Goal: Task Accomplishment & Management: Use online tool/utility

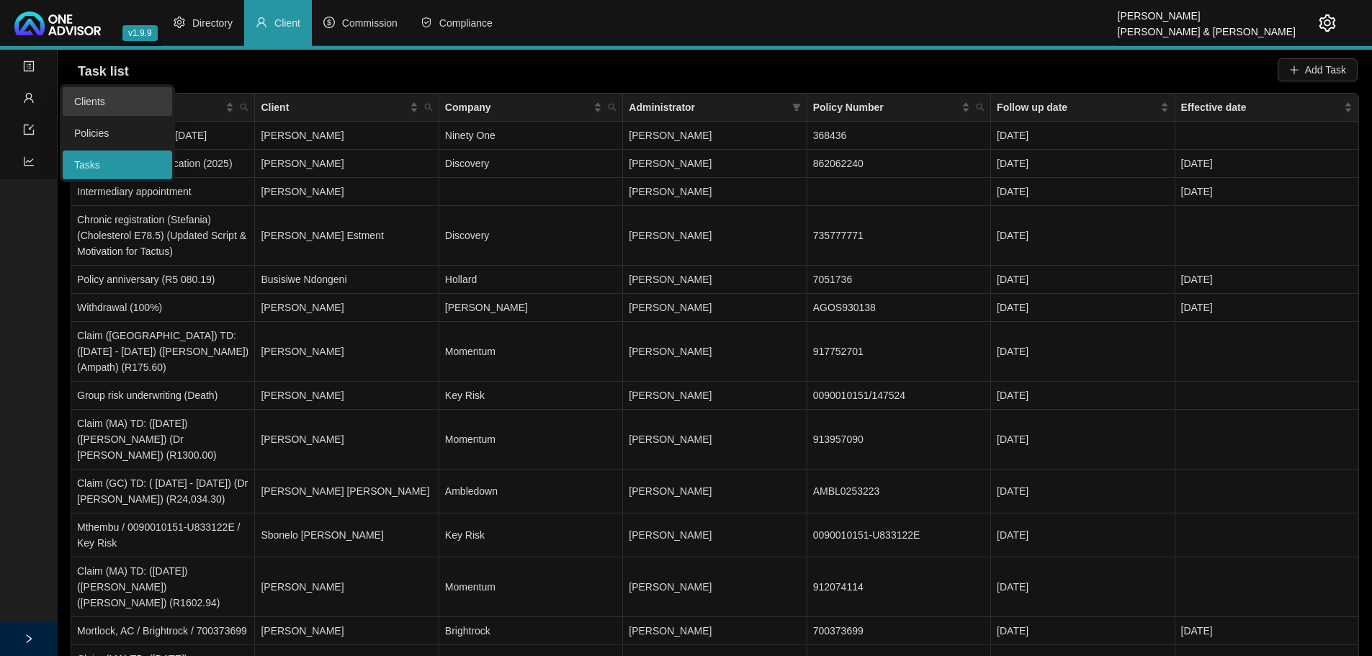
click at [81, 96] on link "Clients" at bounding box center [89, 102] width 31 height 12
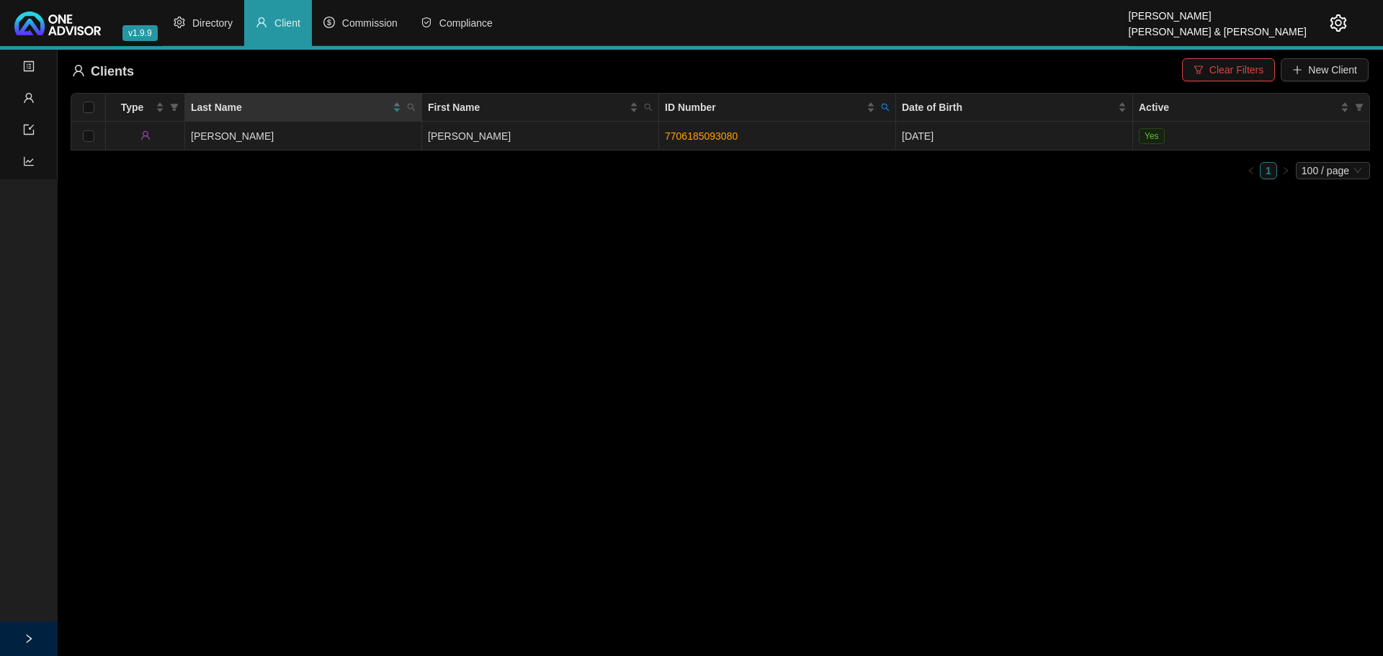
click at [602, 130] on td "[PERSON_NAME]" at bounding box center [540, 136] width 237 height 29
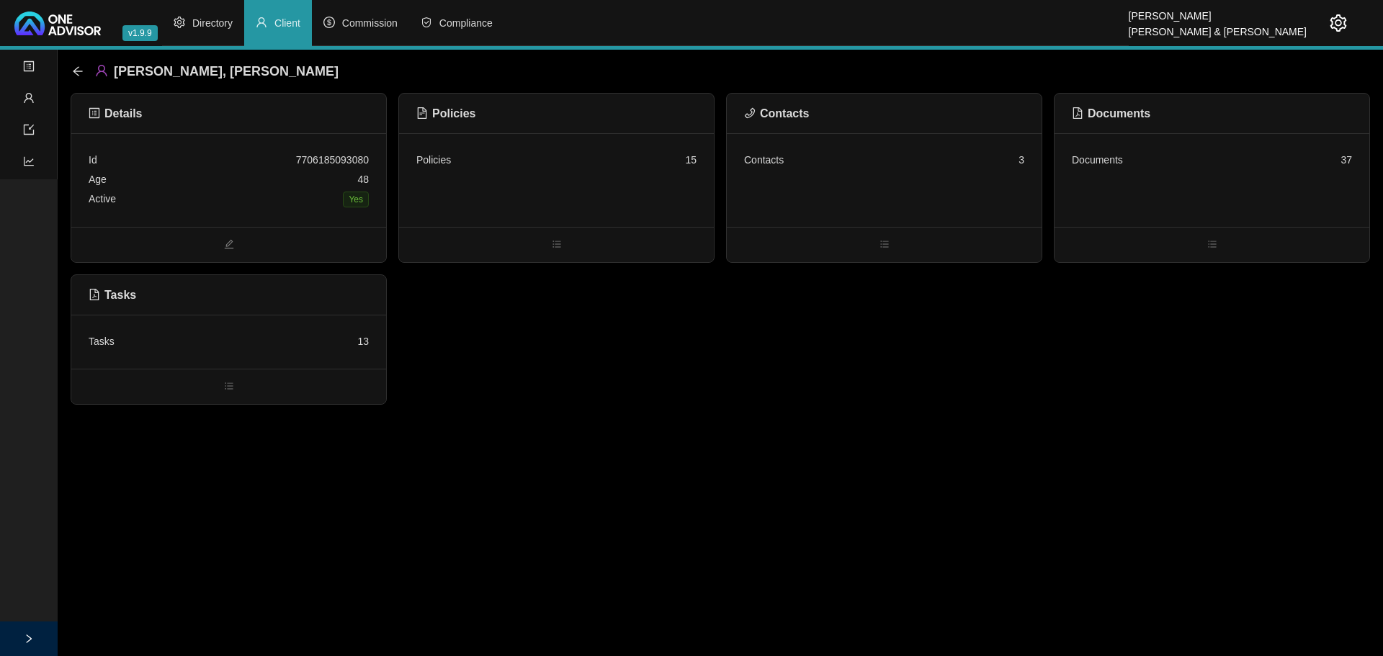
click at [632, 170] on div "Policies 15" at bounding box center [556, 180] width 315 height 94
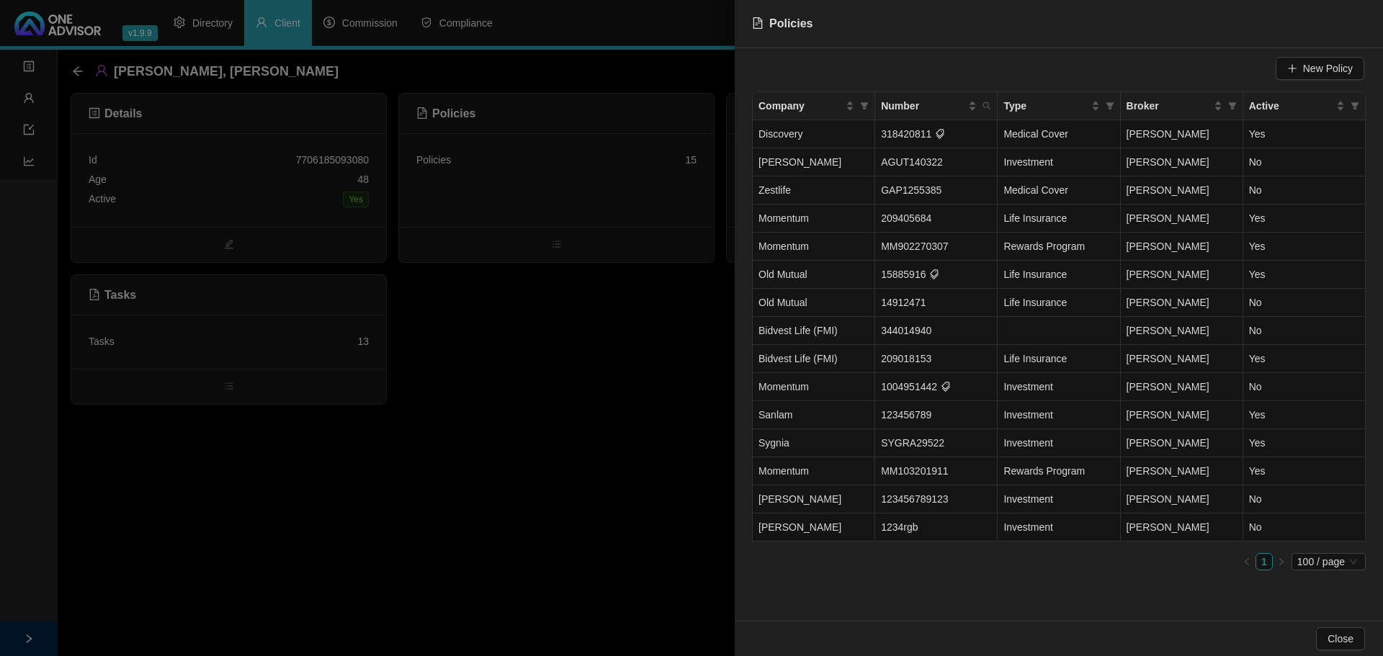
click at [587, 313] on div at bounding box center [691, 328] width 1383 height 656
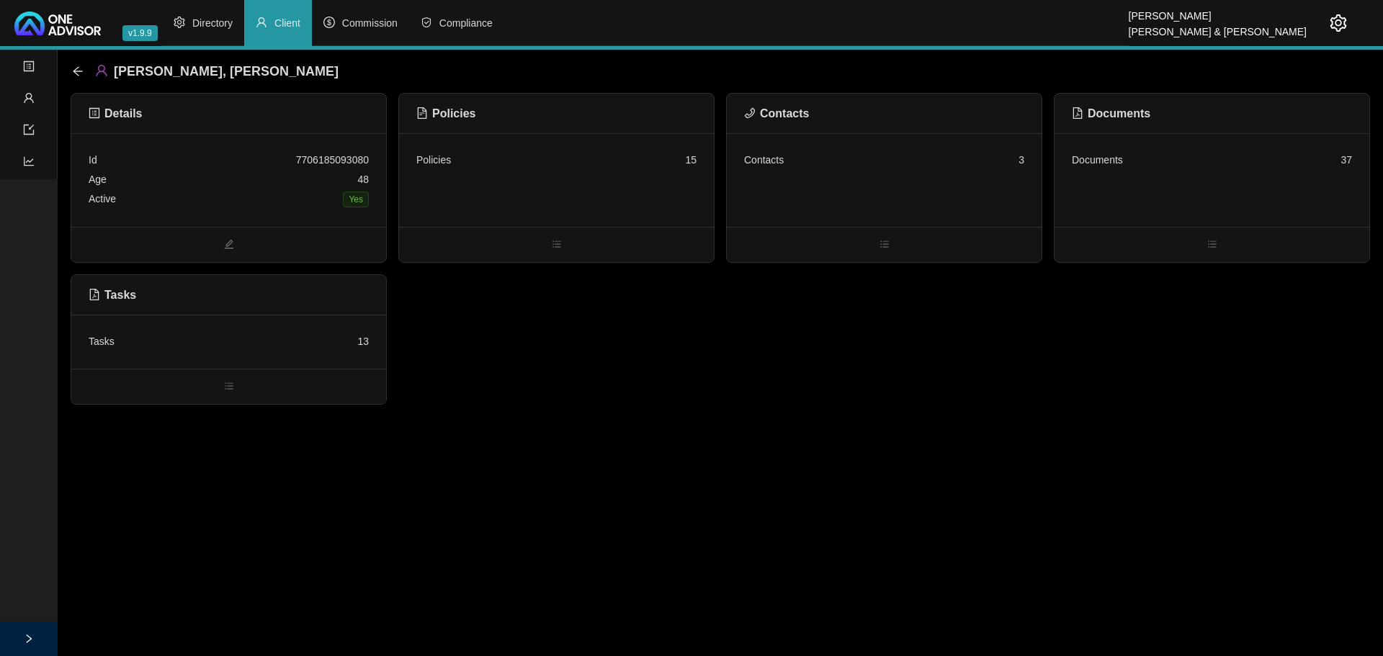
click at [1199, 179] on div "Documents 37" at bounding box center [1212, 180] width 315 height 94
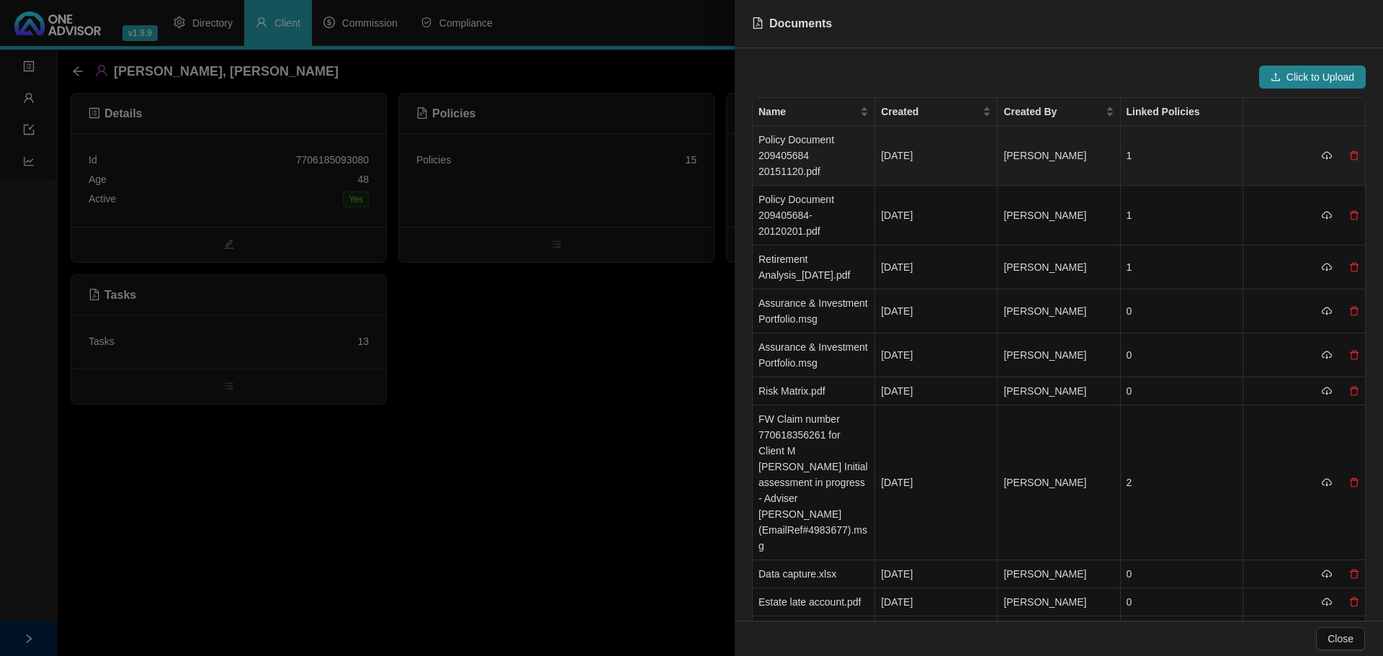
click at [1173, 151] on td "1" at bounding box center [1182, 156] width 122 height 60
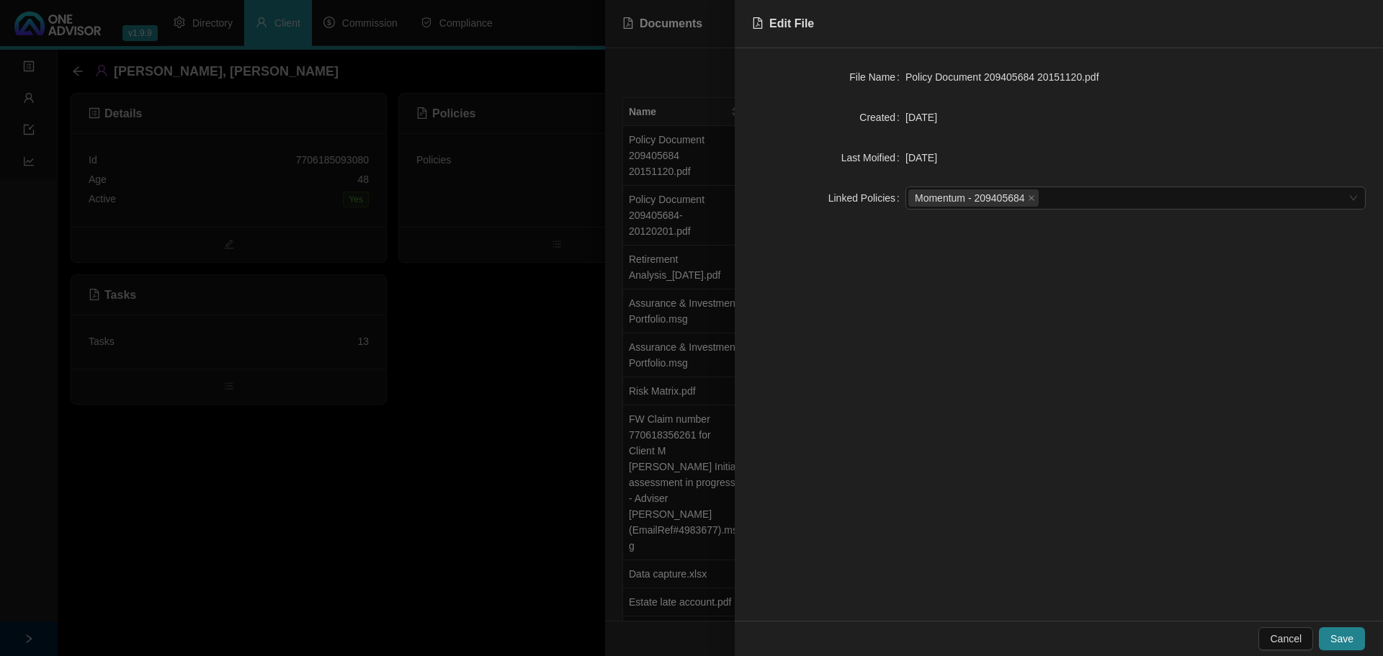
click at [509, 341] on div at bounding box center [691, 328] width 1383 height 656
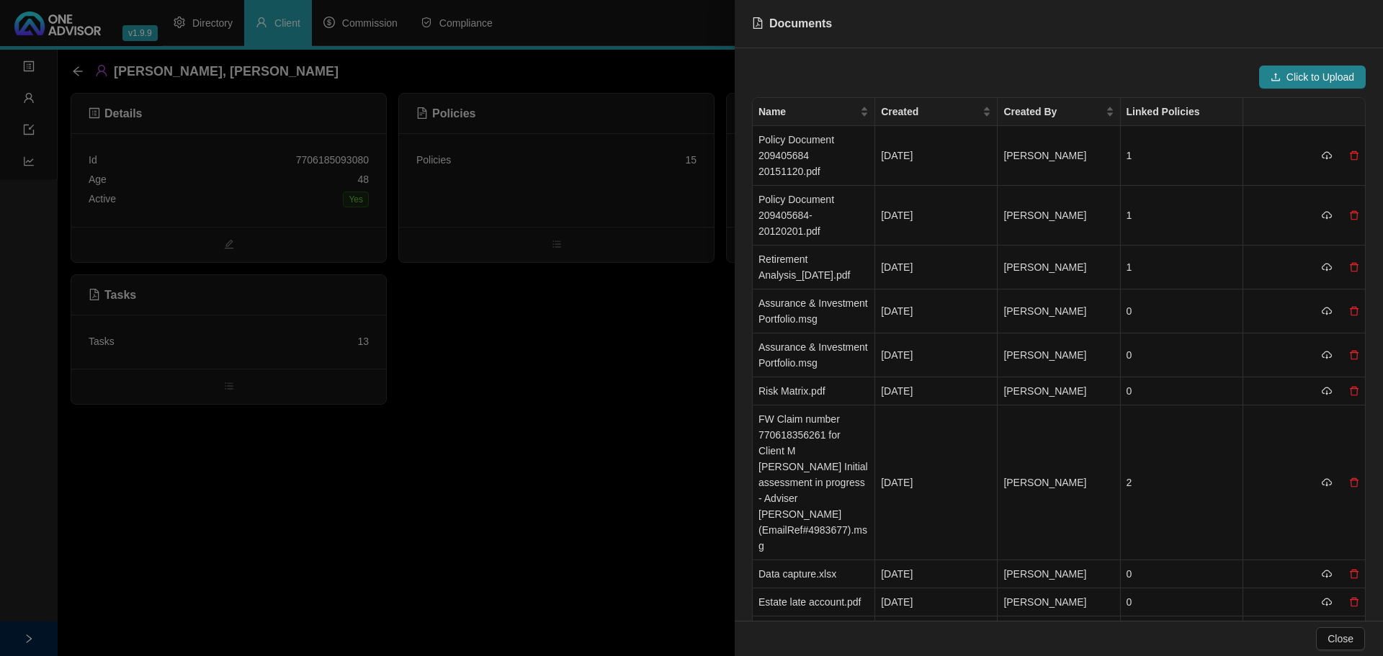
click at [527, 179] on div at bounding box center [691, 328] width 1383 height 656
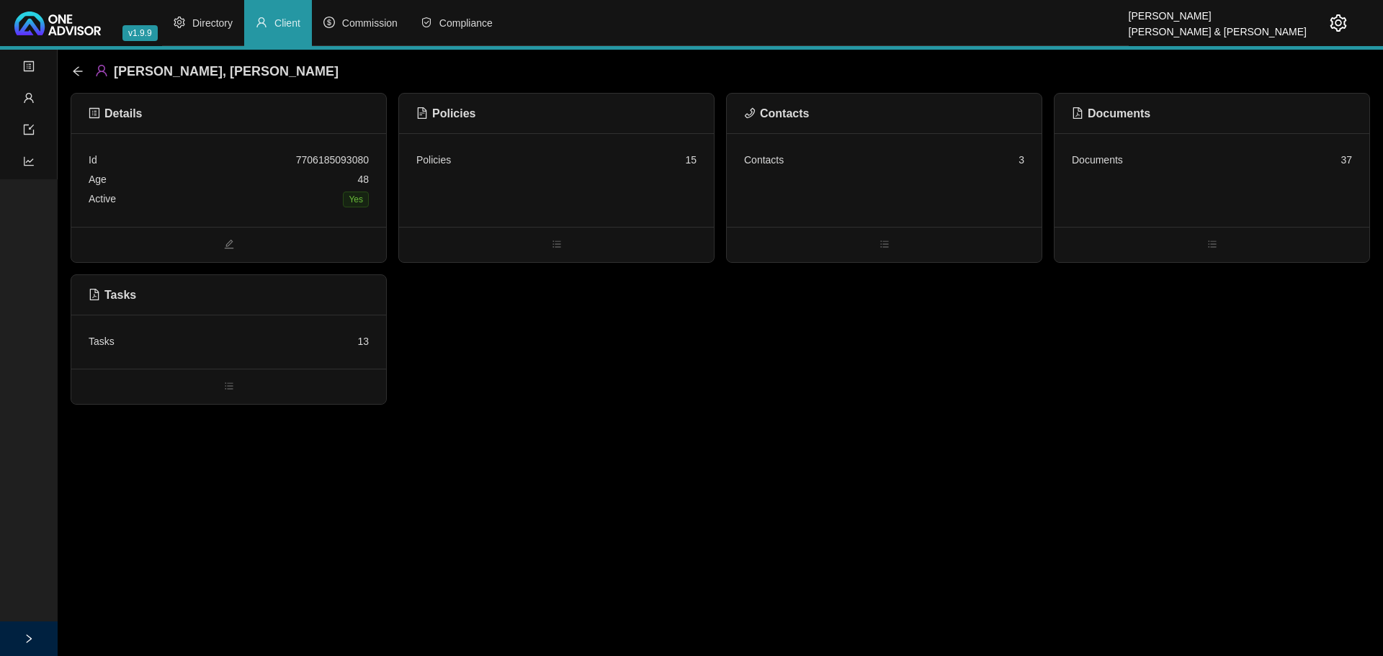
click at [527, 179] on div "Policies 15" at bounding box center [556, 180] width 315 height 94
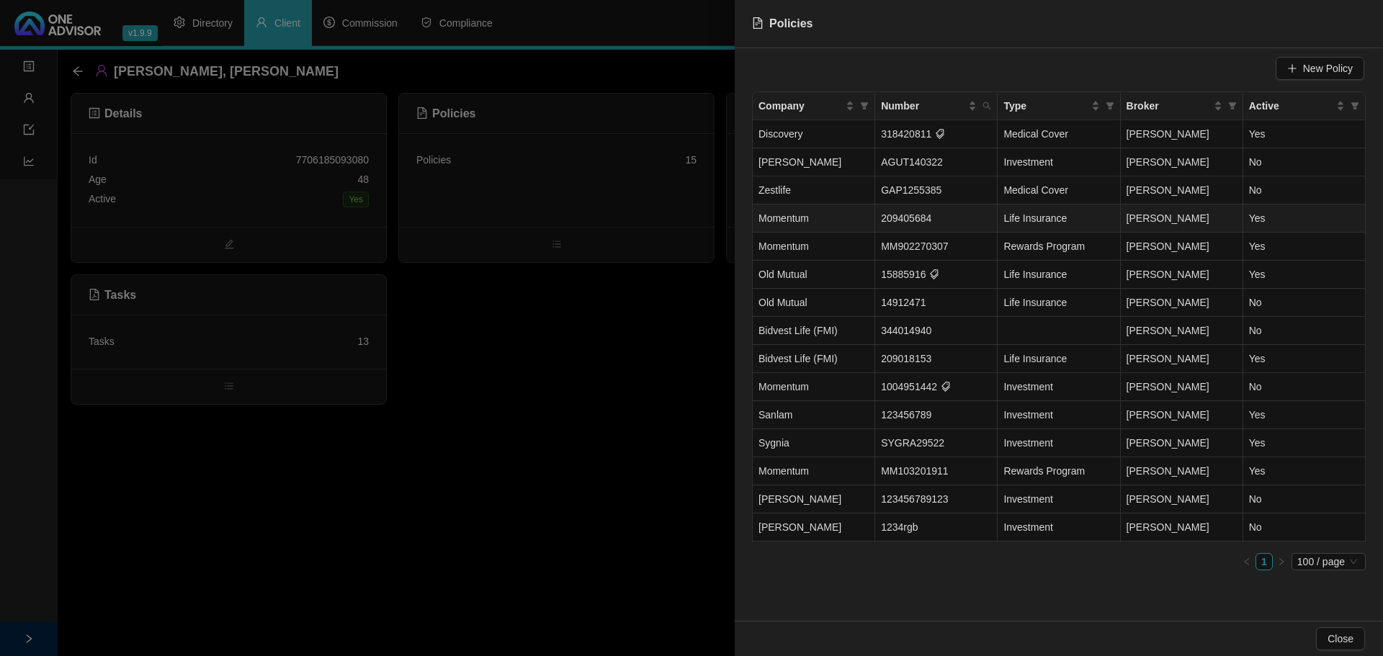
click at [944, 218] on td "209405684" at bounding box center [936, 219] width 122 height 28
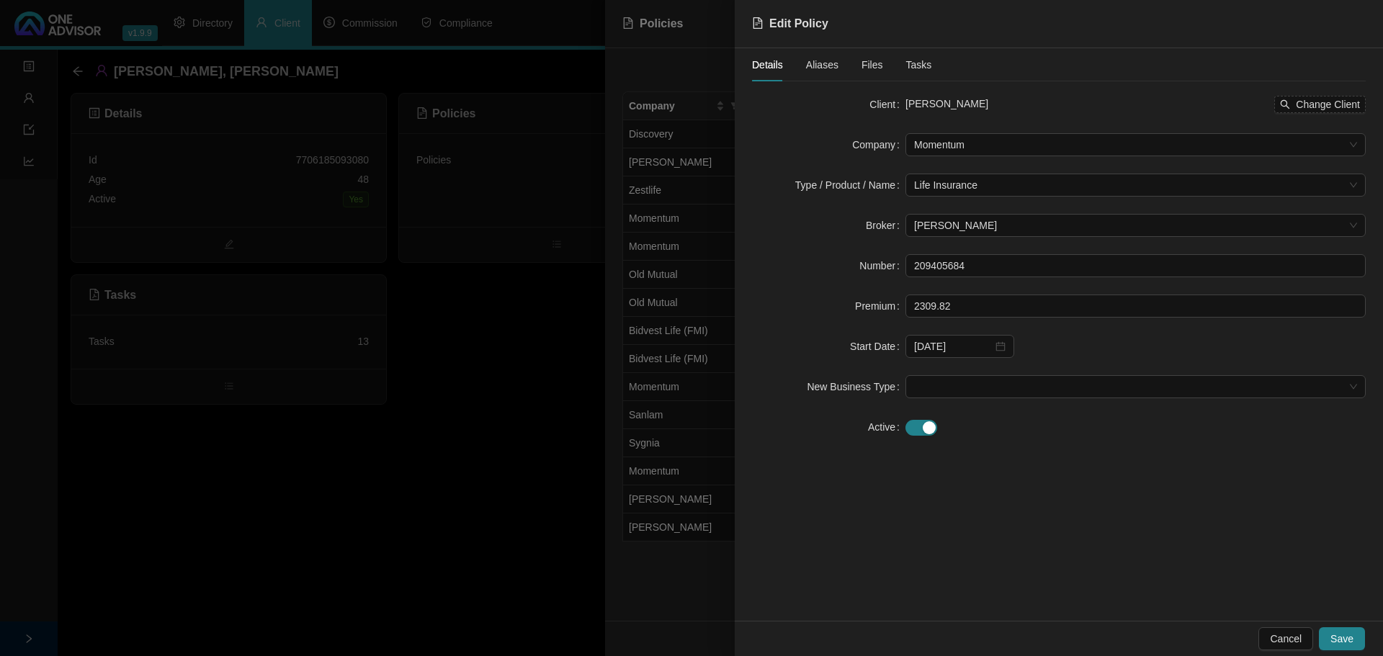
click at [874, 62] on span "Files" at bounding box center [873, 65] width 22 height 10
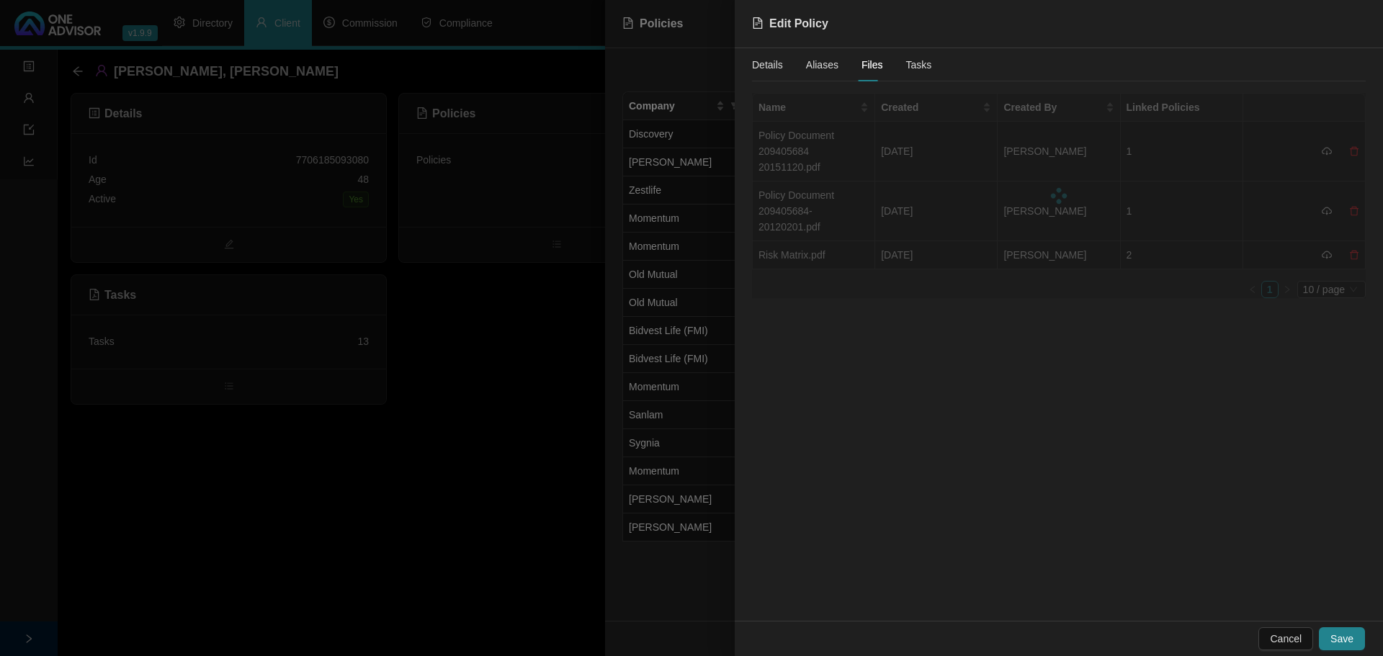
click at [495, 299] on div at bounding box center [691, 328] width 1383 height 656
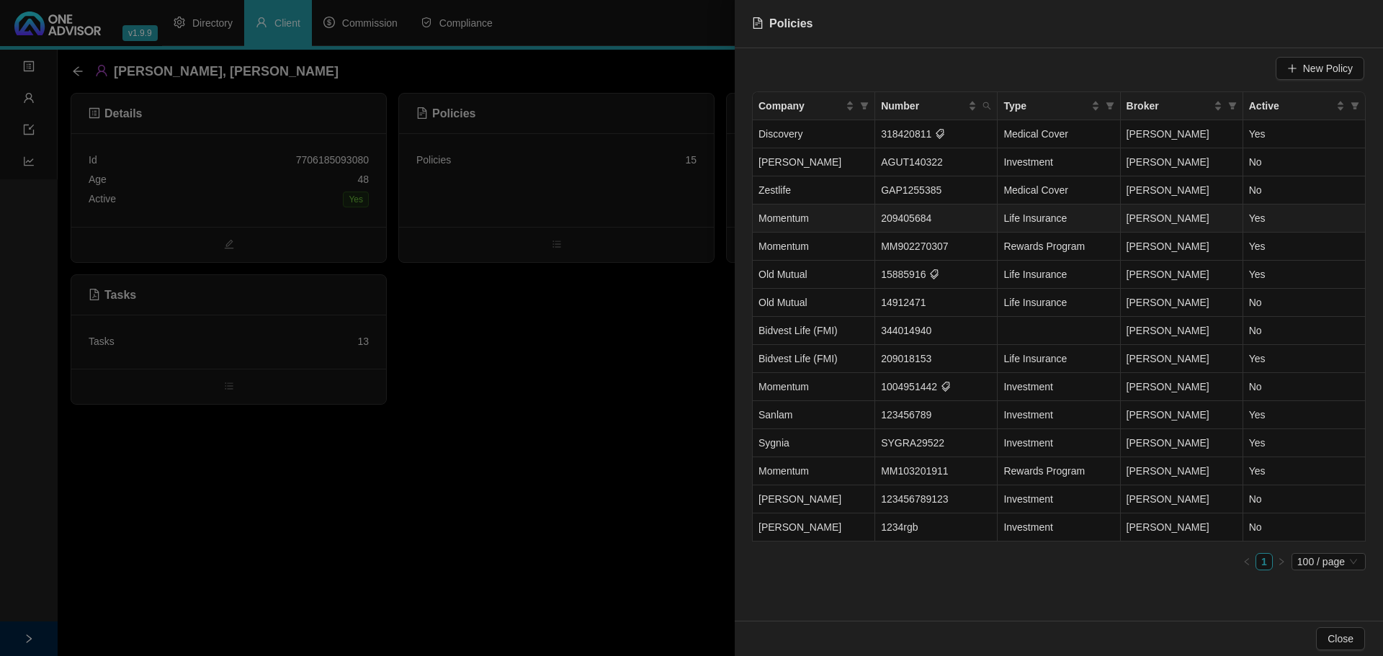
click at [850, 214] on td "Momentum" at bounding box center [814, 219] width 122 height 28
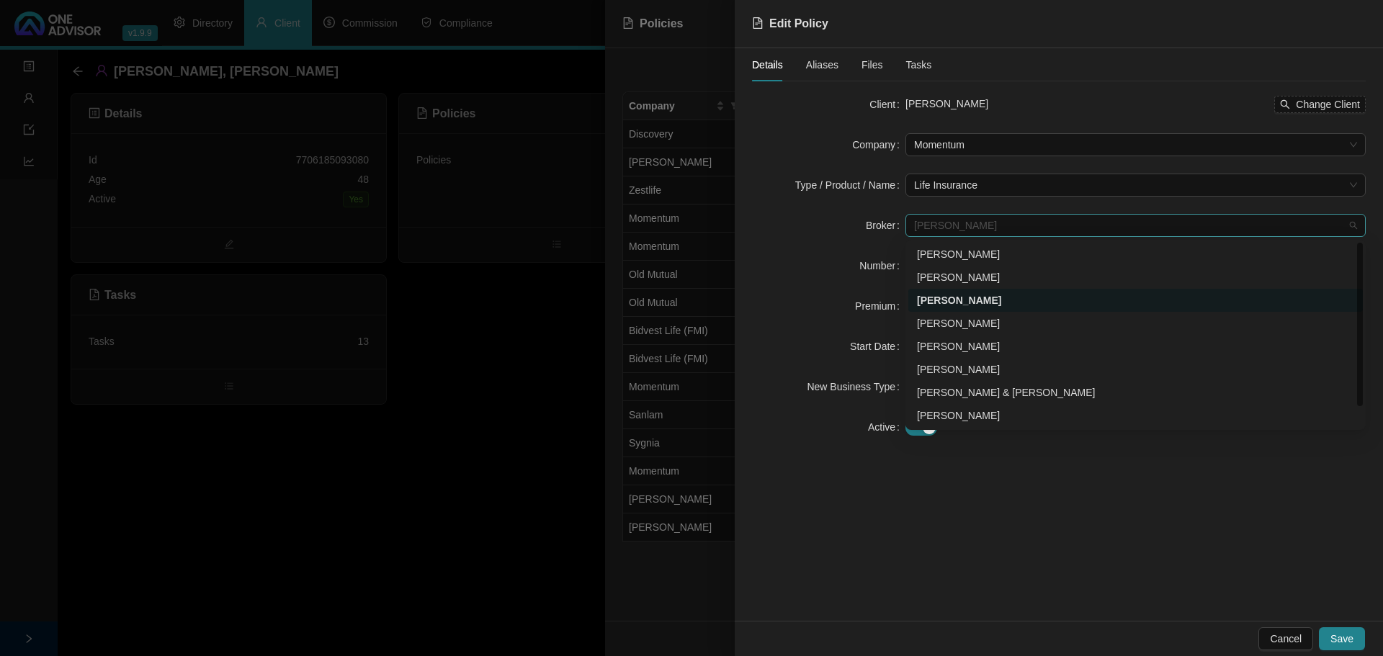
click at [1011, 229] on span "[PERSON_NAME]" at bounding box center [1135, 226] width 443 height 22
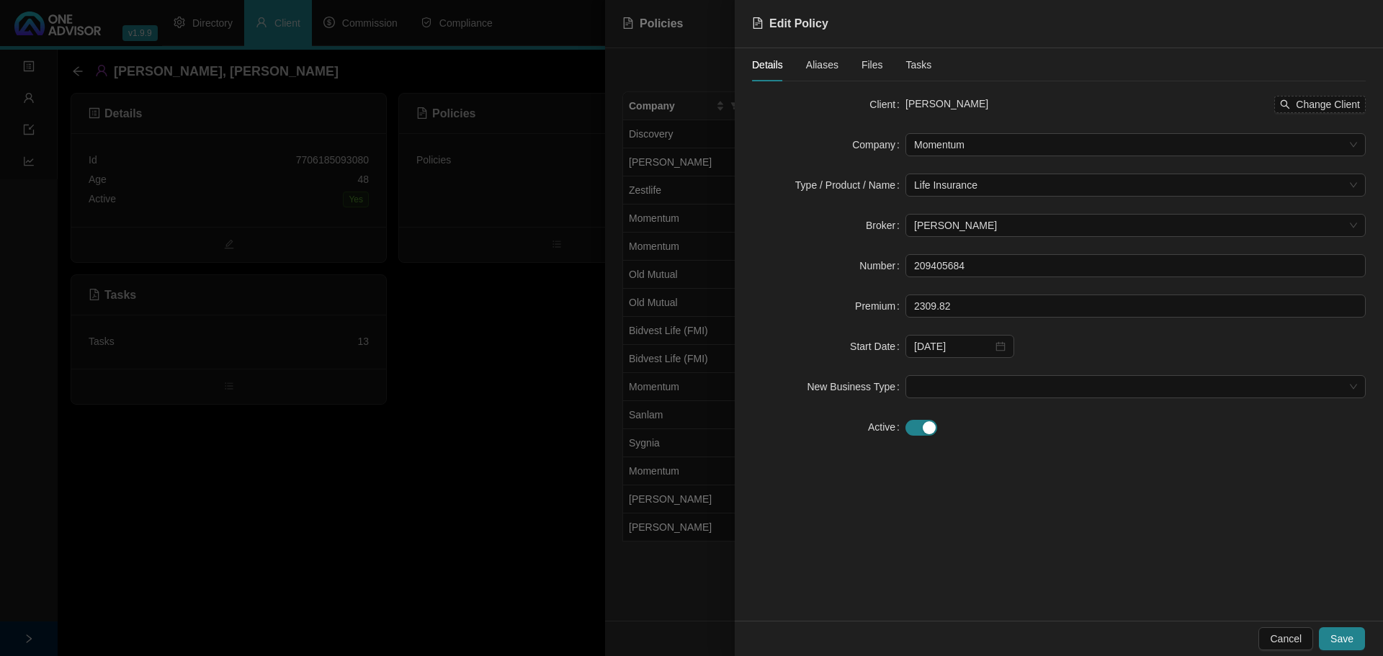
click at [911, 63] on span "Tasks" at bounding box center [919, 65] width 26 height 10
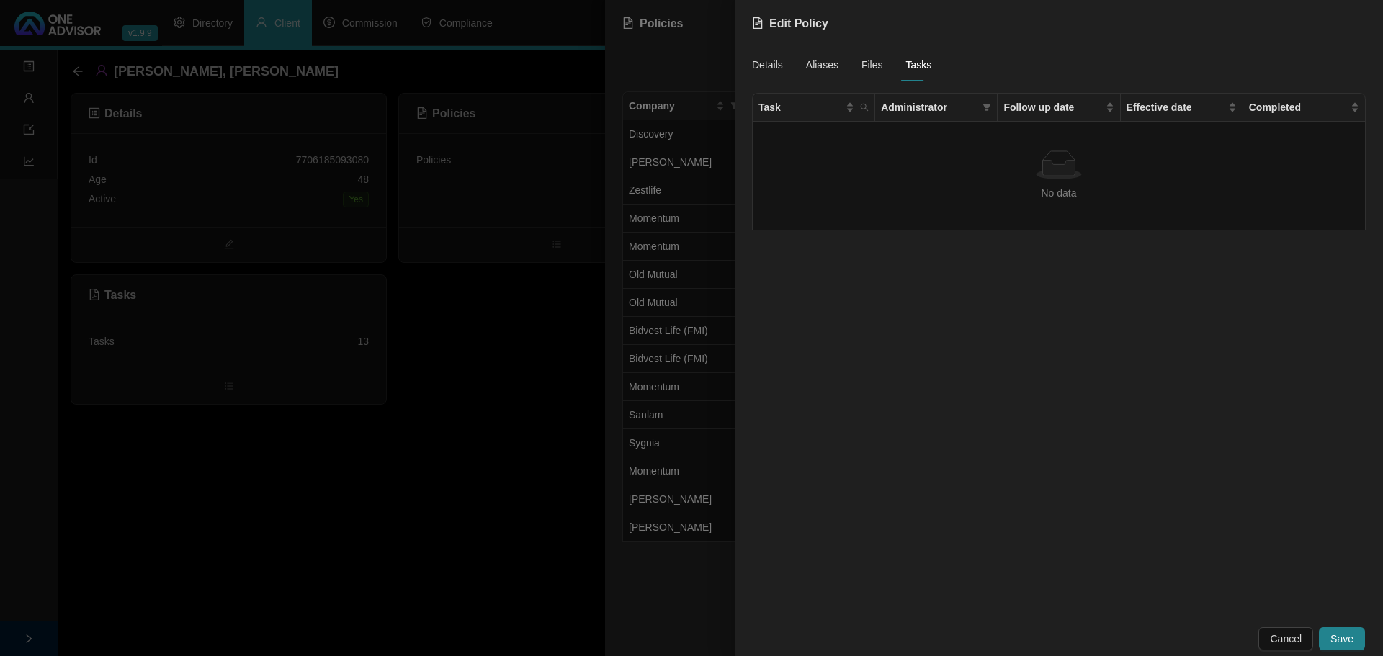
click at [888, 329] on div "Details Aliases Files Tasks Task Administrator Follow up date Effective date Co…" at bounding box center [1059, 334] width 648 height 573
click at [866, 70] on span "Files" at bounding box center [873, 65] width 22 height 10
click at [772, 63] on span "Details" at bounding box center [767, 65] width 31 height 10
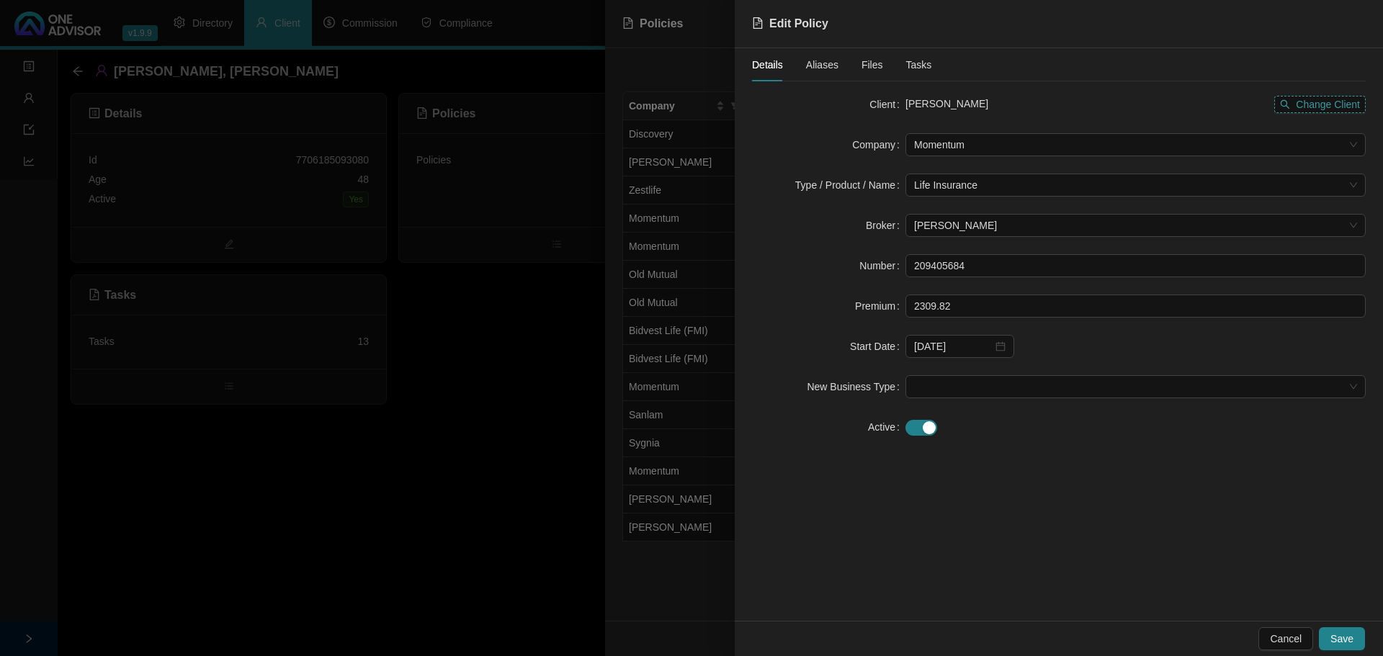
click at [1343, 99] on span "Change Client" at bounding box center [1328, 105] width 64 height 16
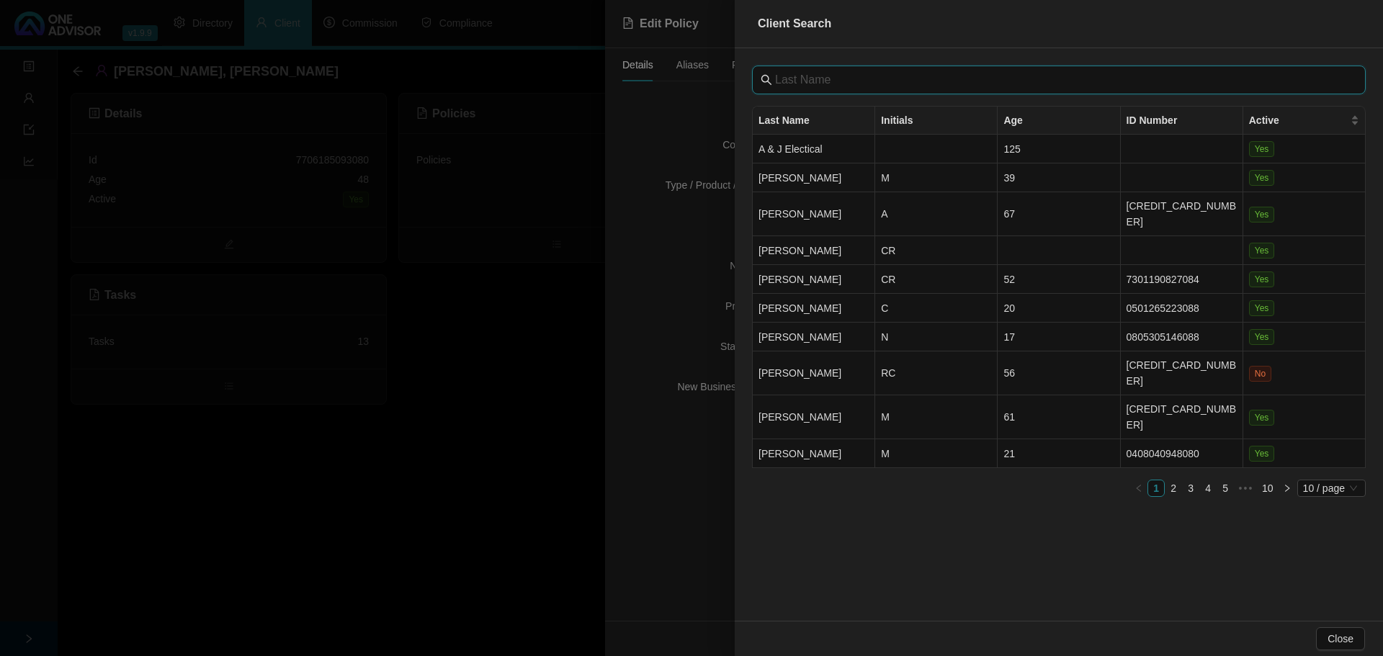
click at [831, 73] on input "text" at bounding box center [1060, 79] width 571 height 17
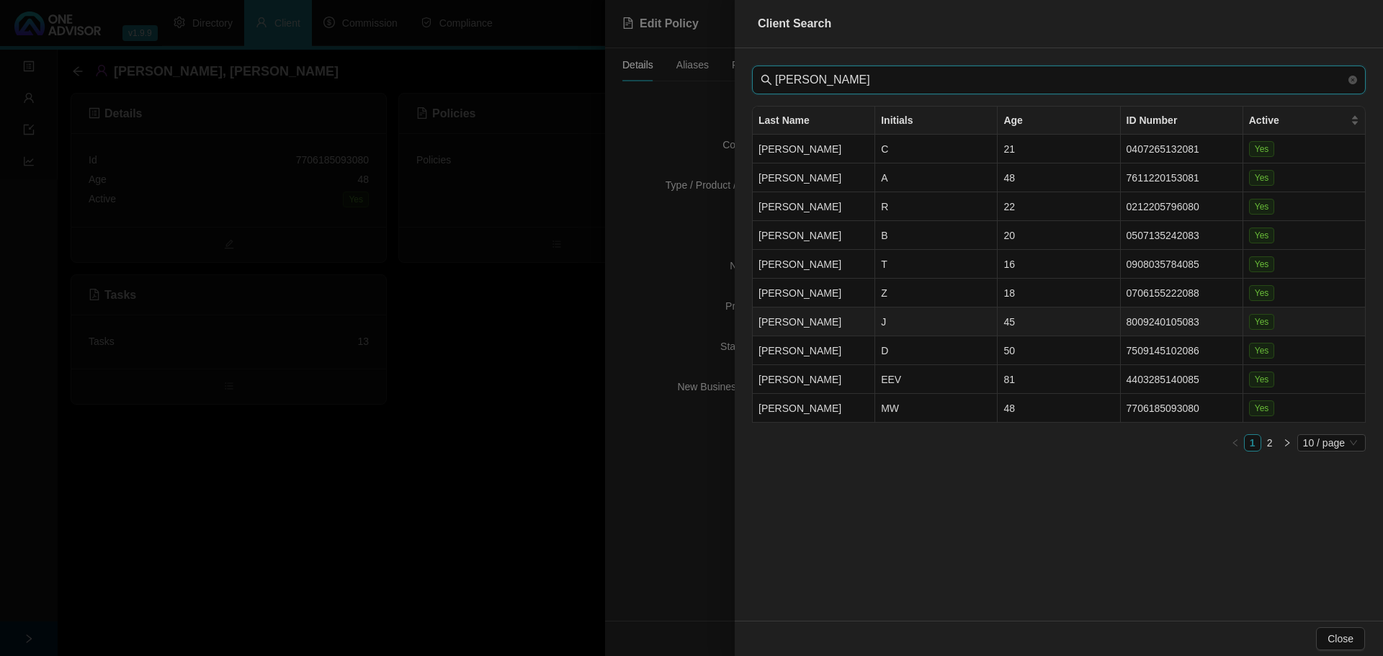
type input "[PERSON_NAME]"
click at [925, 314] on td "J" at bounding box center [936, 322] width 122 height 29
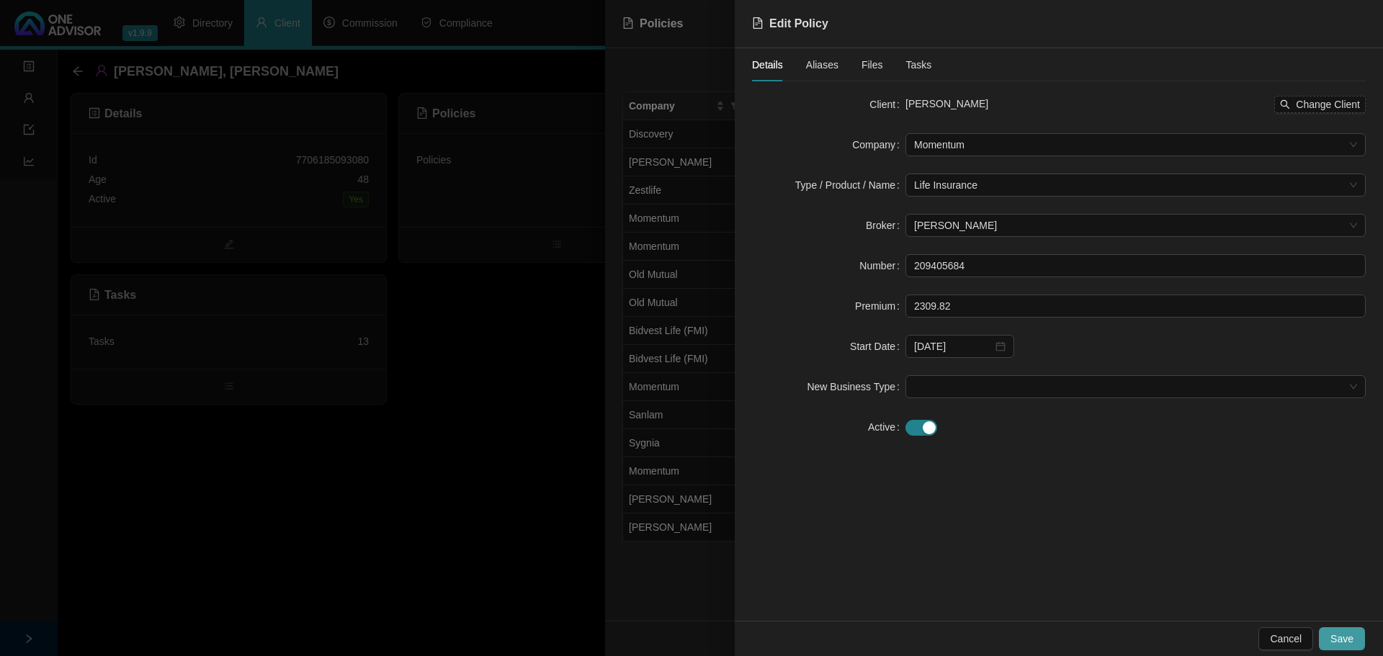
click at [1337, 638] on span "Save" at bounding box center [1342, 639] width 23 height 16
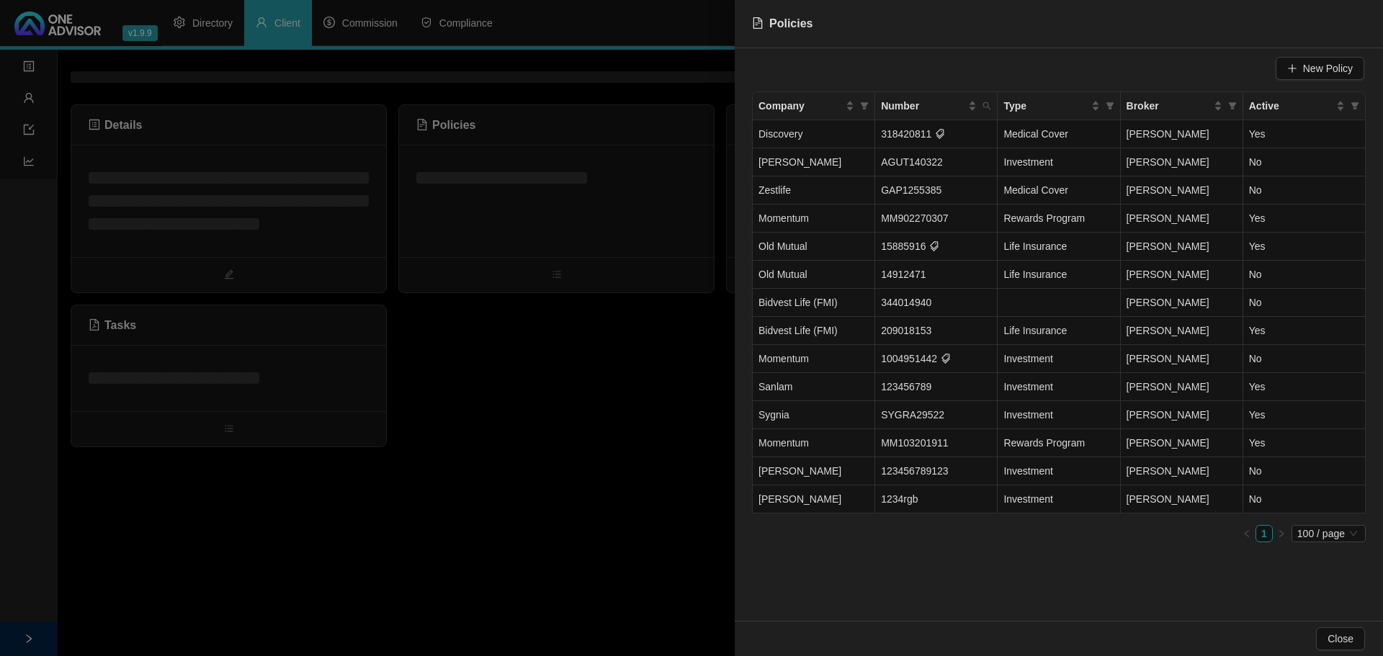
click at [634, 449] on div at bounding box center [691, 328] width 1383 height 656
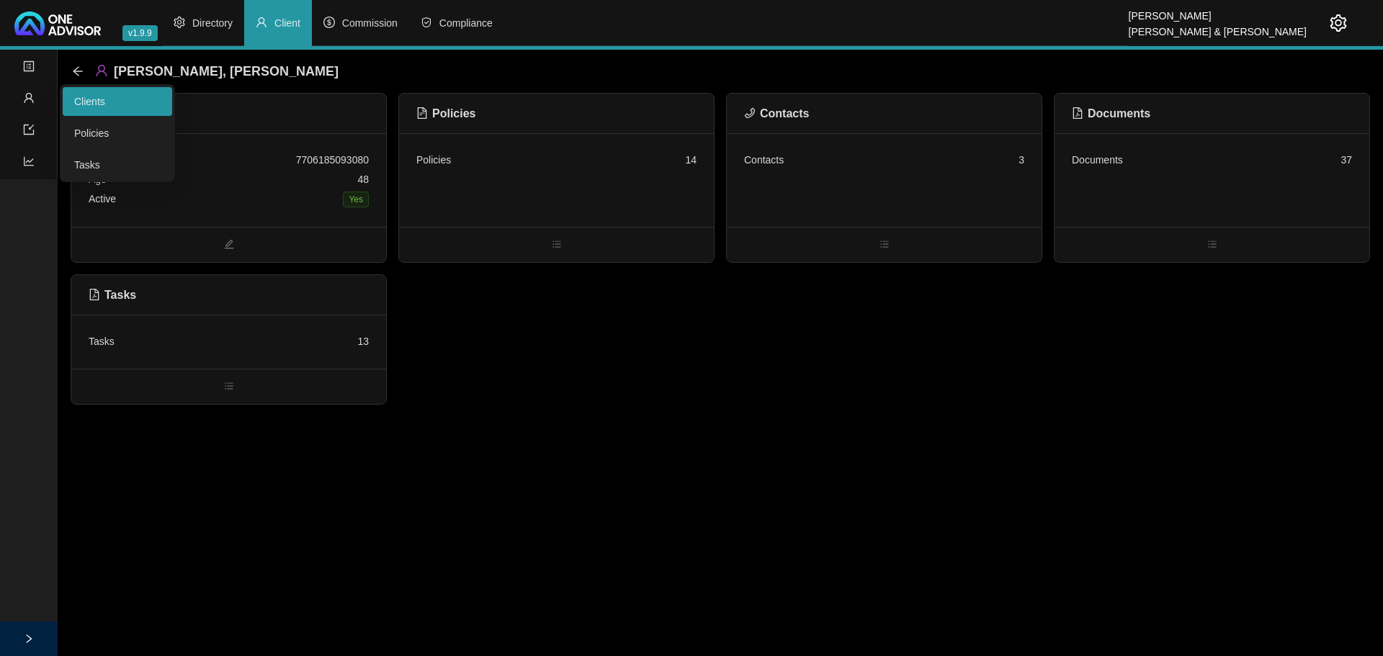
click at [86, 103] on link "Clients" at bounding box center [89, 102] width 31 height 12
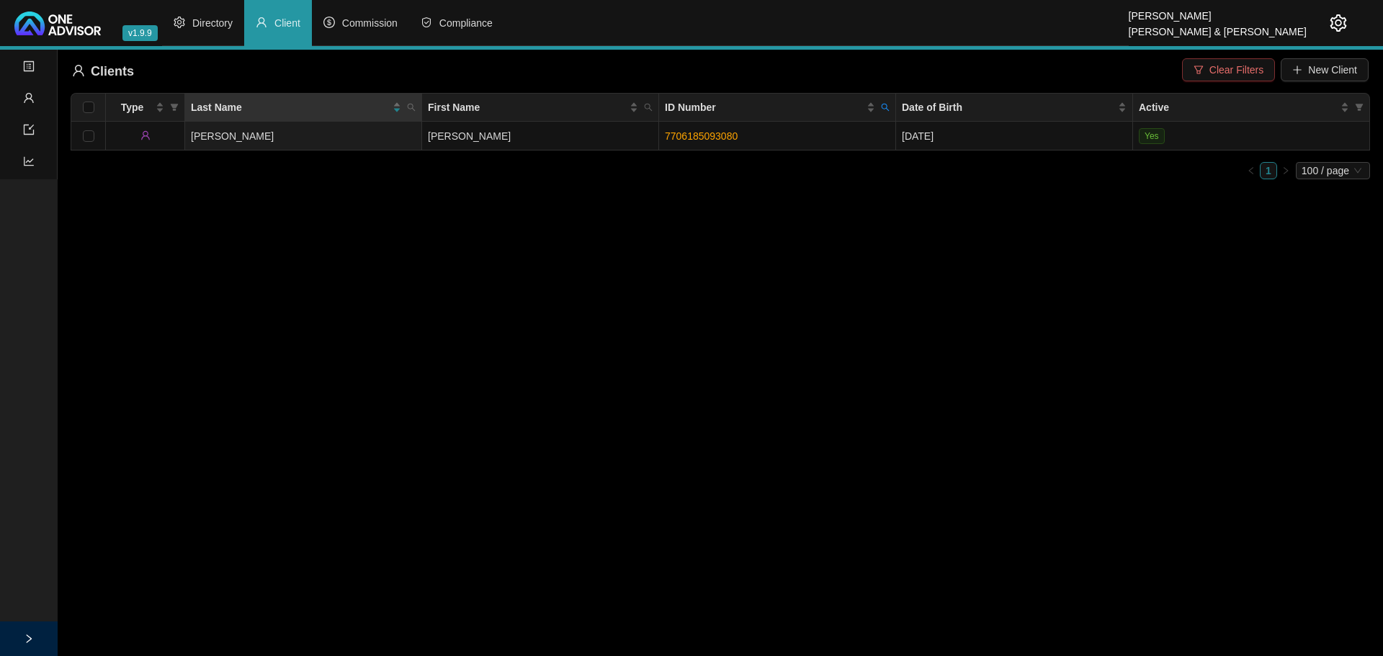
click at [1227, 73] on span "Clear Filters" at bounding box center [1237, 70] width 54 height 16
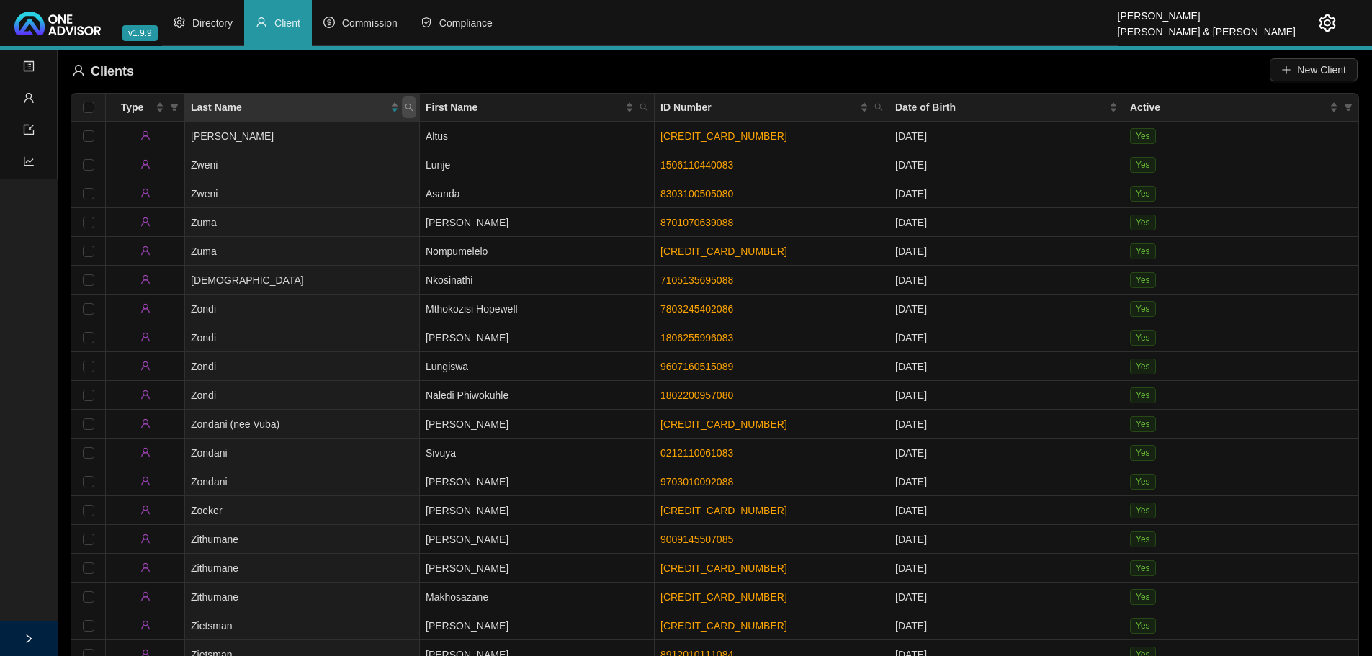
click at [408, 107] on icon "search" at bounding box center [409, 107] width 9 height 9
type input "[PERSON_NAME]"
click at [321, 164] on span "Search" at bounding box center [316, 164] width 32 height 16
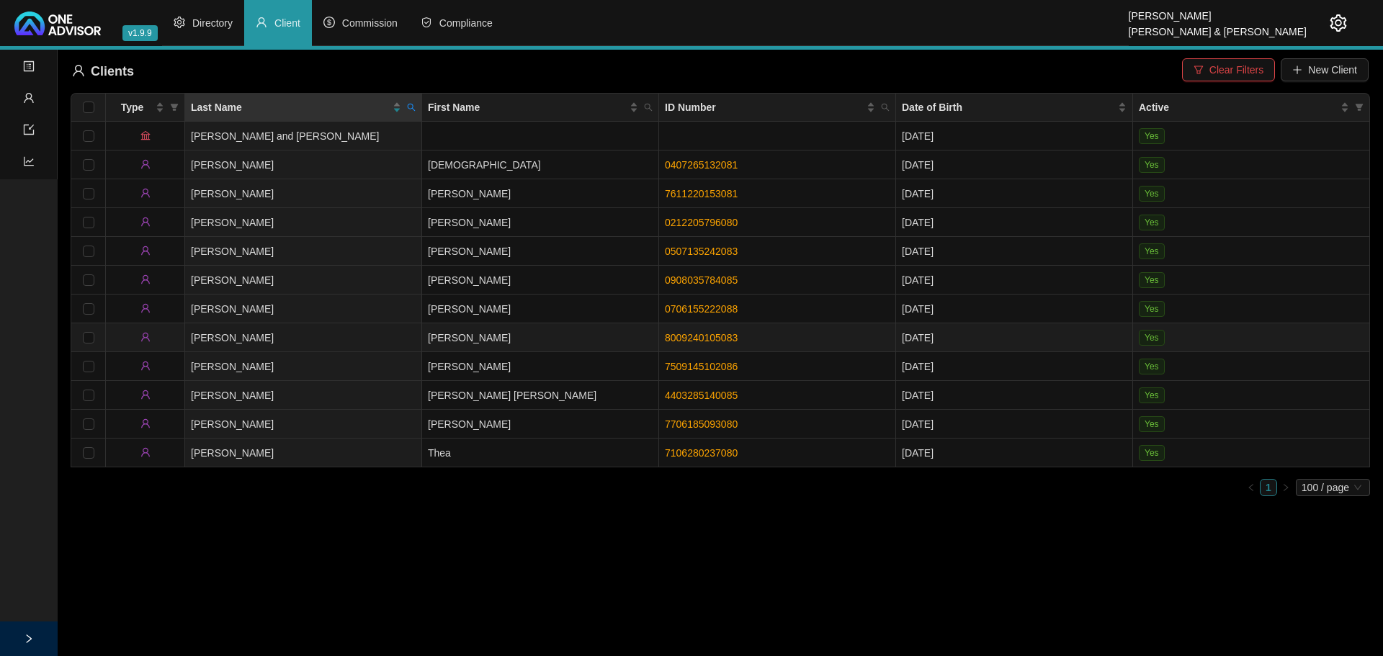
click at [490, 331] on td "[PERSON_NAME]" at bounding box center [540, 337] width 237 height 29
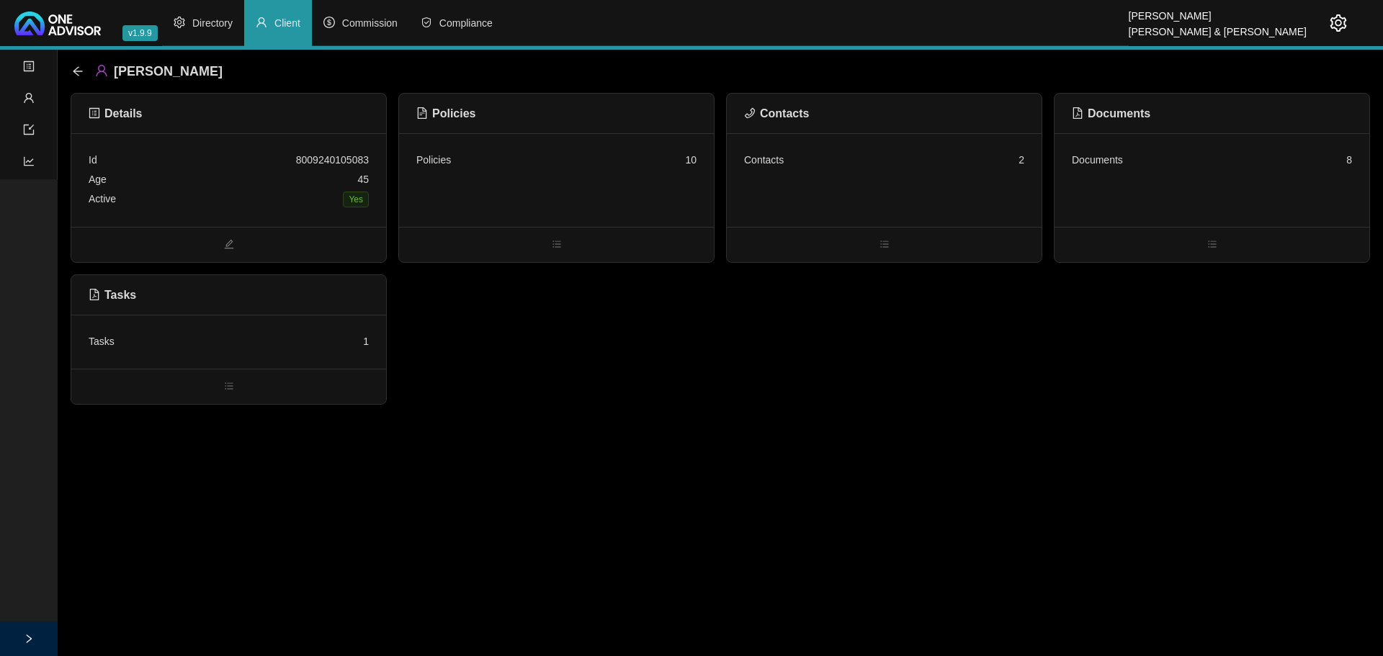
click at [555, 169] on div "Policies 10" at bounding box center [556, 180] width 315 height 94
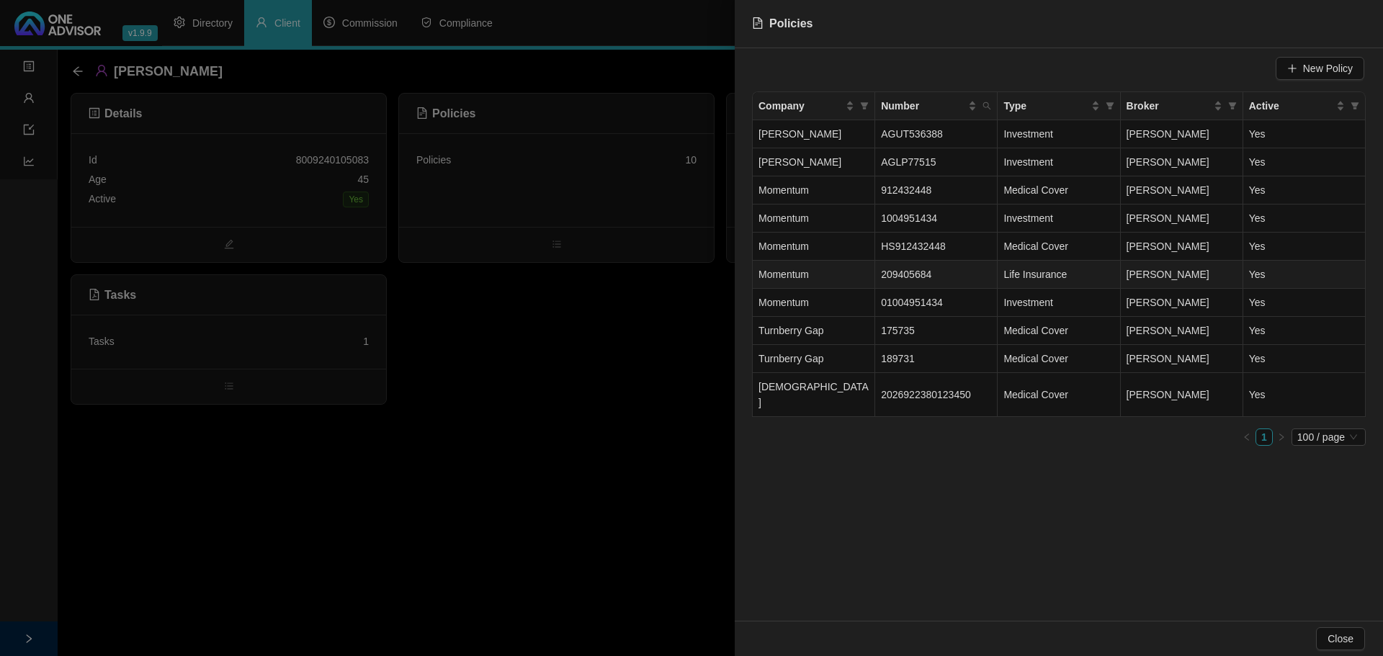
click at [965, 277] on td "209405684" at bounding box center [936, 275] width 122 height 28
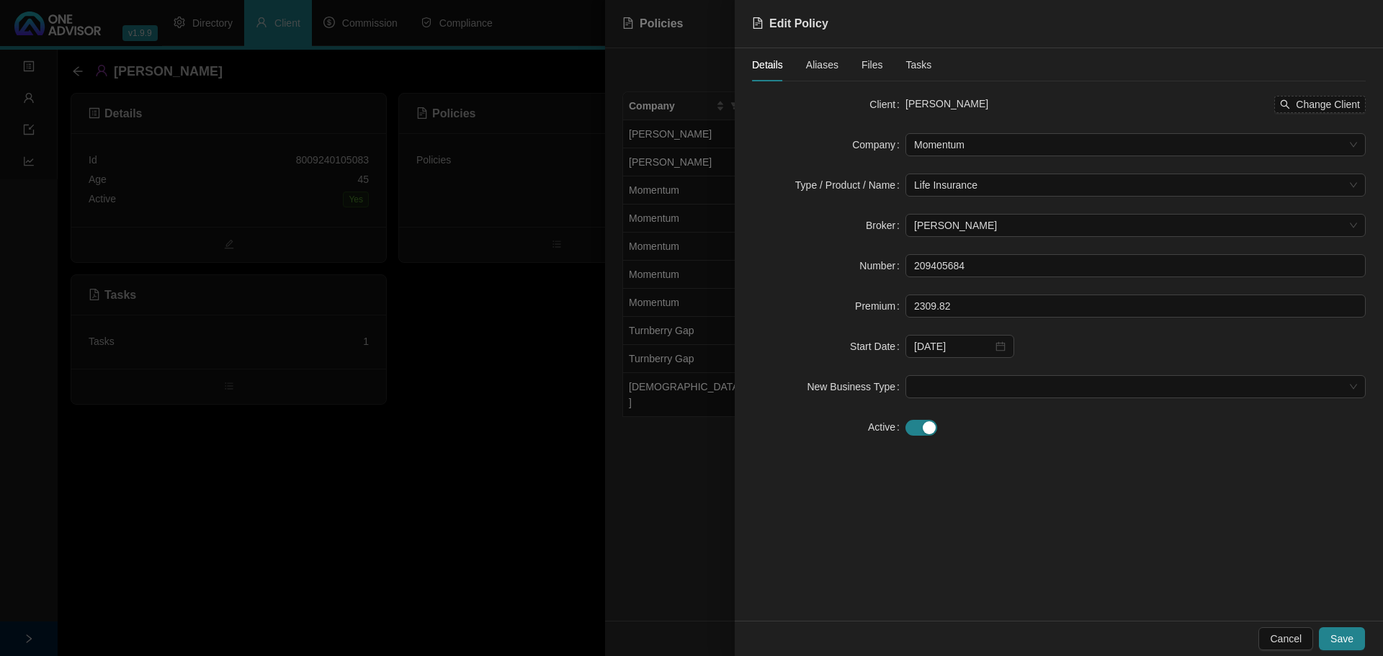
click at [872, 61] on span "Files" at bounding box center [873, 65] width 22 height 10
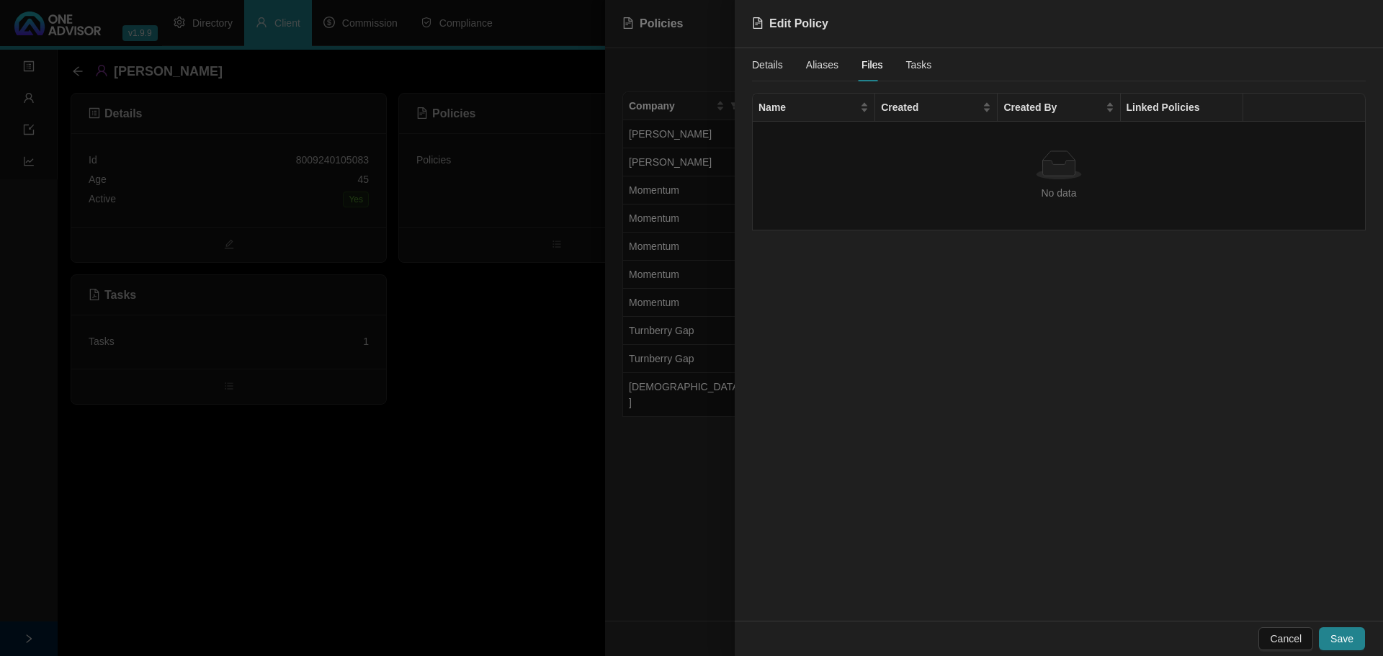
click at [777, 61] on span "Details" at bounding box center [767, 65] width 31 height 10
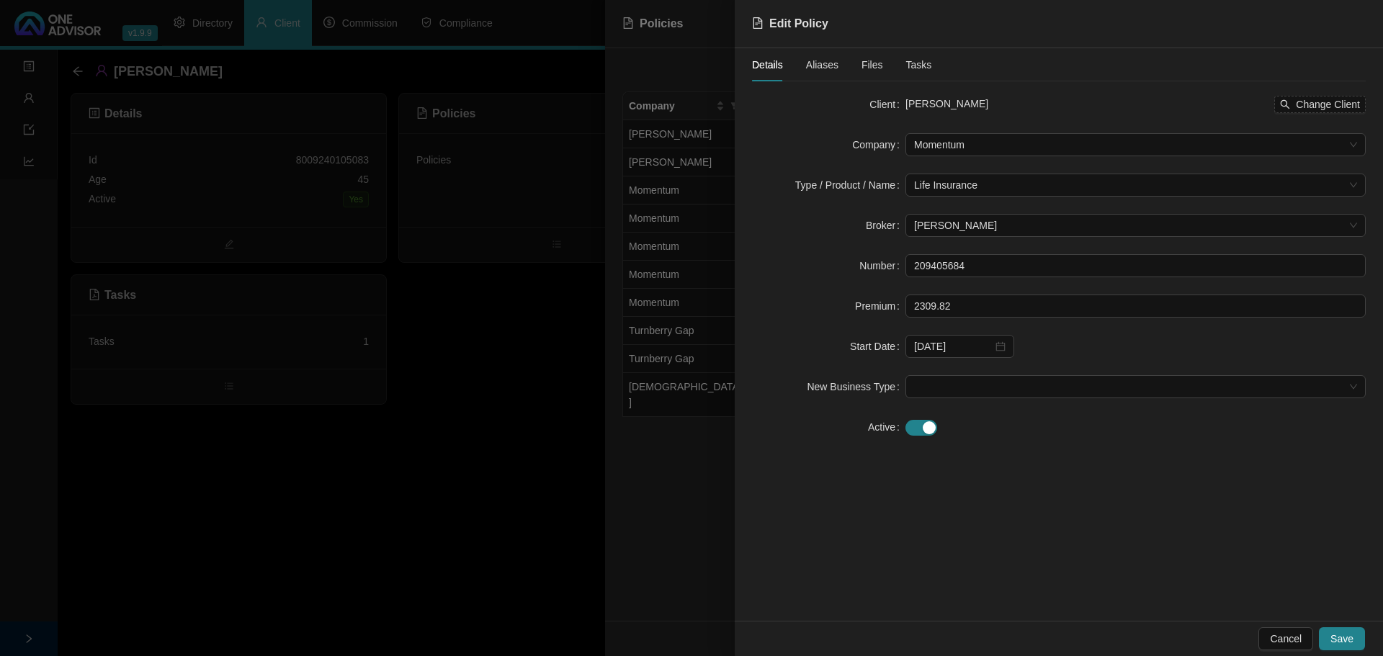
click at [524, 521] on div at bounding box center [691, 328] width 1383 height 656
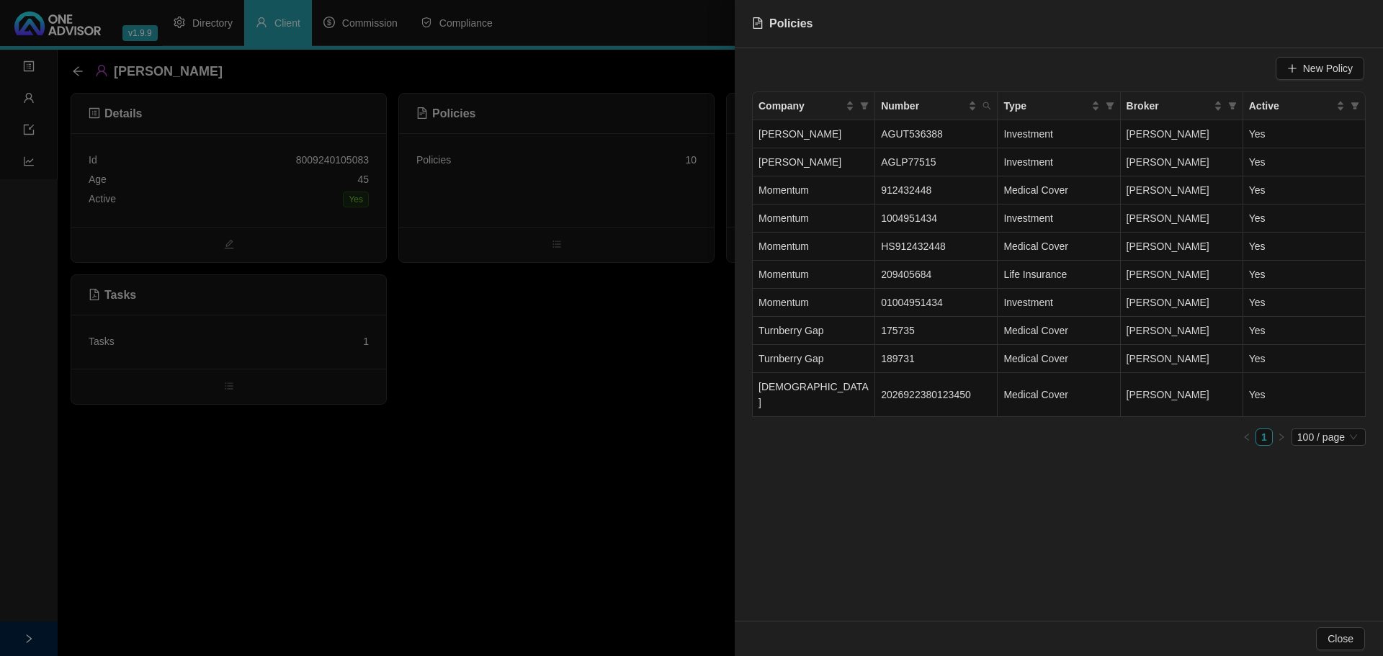
click at [524, 521] on div at bounding box center [691, 328] width 1383 height 656
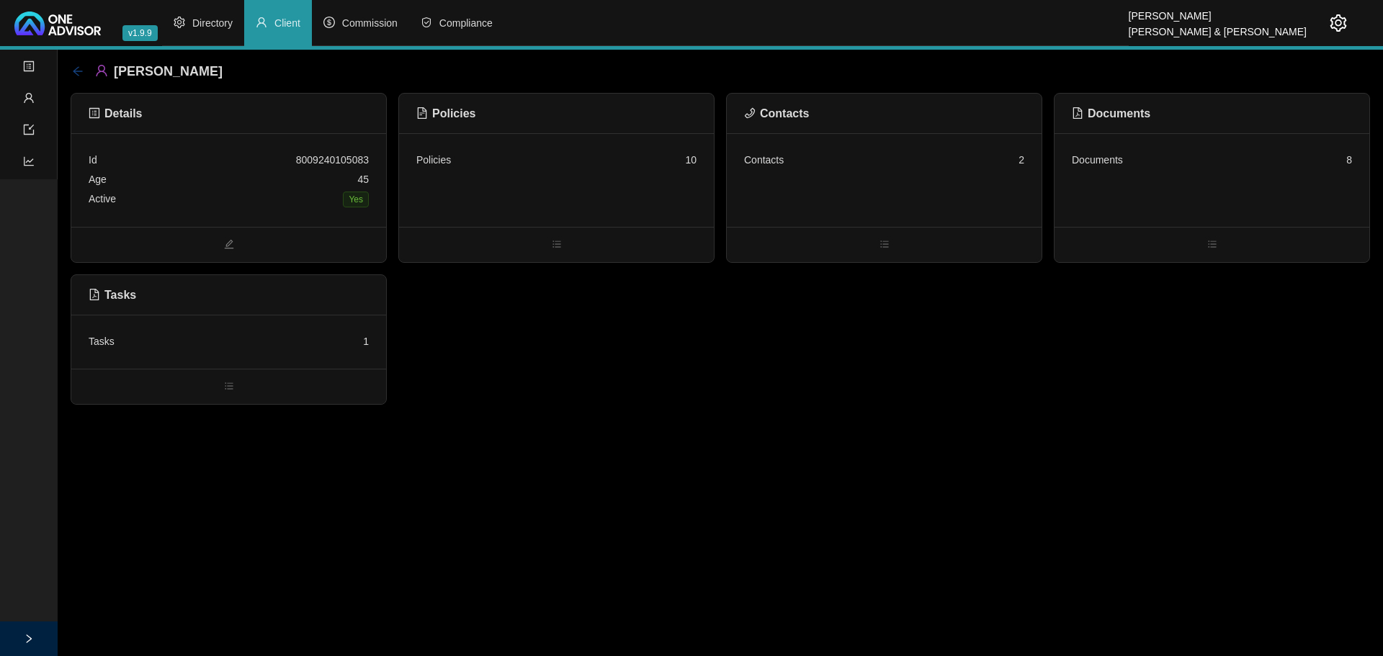
click at [76, 70] on icon "arrow-left" at bounding box center [78, 72] width 12 height 12
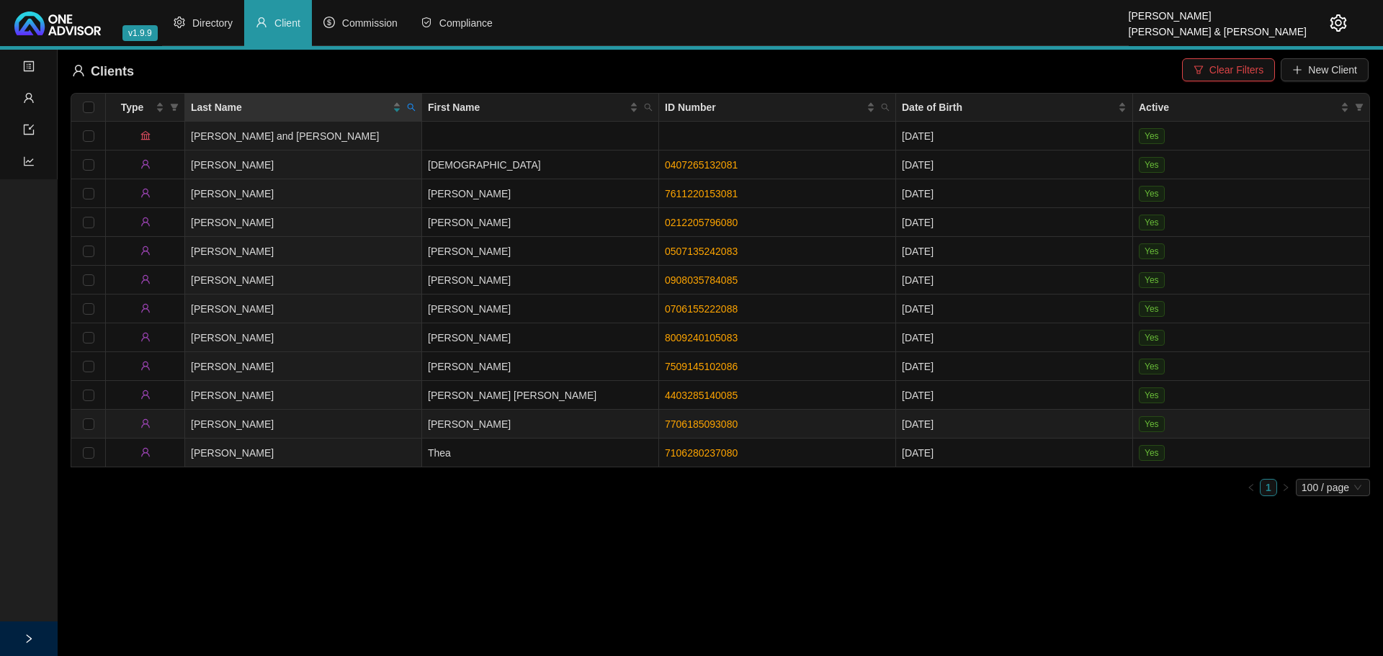
click at [524, 417] on td "[PERSON_NAME]" at bounding box center [540, 424] width 237 height 29
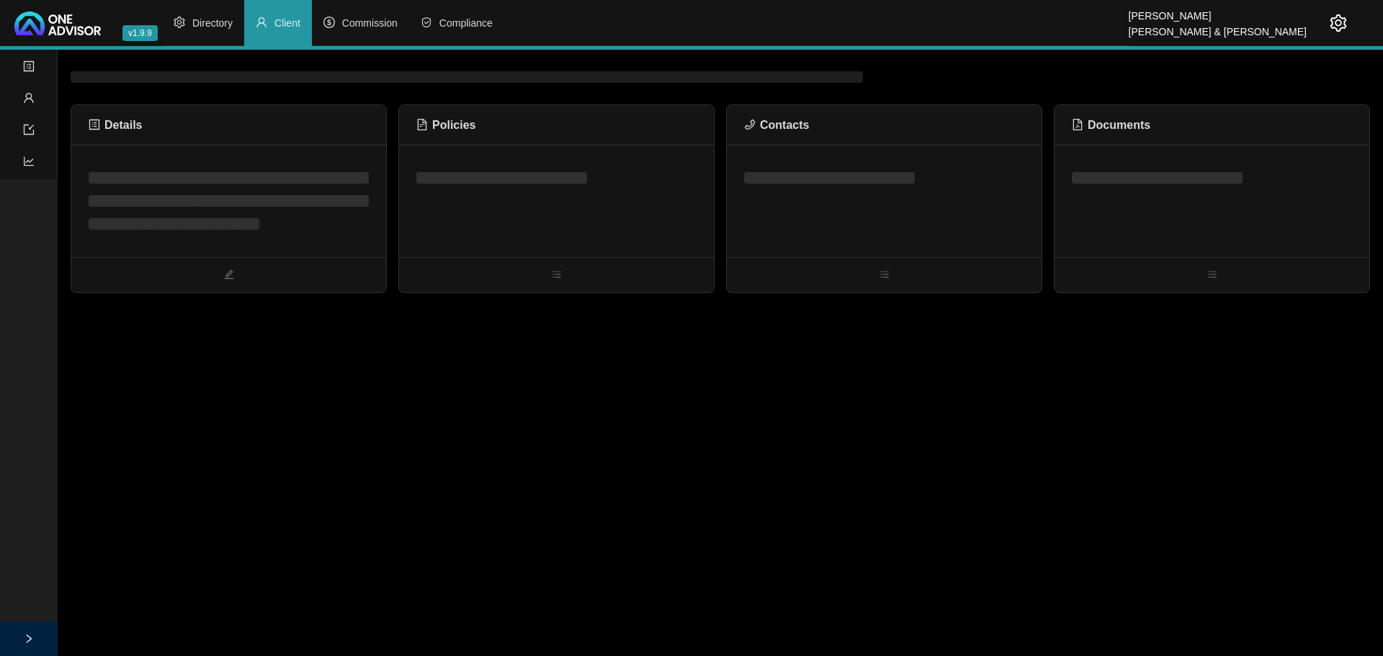
click at [1160, 197] on div at bounding box center [1212, 201] width 315 height 112
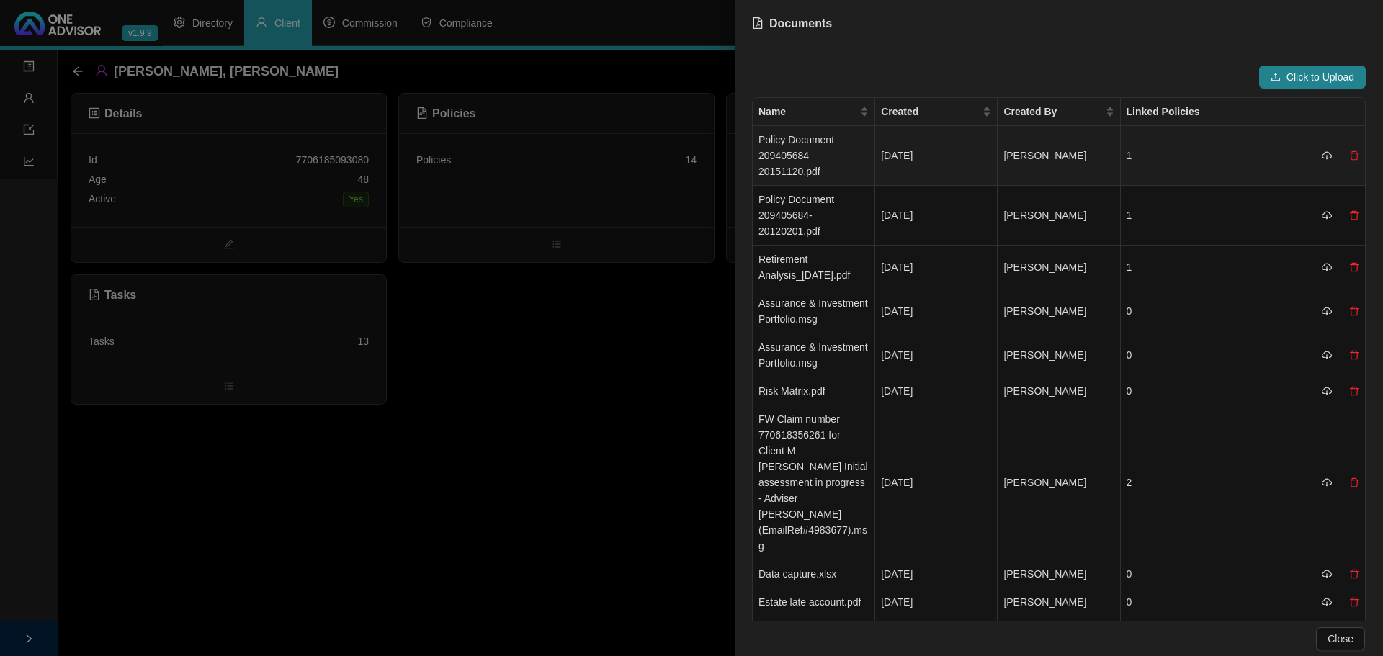
click at [1157, 158] on td "1" at bounding box center [1182, 156] width 122 height 60
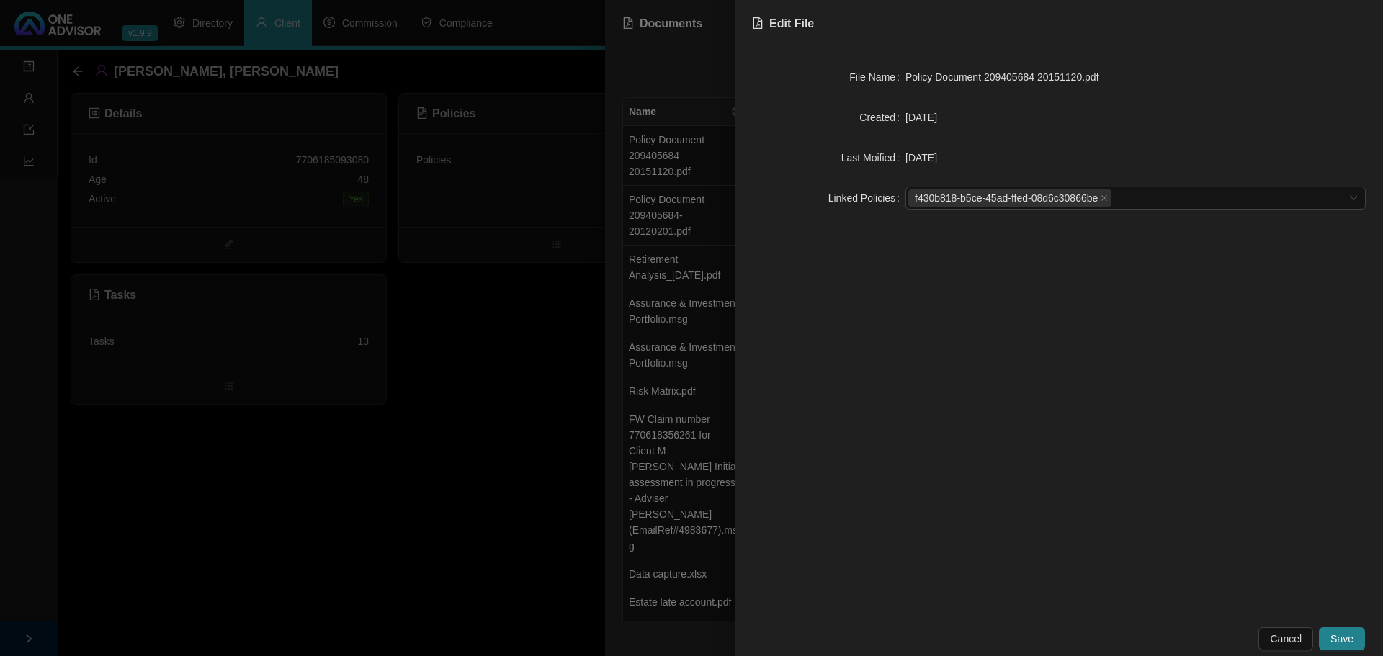
click at [527, 370] on div at bounding box center [691, 328] width 1383 height 656
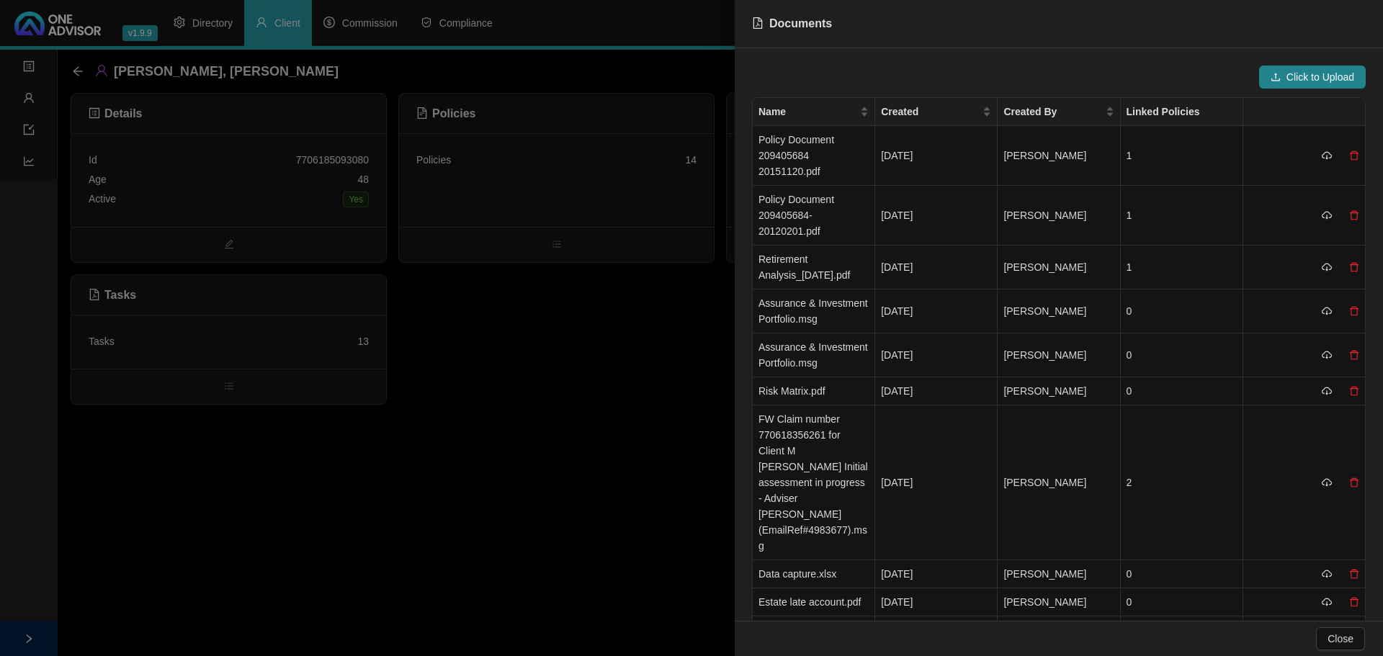
click at [669, 397] on div at bounding box center [691, 328] width 1383 height 656
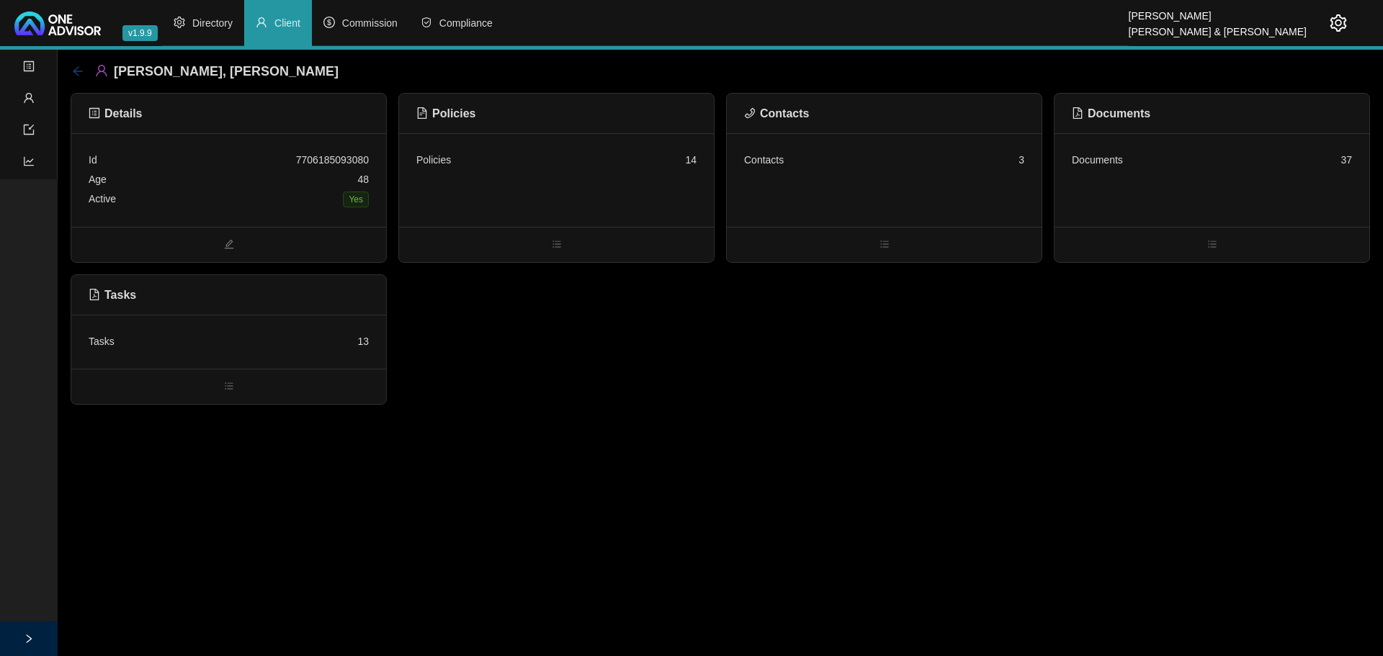
click at [78, 69] on icon "arrow-left" at bounding box center [78, 72] width 12 height 12
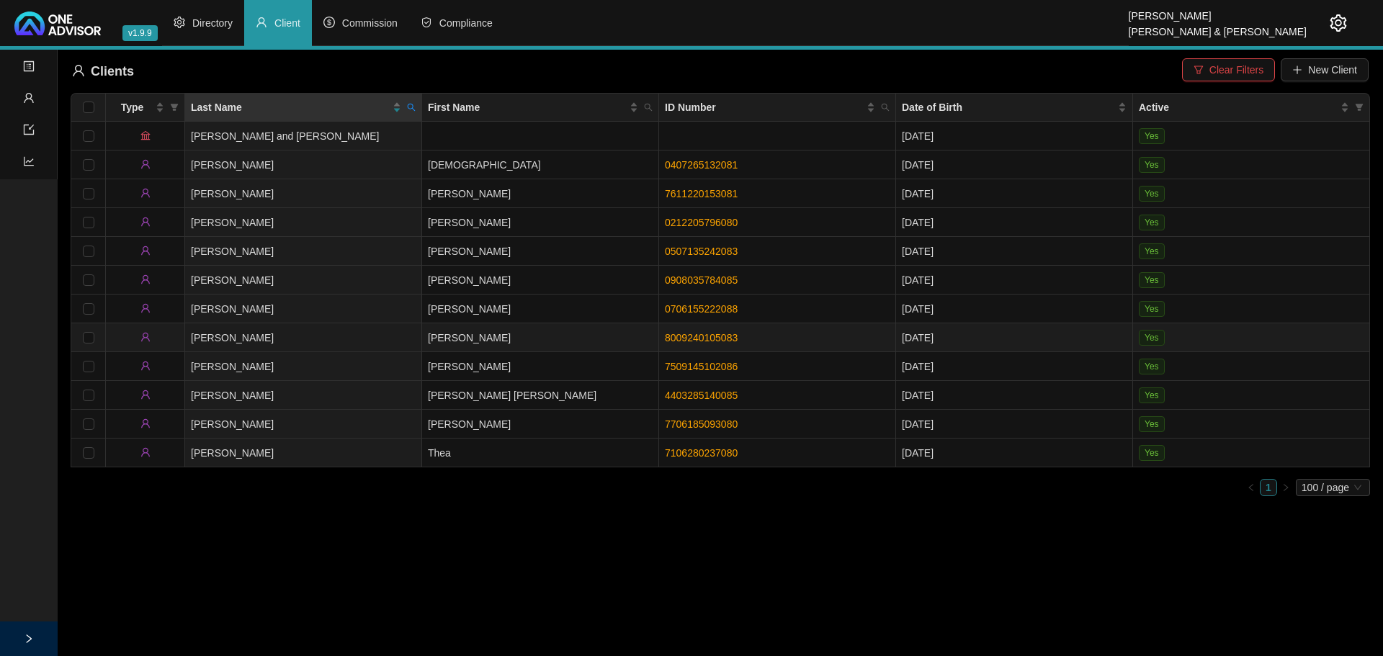
click at [516, 335] on td "[PERSON_NAME]" at bounding box center [540, 337] width 237 height 29
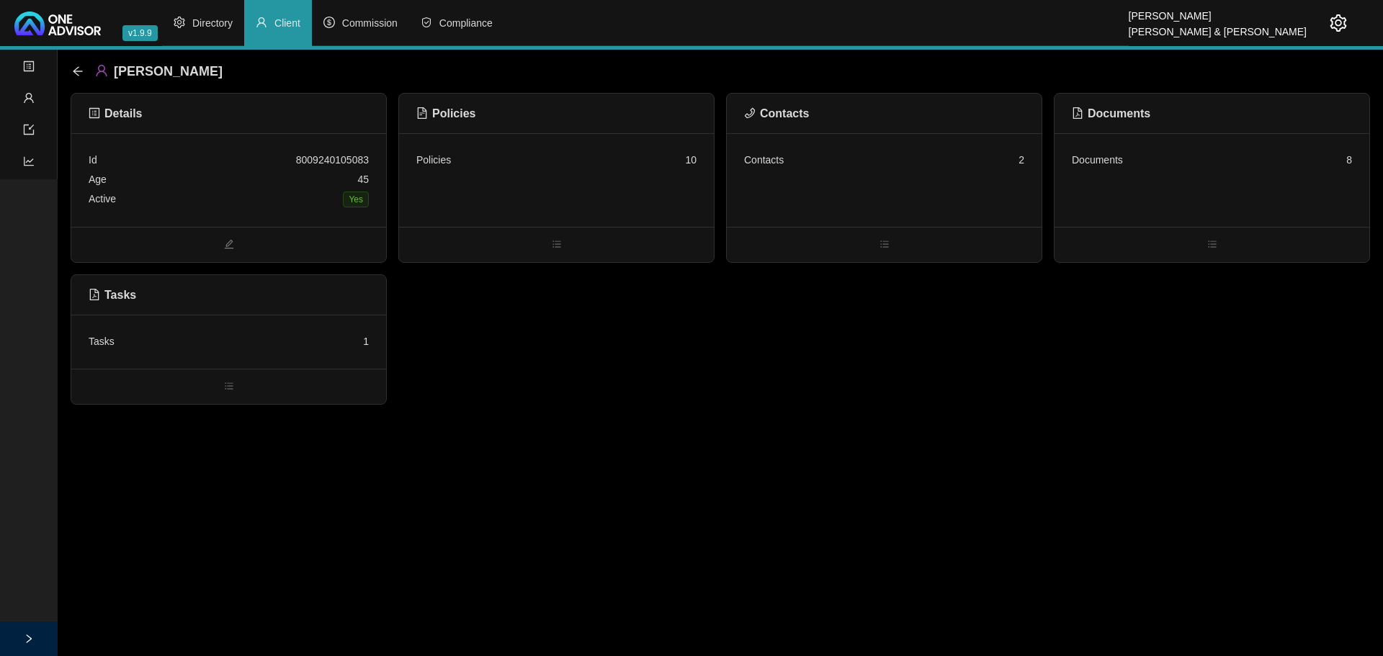
click at [601, 174] on div "Policies 10" at bounding box center [556, 180] width 315 height 94
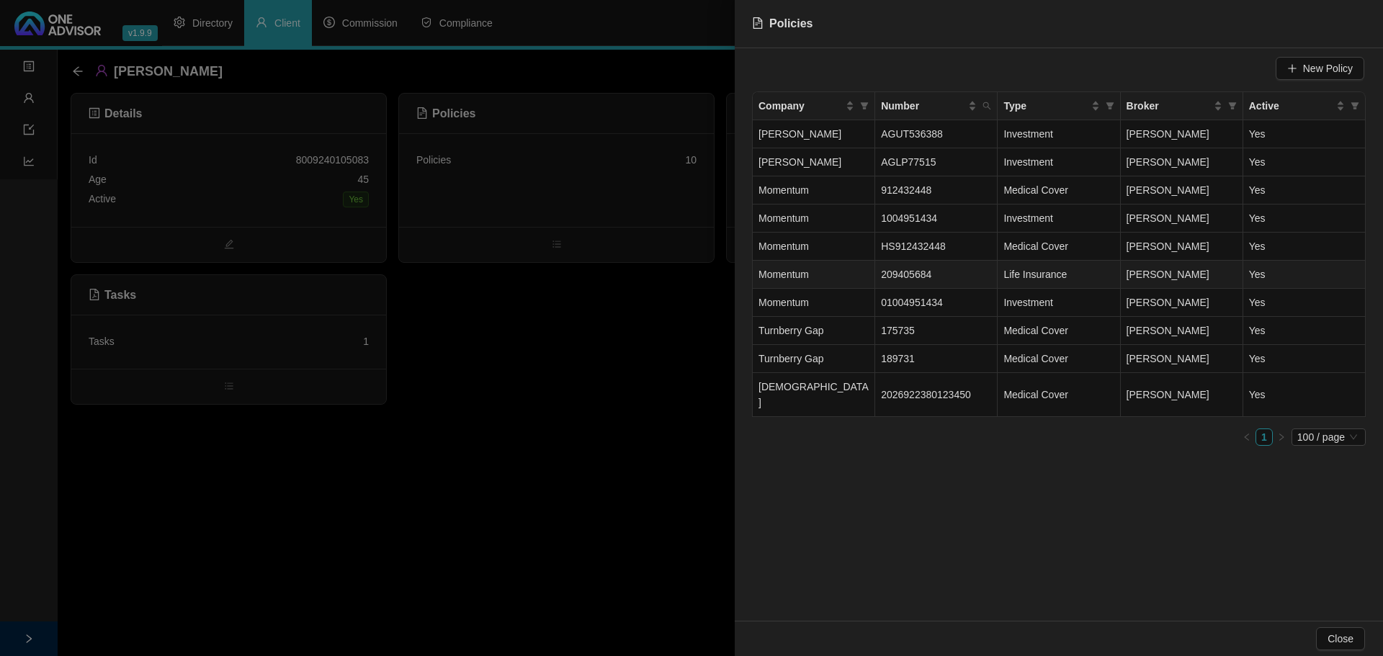
click at [958, 277] on td "209405684" at bounding box center [936, 275] width 122 height 28
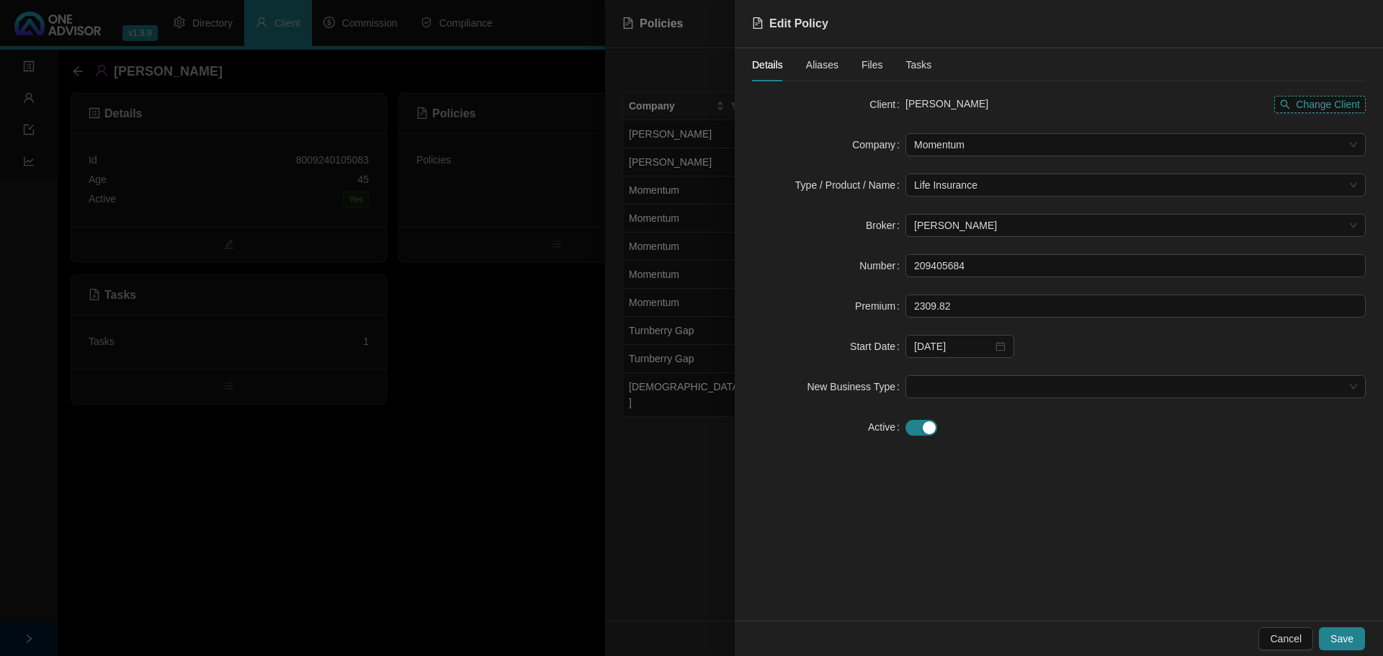
click at [1338, 102] on span "Change Client" at bounding box center [1328, 105] width 64 height 16
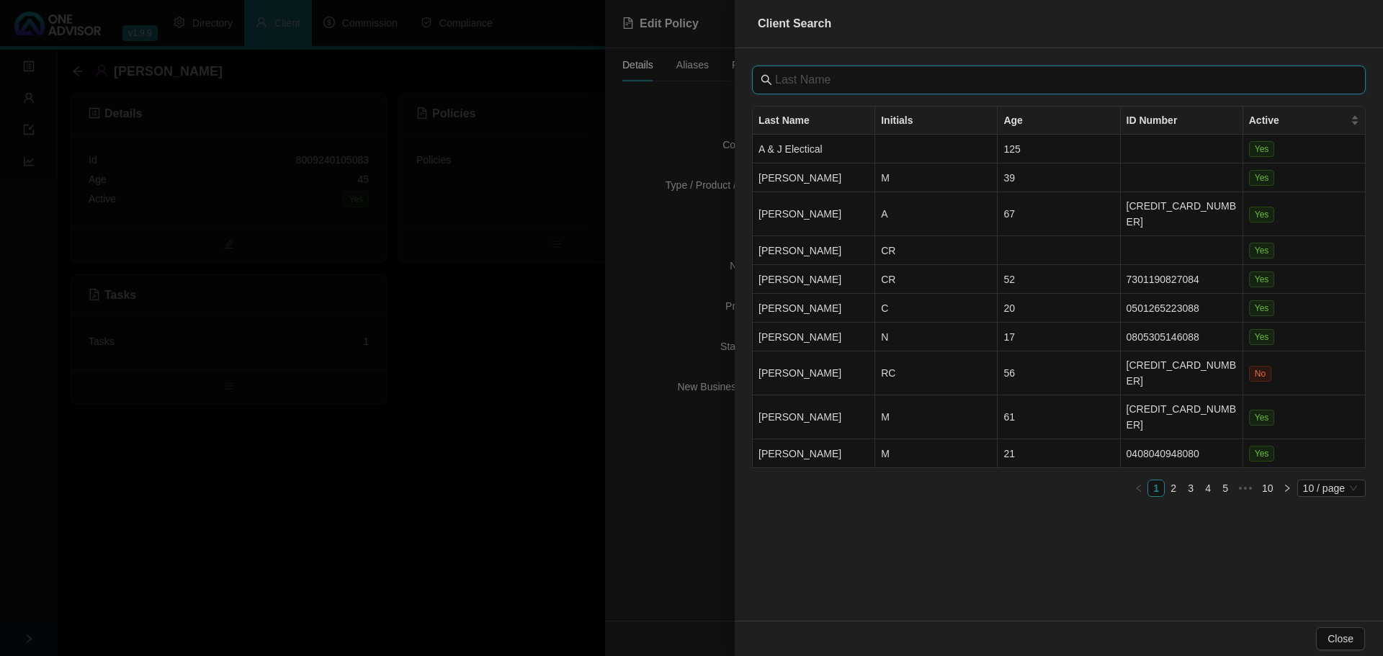
click at [921, 81] on input "text" at bounding box center [1060, 79] width 571 height 17
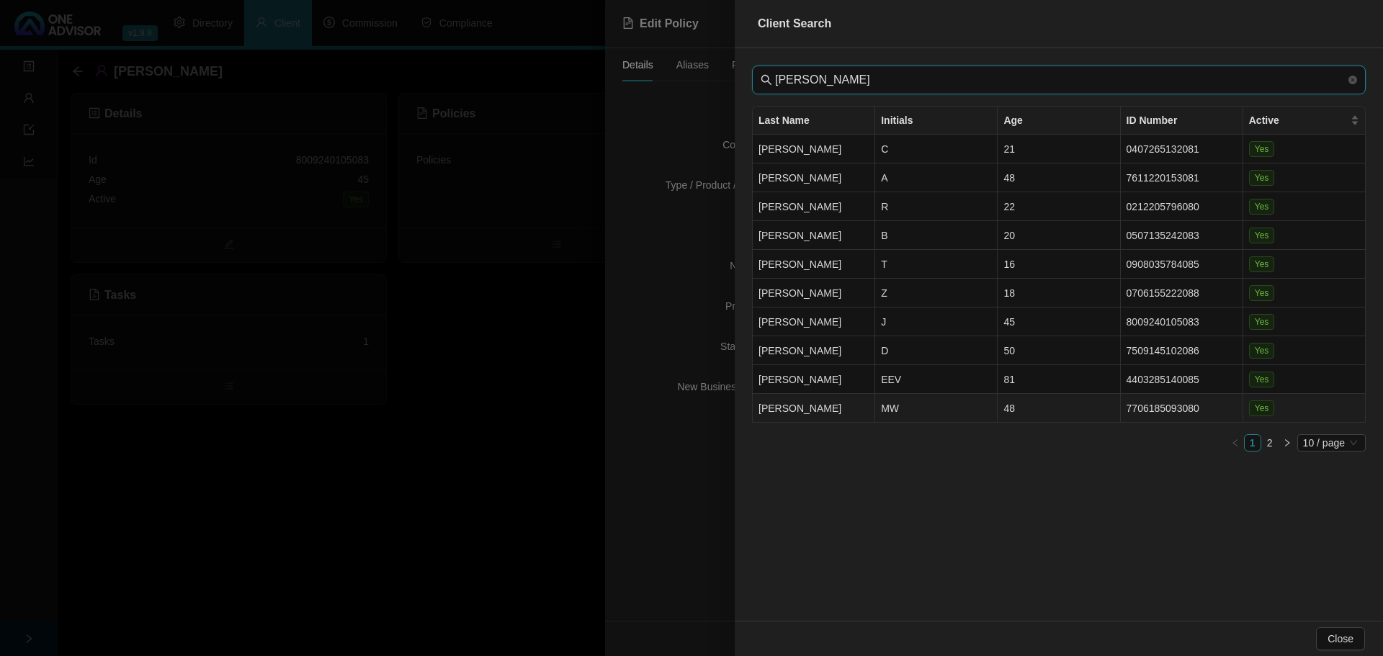
type input "[PERSON_NAME]"
click at [957, 403] on td "MW" at bounding box center [936, 408] width 122 height 29
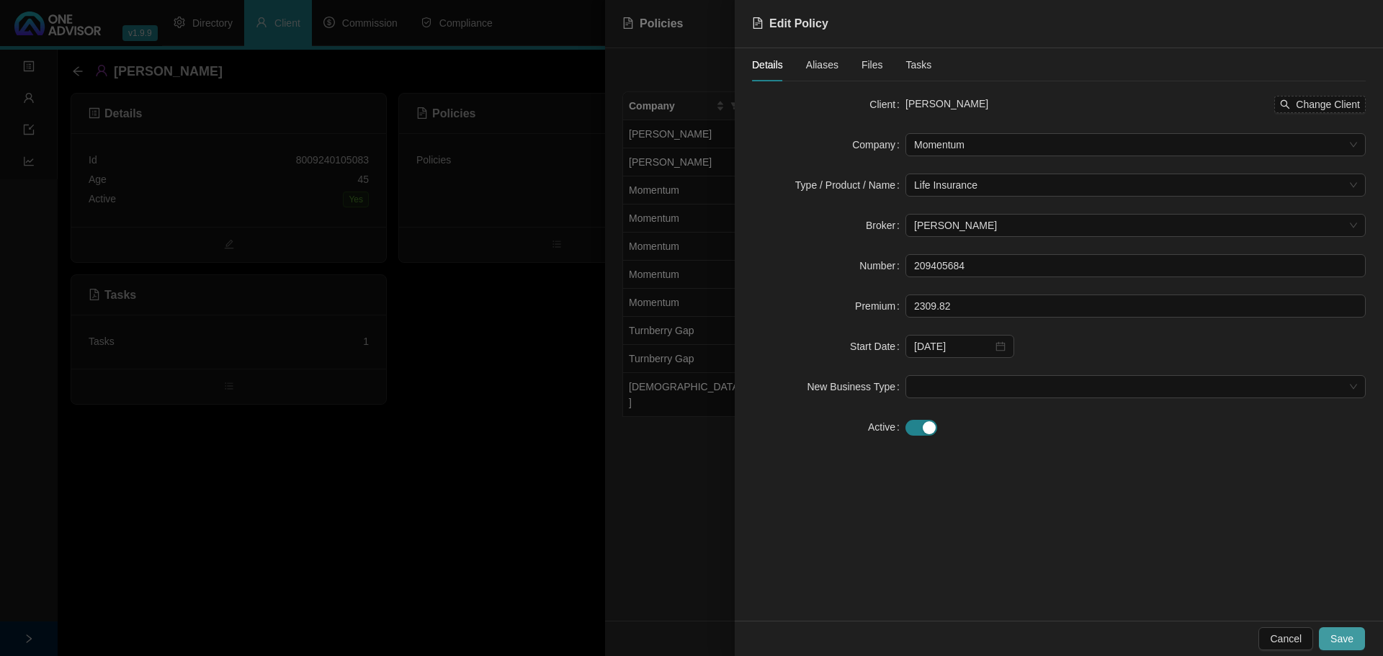
click at [1340, 635] on span "Save" at bounding box center [1342, 639] width 23 height 16
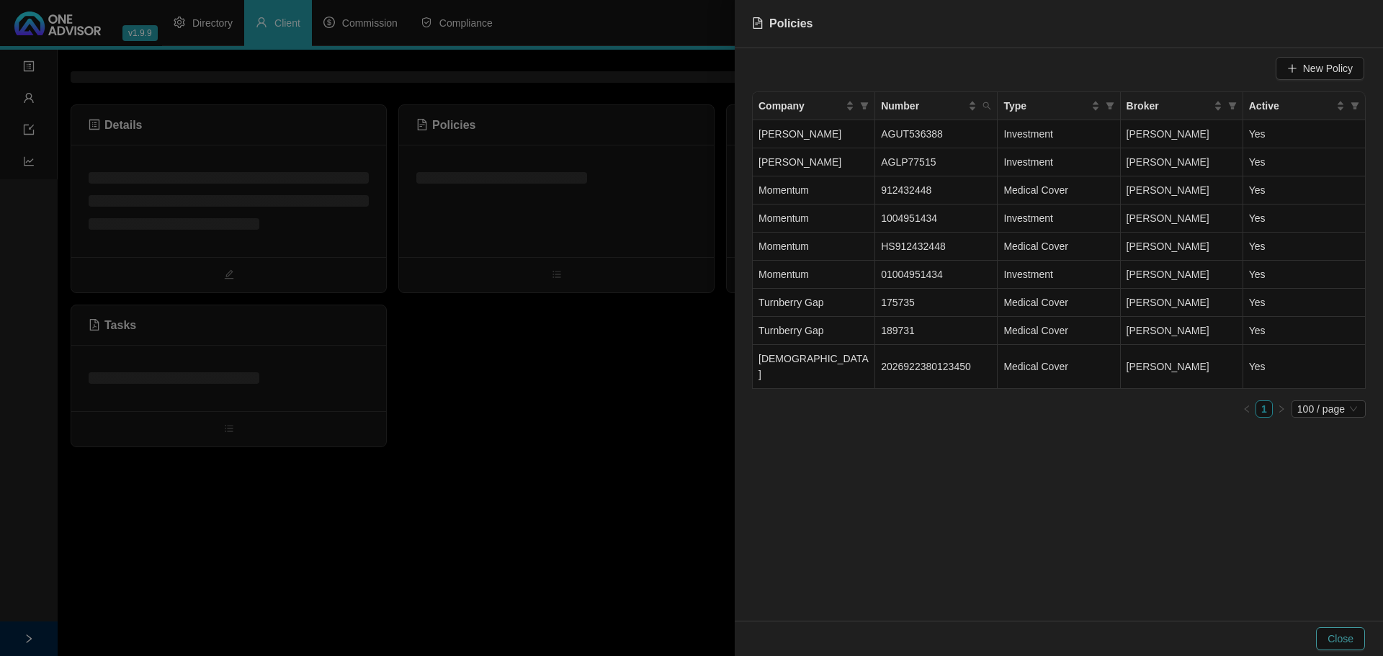
click at [1343, 640] on span "Close" at bounding box center [1341, 639] width 26 height 16
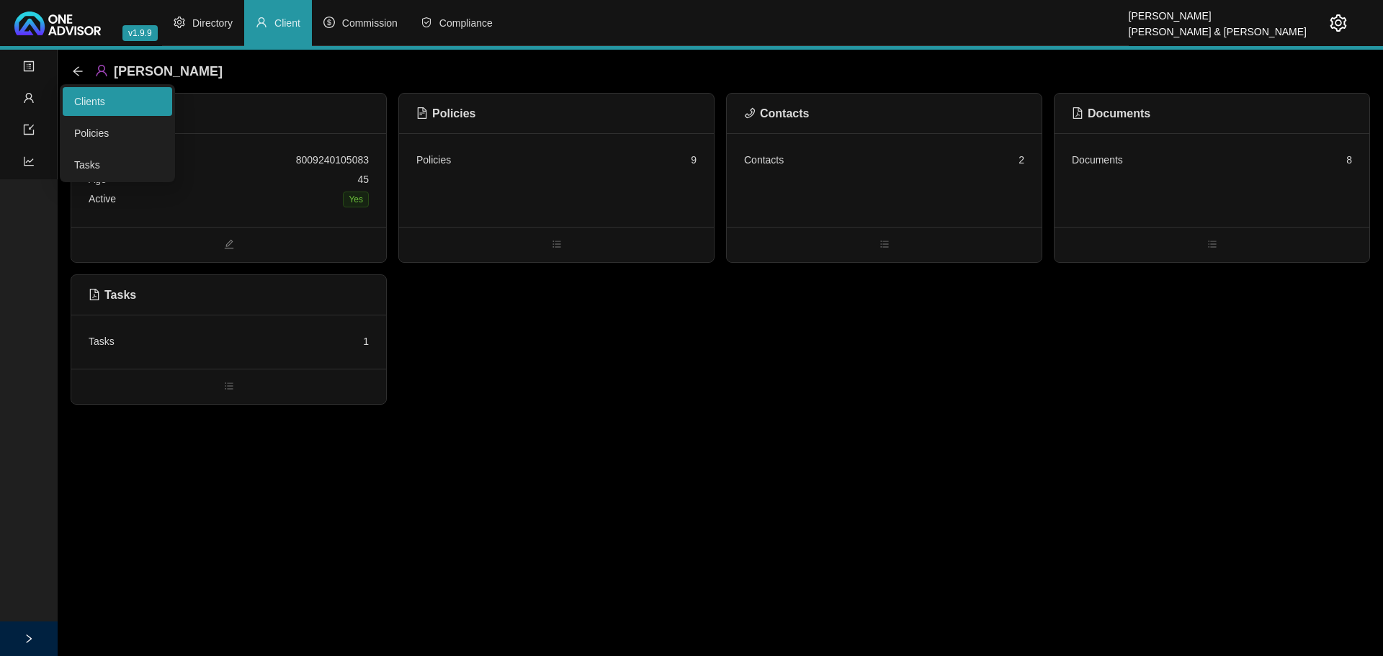
click at [82, 96] on link "Clients" at bounding box center [89, 102] width 31 height 12
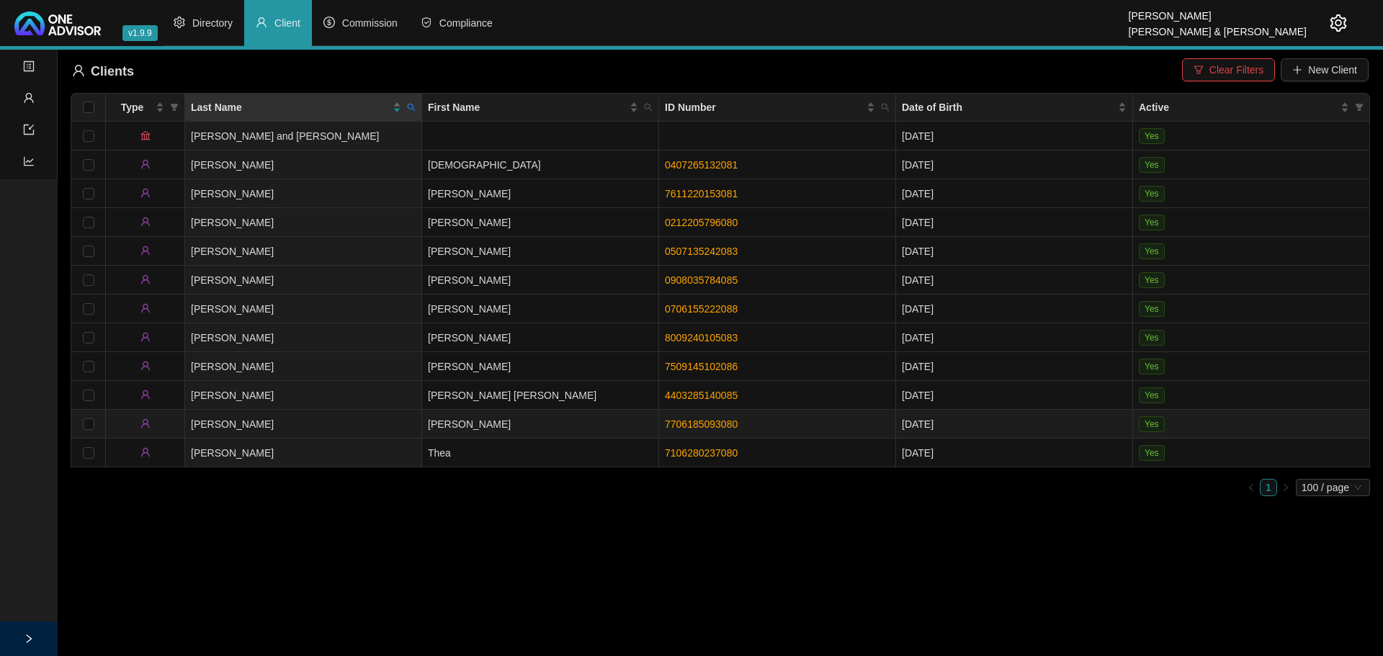
click at [514, 415] on td "[PERSON_NAME]" at bounding box center [540, 424] width 237 height 29
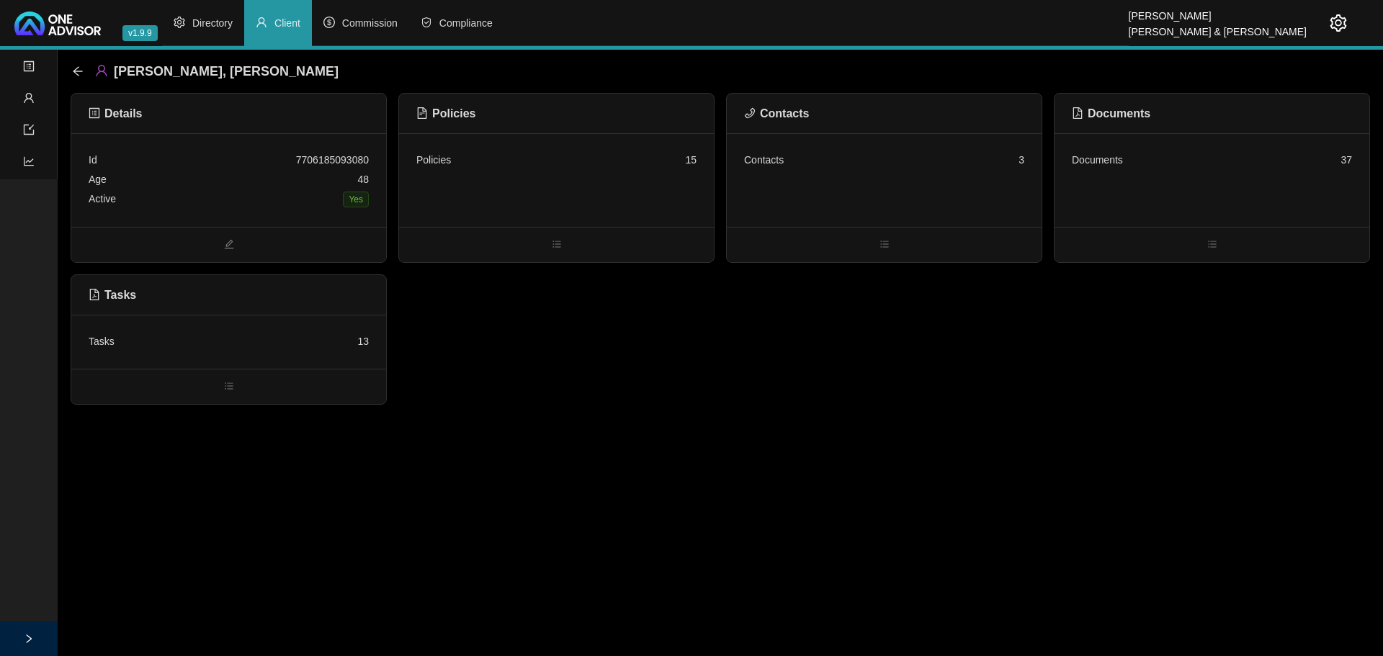
click at [1140, 176] on div "Documents 37" at bounding box center [1212, 180] width 315 height 94
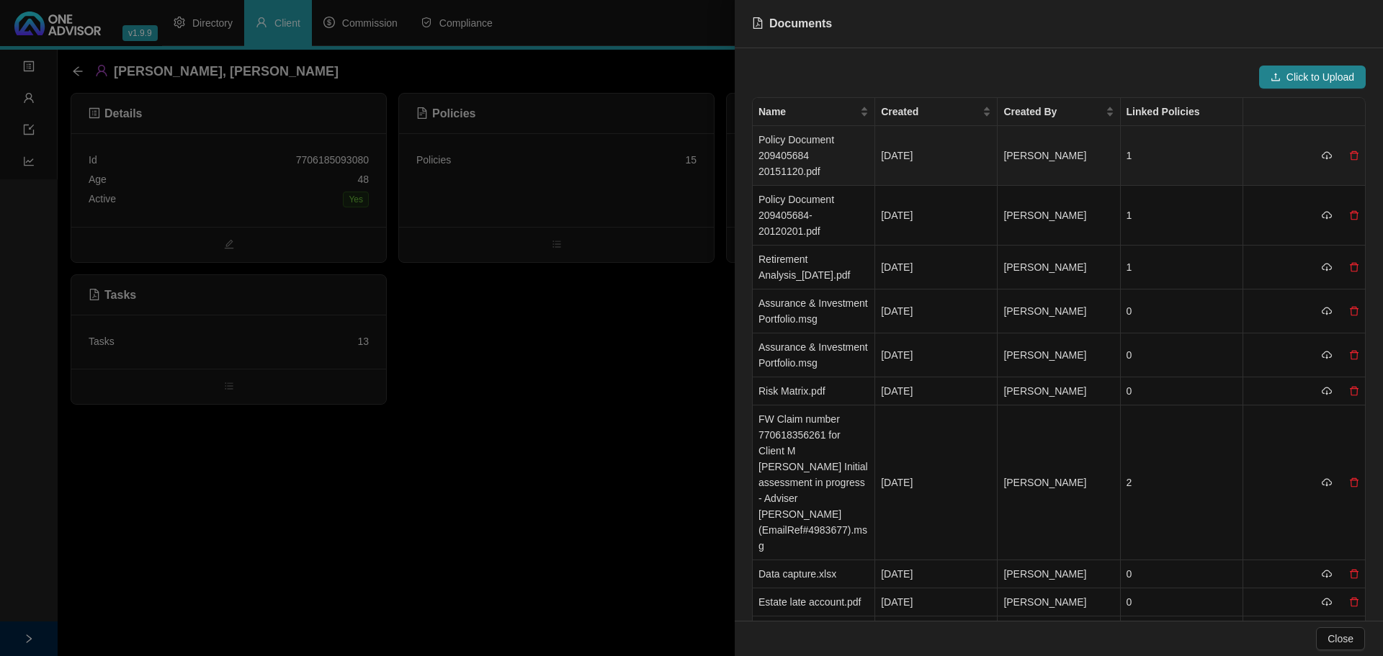
click at [1073, 157] on td "[PERSON_NAME]" at bounding box center [1059, 156] width 122 height 60
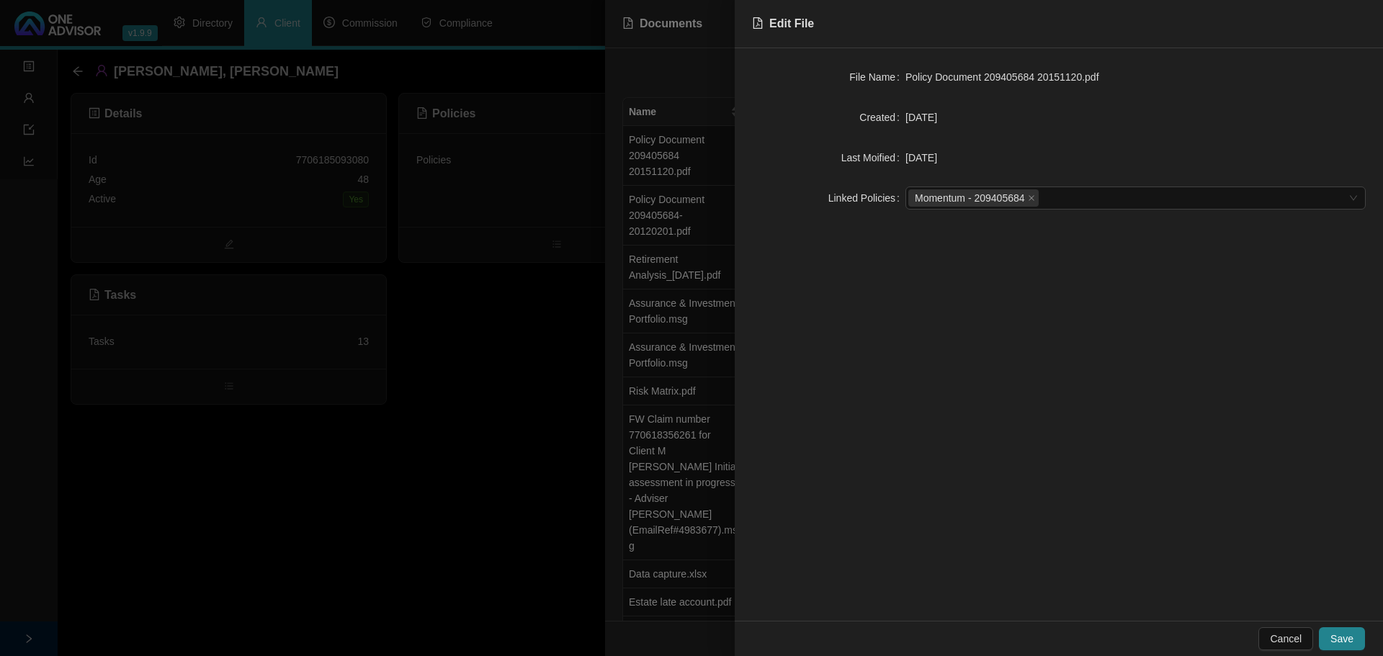
click at [499, 430] on div at bounding box center [691, 328] width 1383 height 656
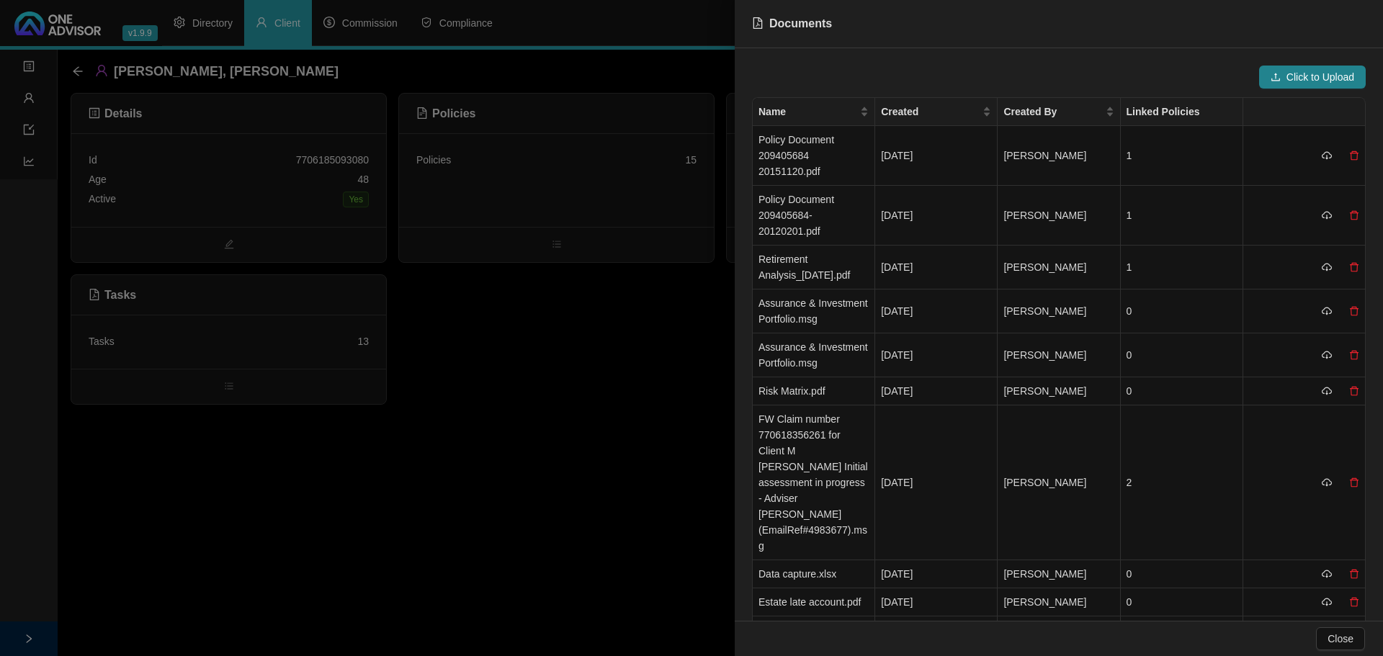
click at [502, 437] on div at bounding box center [691, 328] width 1383 height 656
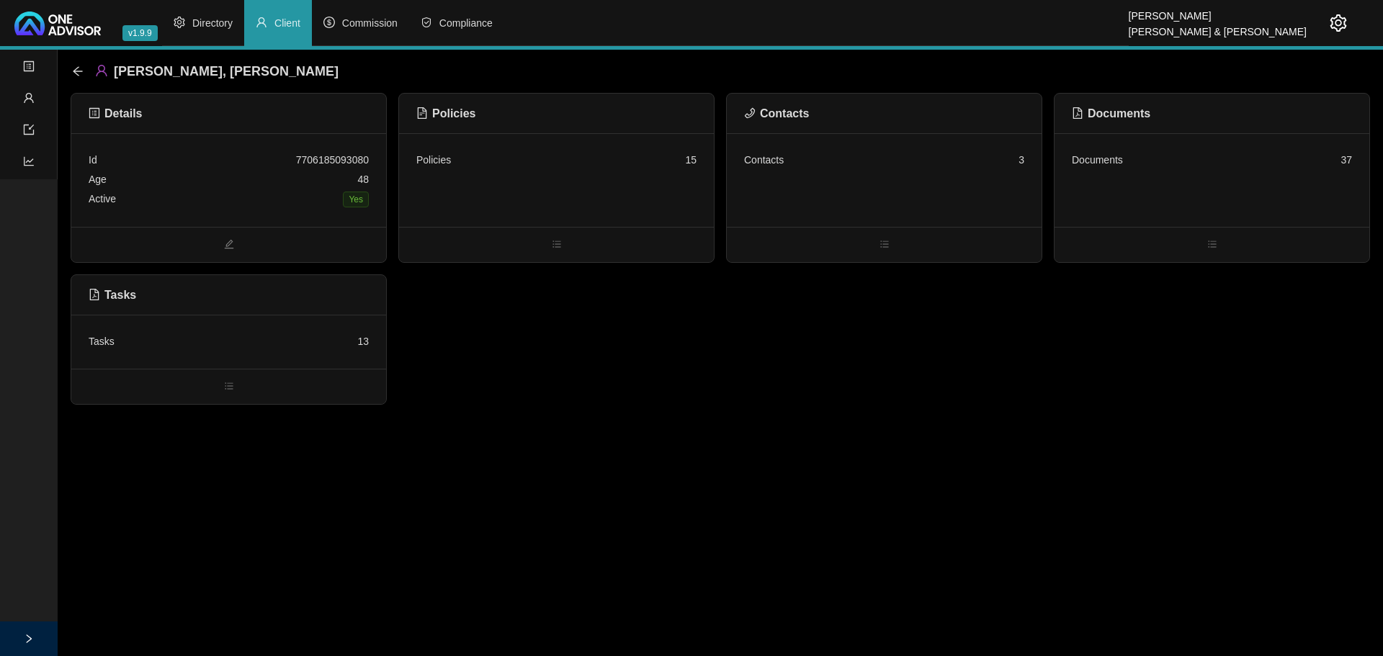
click at [246, 340] on div "Tasks 13" at bounding box center [229, 341] width 280 height 19
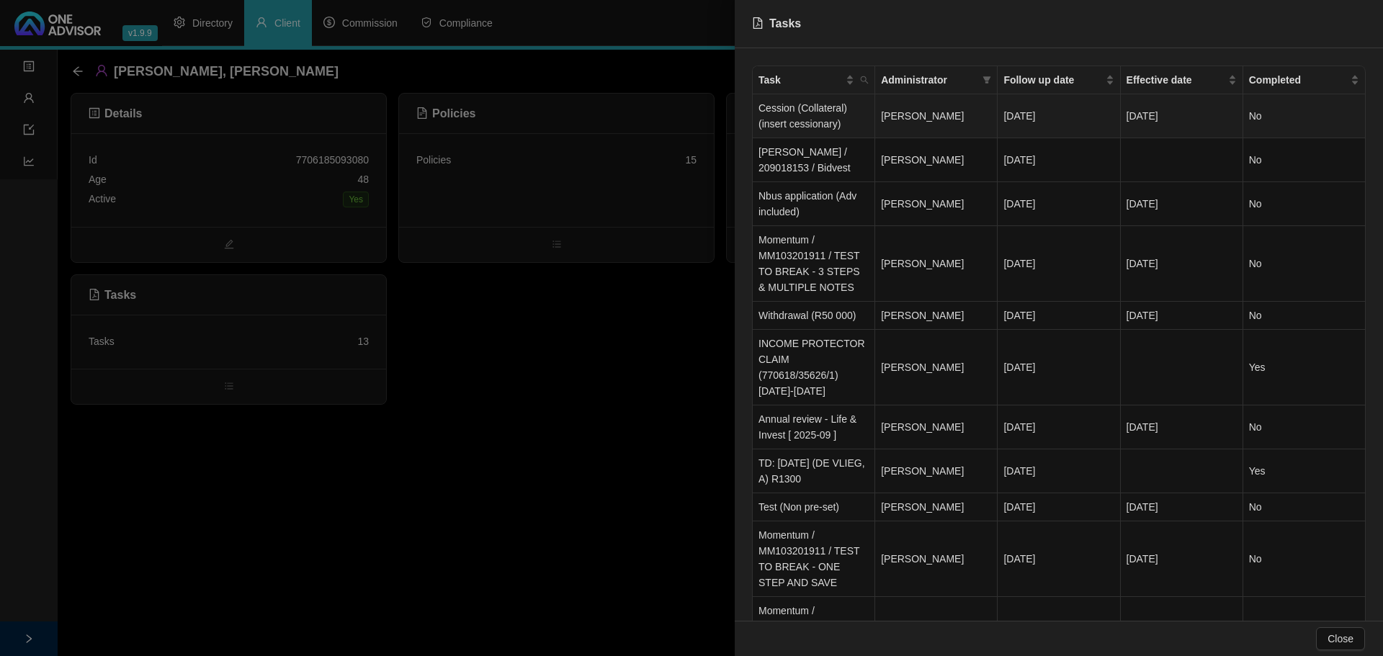
click at [951, 120] on td "[PERSON_NAME]" at bounding box center [936, 116] width 122 height 44
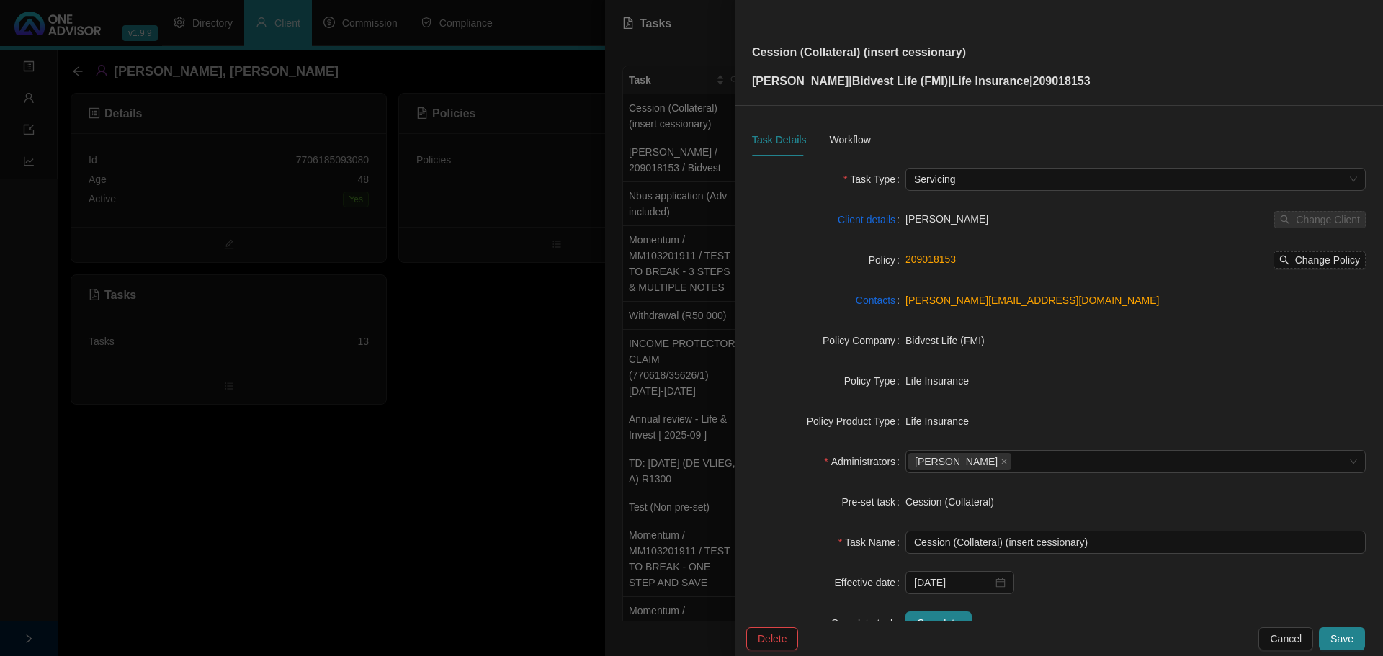
scroll to position [48, 0]
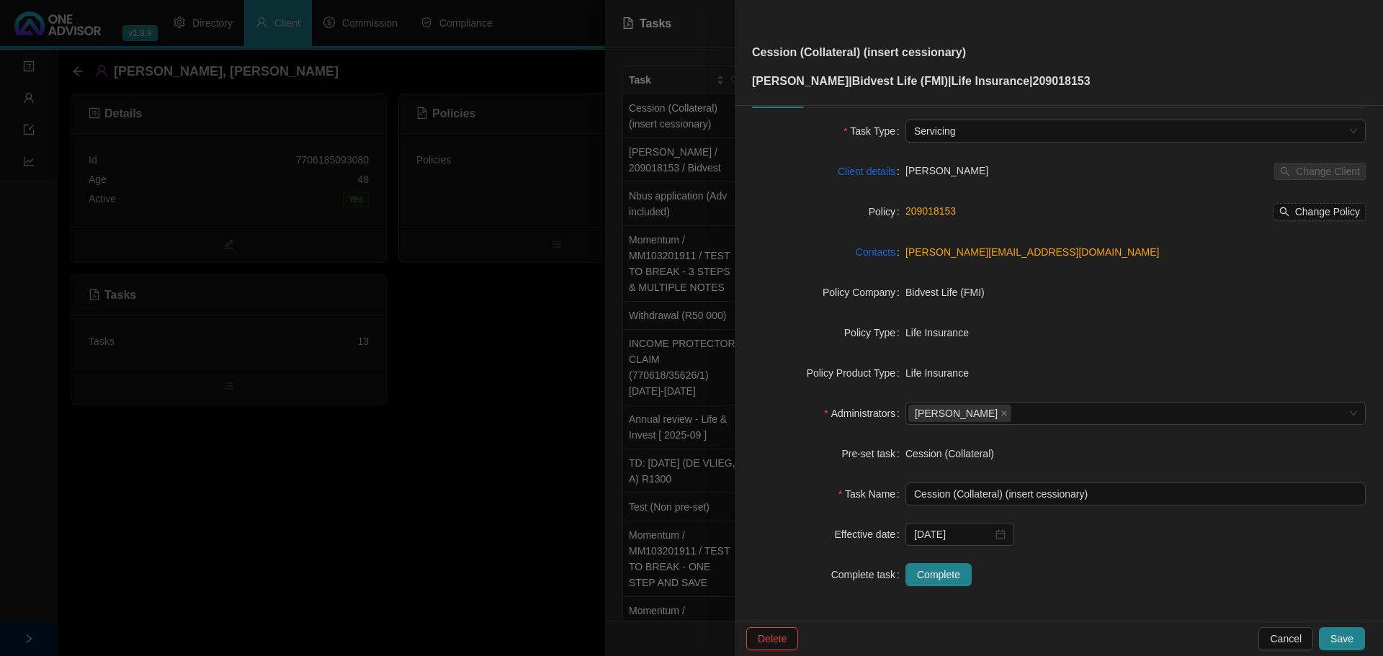
drag, startPoint x: 447, startPoint y: 493, endPoint x: 445, endPoint y: 469, distance: 24.5
click at [448, 493] on div at bounding box center [691, 328] width 1383 height 656
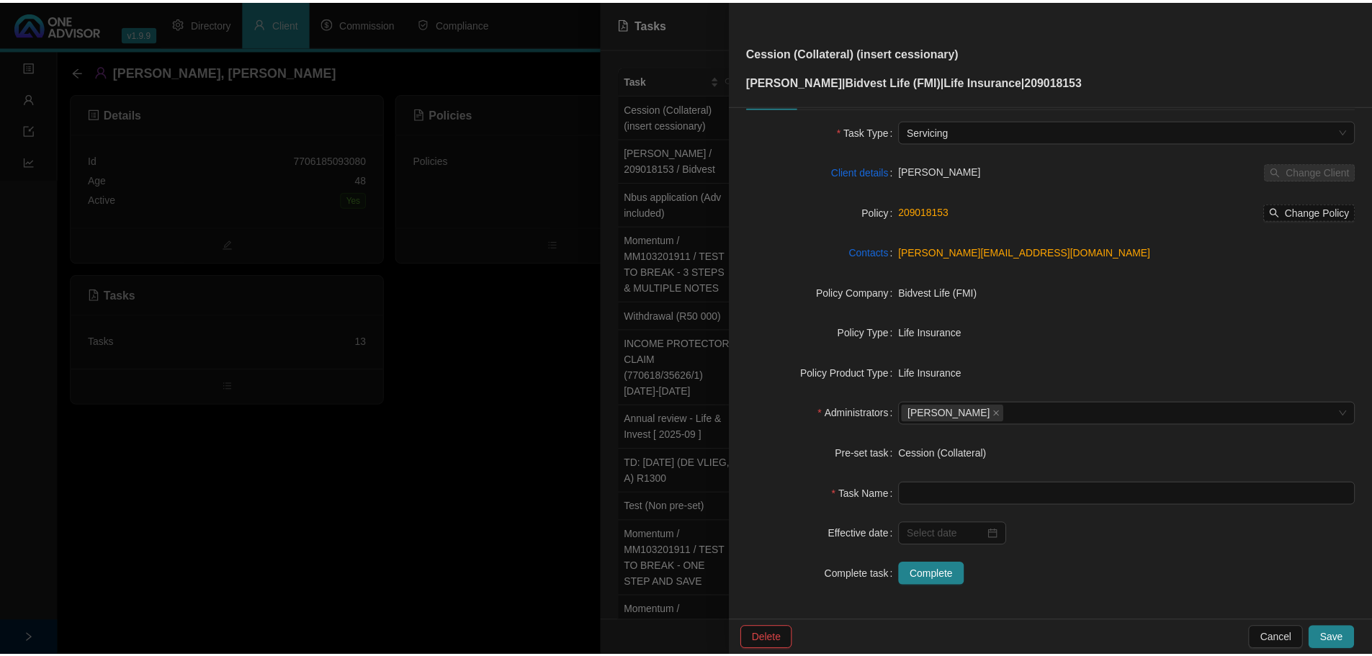
scroll to position [31, 0]
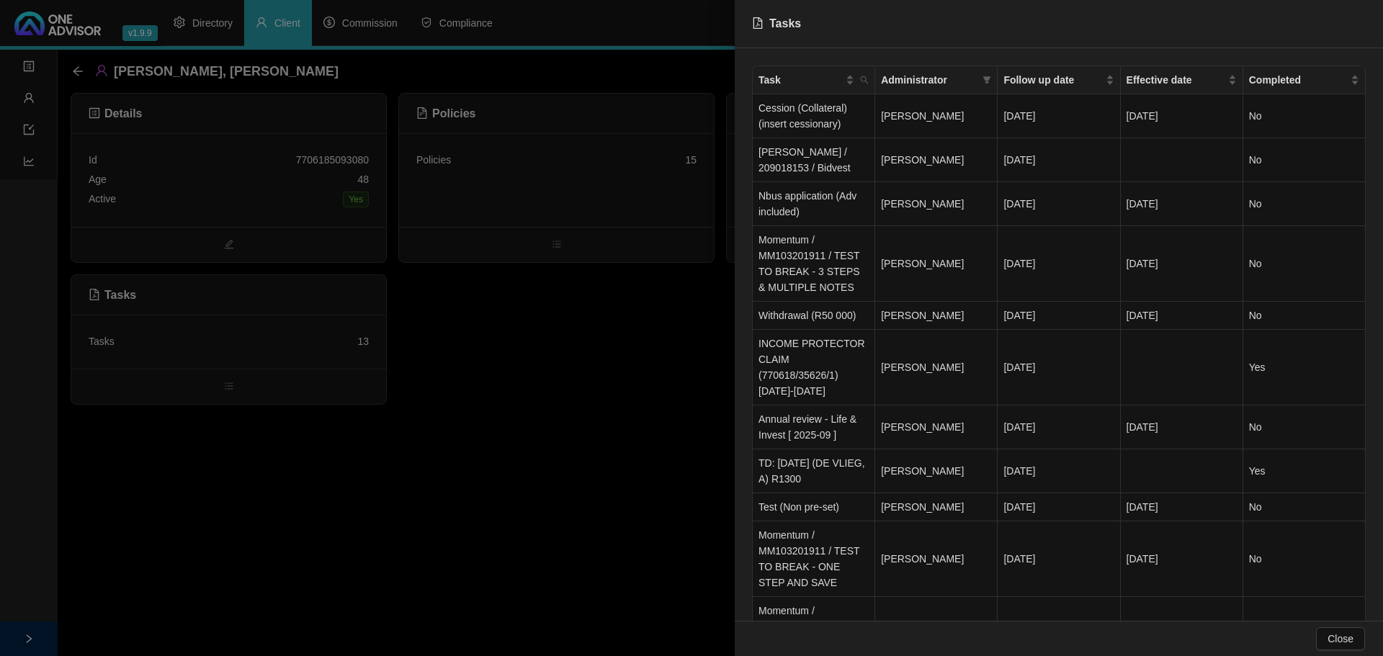
click at [312, 206] on div at bounding box center [691, 328] width 1383 height 656
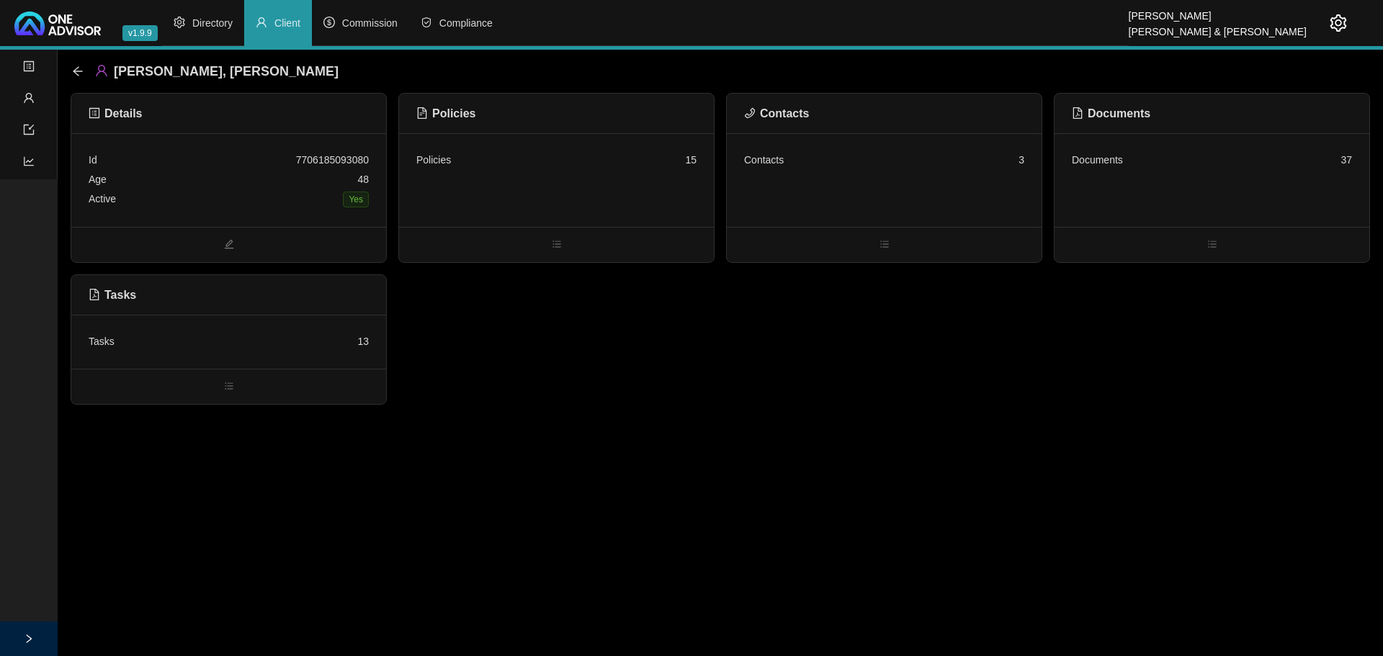
click at [312, 206] on div "Active Yes" at bounding box center [229, 199] width 280 height 20
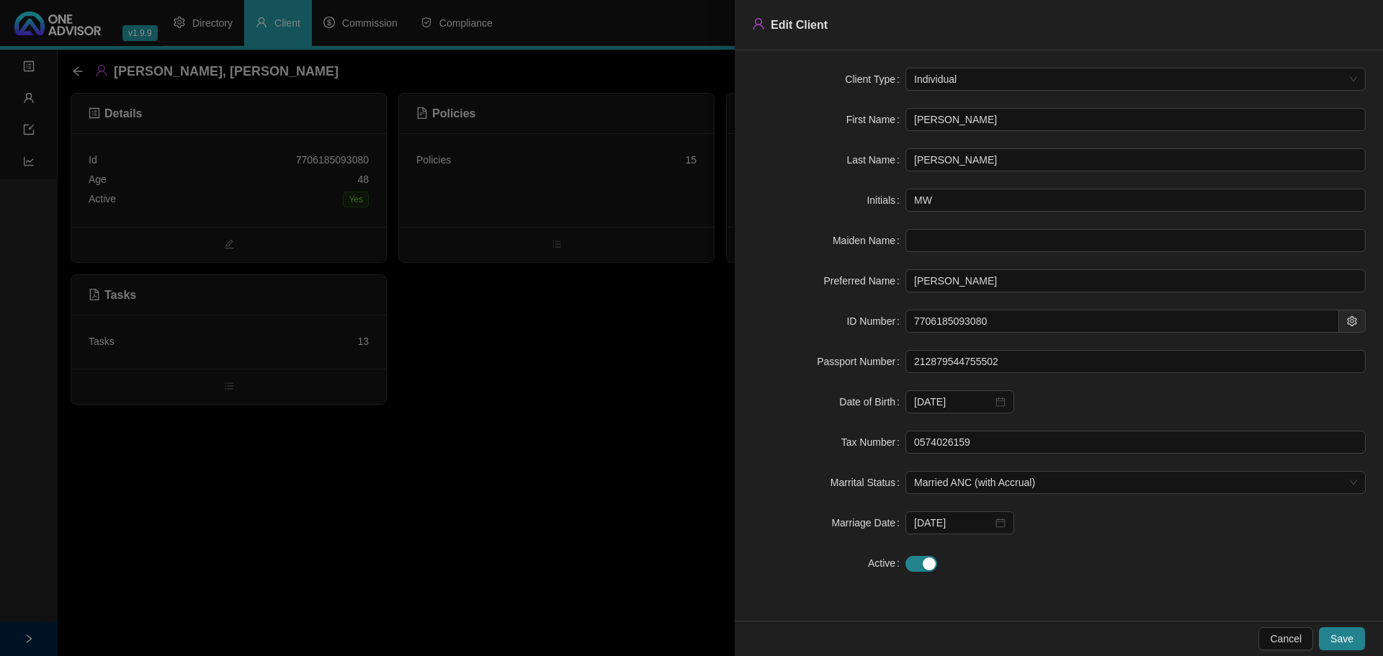
click at [586, 394] on div at bounding box center [691, 328] width 1383 height 656
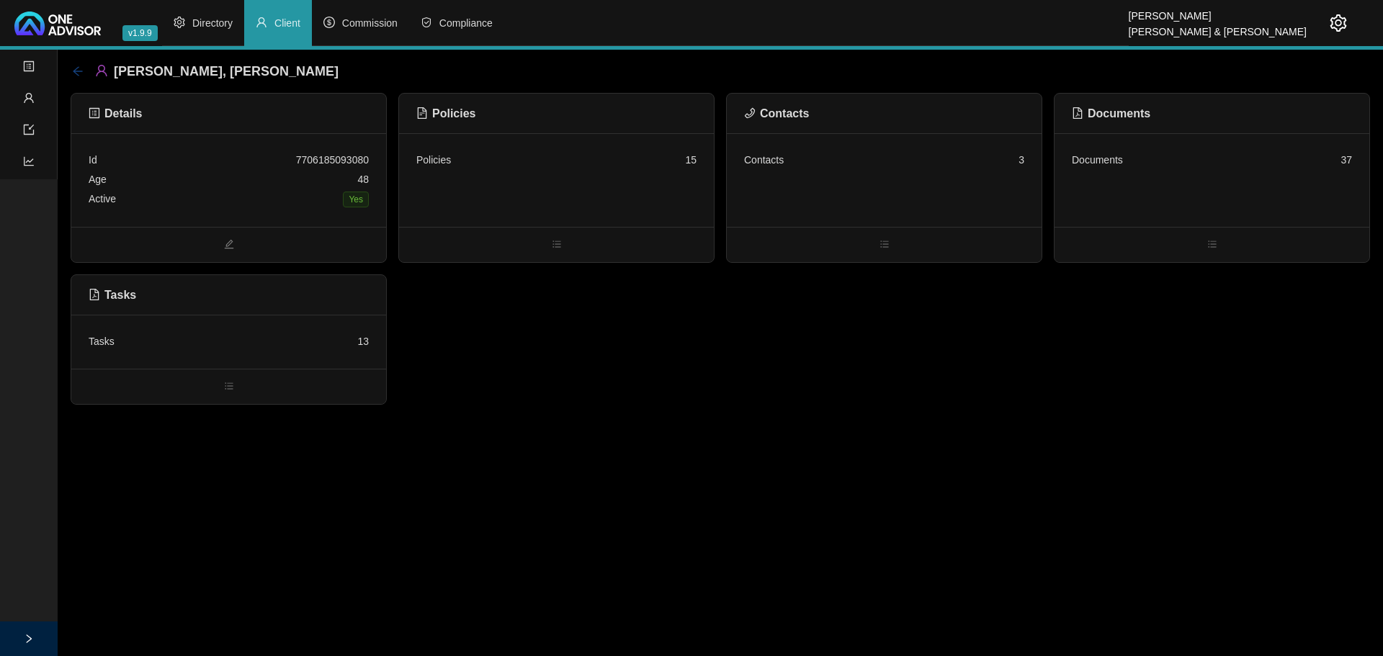
click at [81, 67] on icon "arrow-left" at bounding box center [78, 72] width 12 height 12
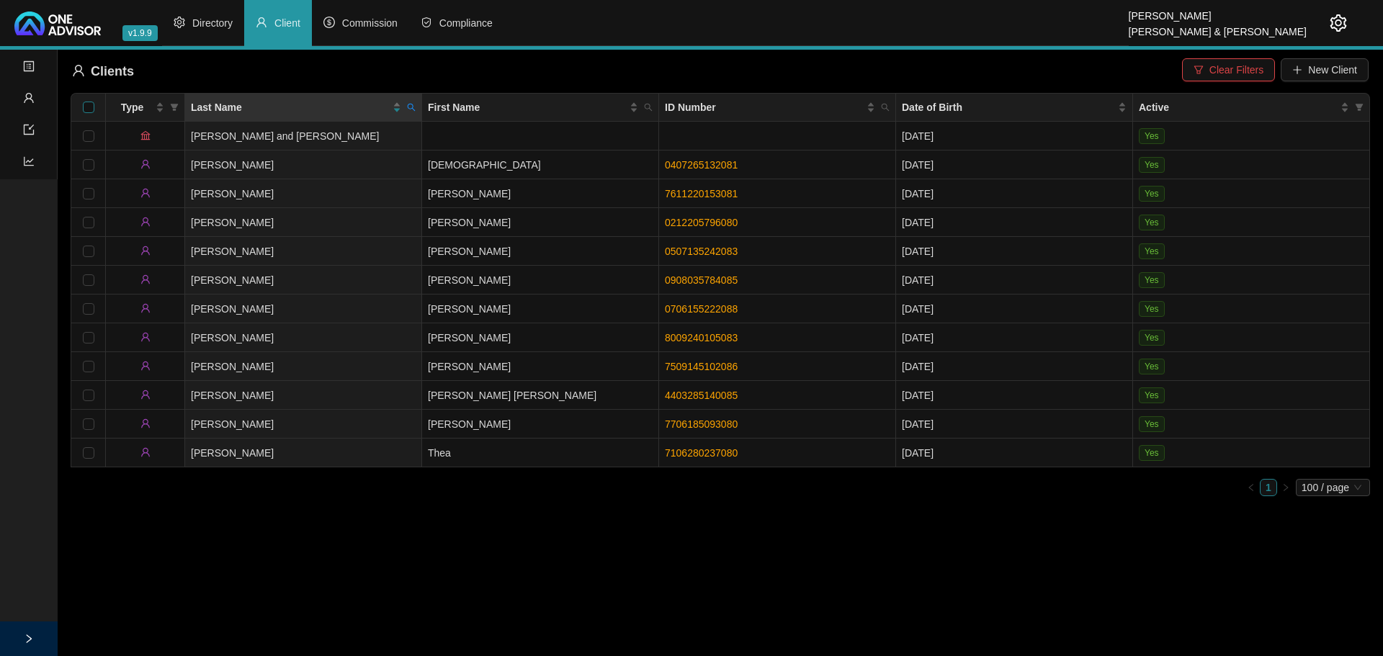
click at [88, 104] on input "Select all" at bounding box center [89, 108] width 12 height 12
checkbox input "true"
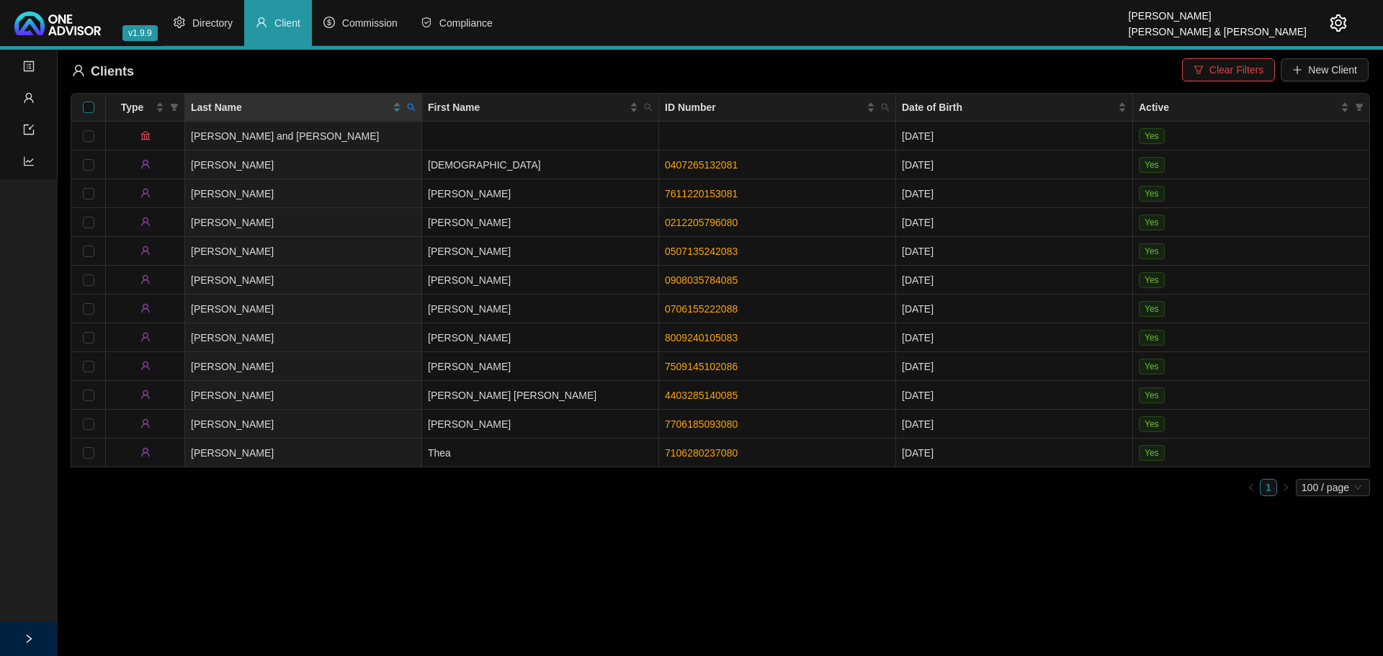
checkbox input "true"
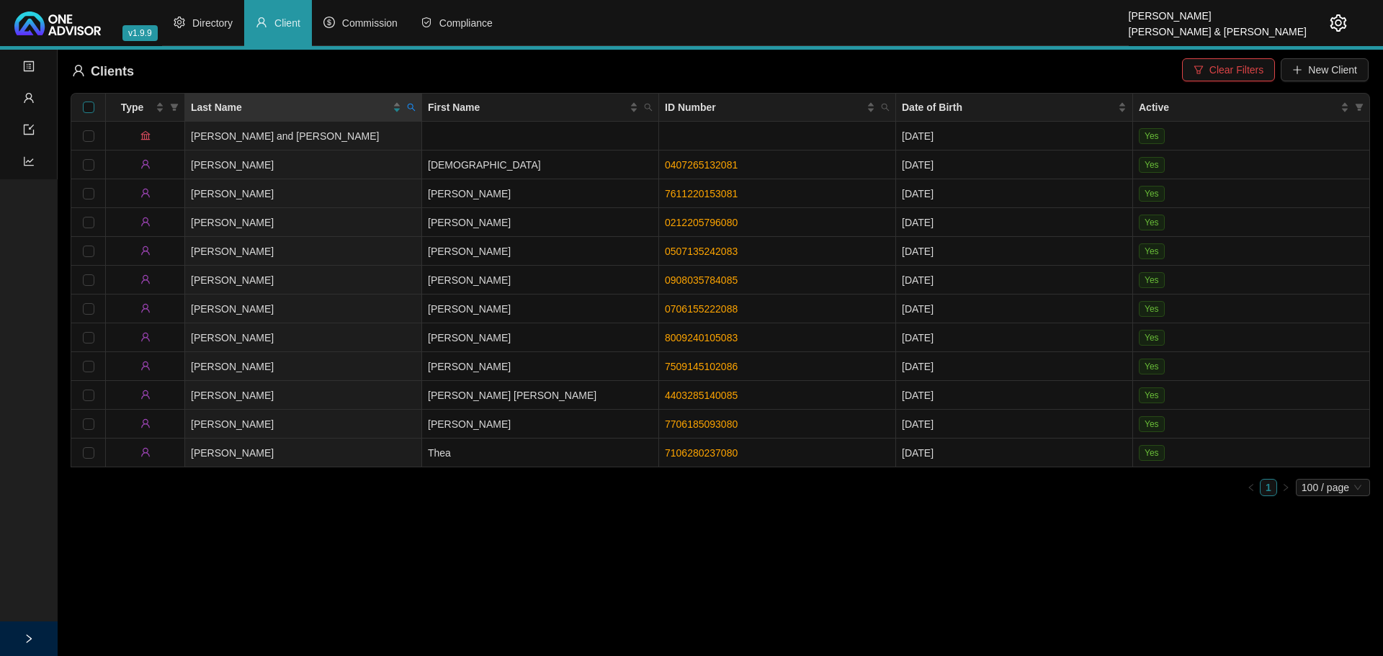
checkbox input "true"
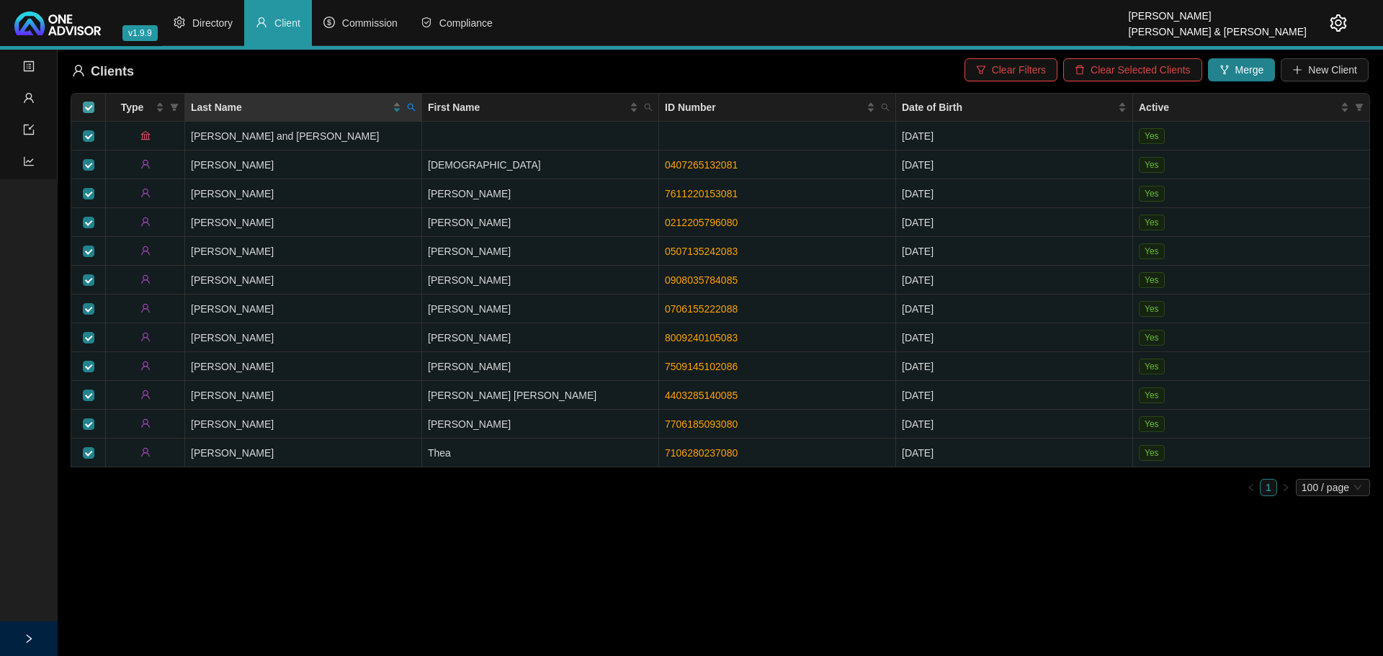
click at [86, 104] on input "Select all" at bounding box center [89, 108] width 12 height 12
checkbox input "false"
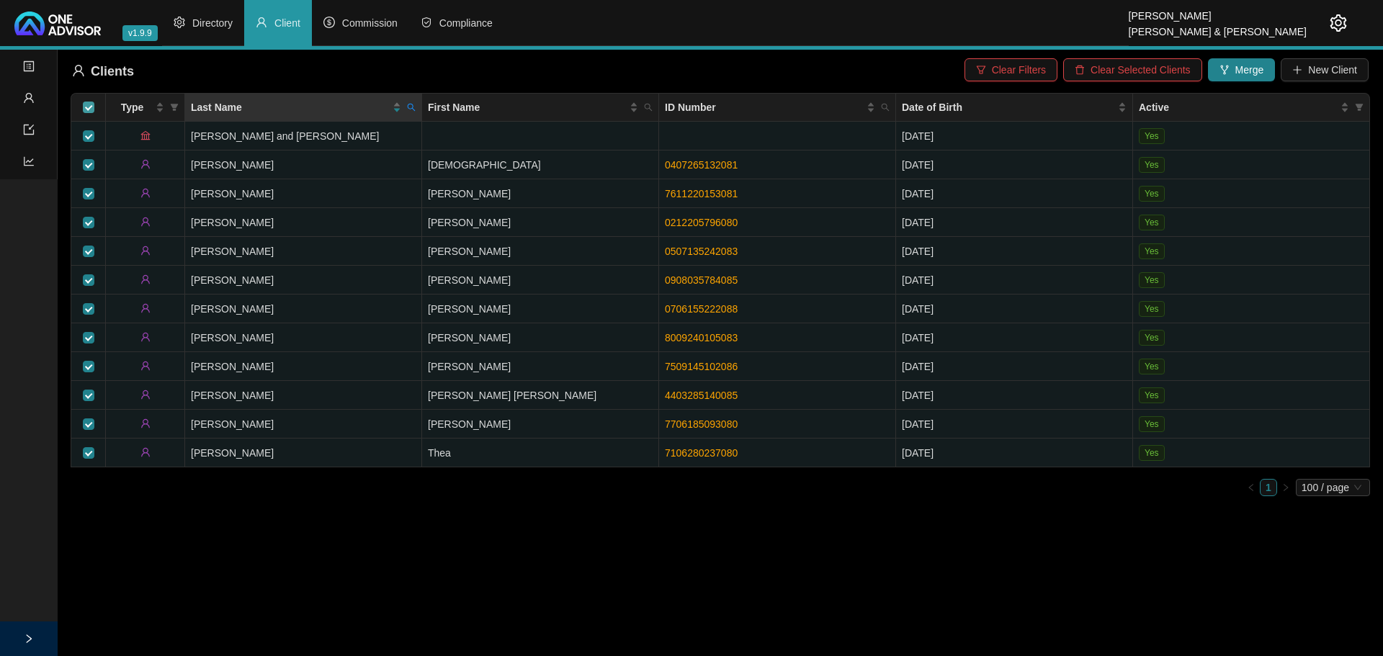
checkbox input "false"
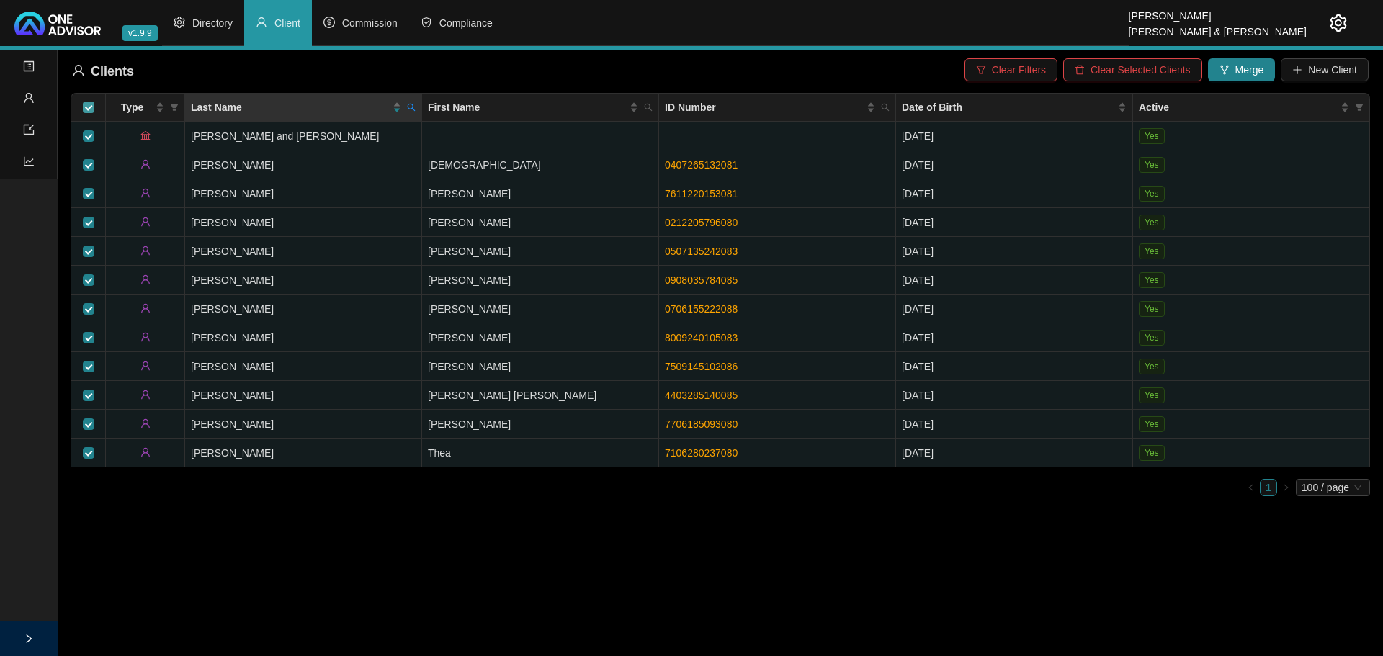
checkbox input "false"
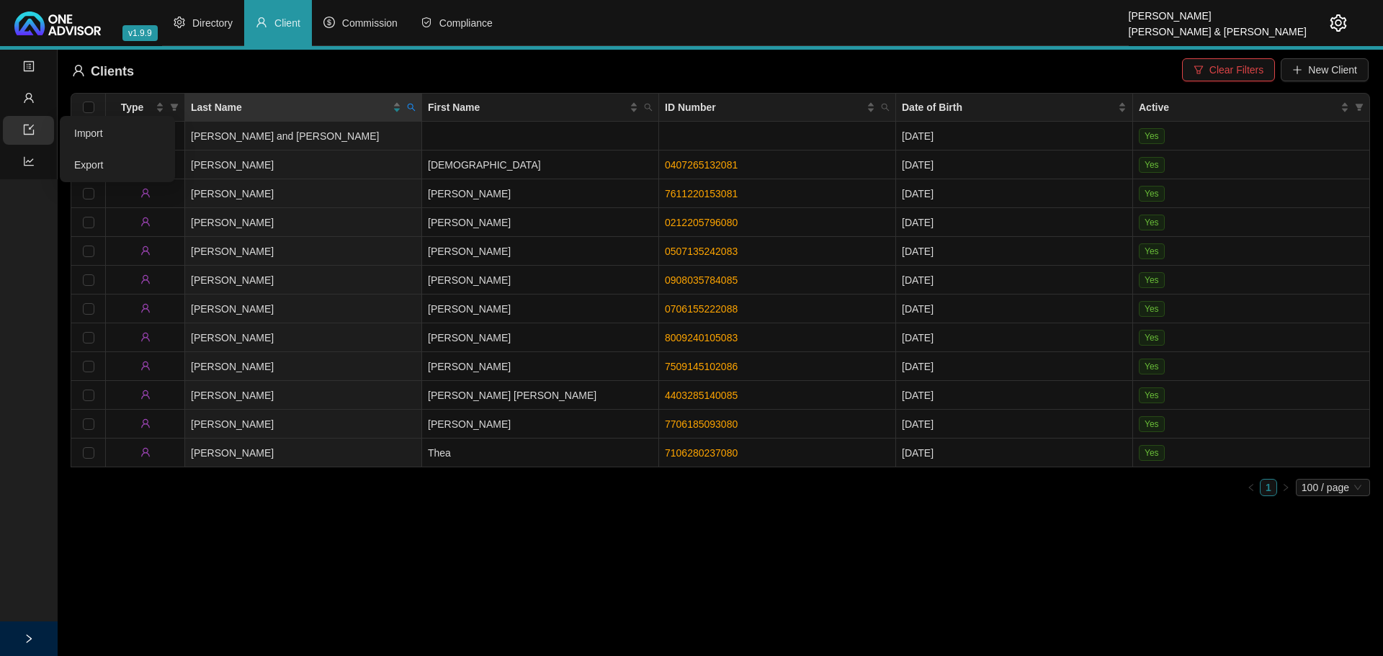
click at [27, 125] on icon "import" at bounding box center [28, 130] width 10 height 10
click at [33, 634] on icon "right" at bounding box center [29, 639] width 10 height 10
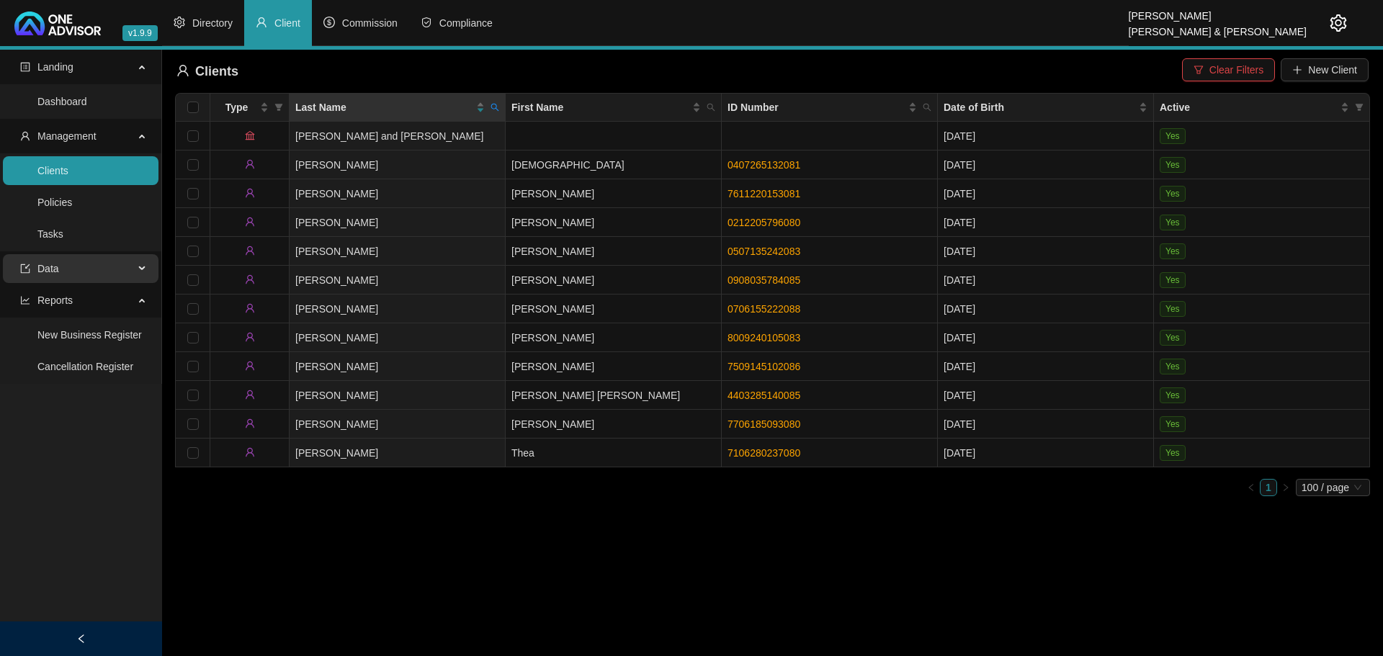
click at [126, 267] on span "Data" at bounding box center [77, 268] width 114 height 29
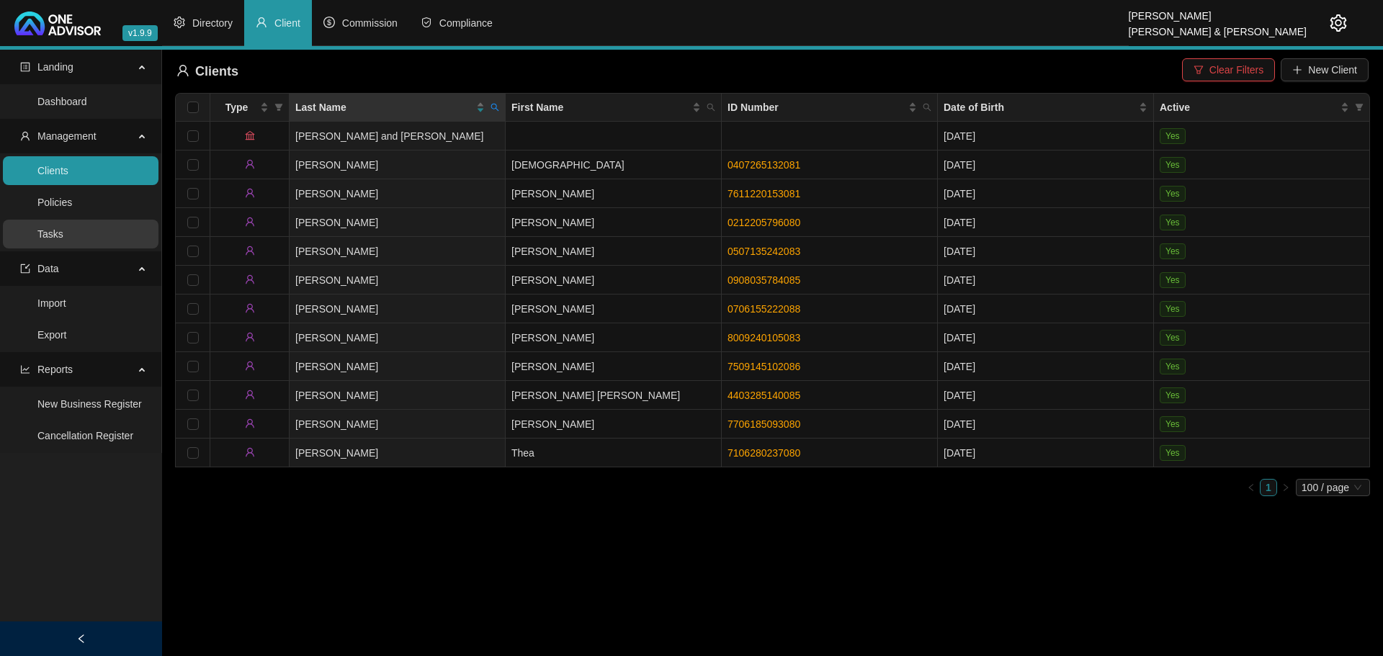
click at [59, 235] on link "Tasks" at bounding box center [50, 234] width 26 height 12
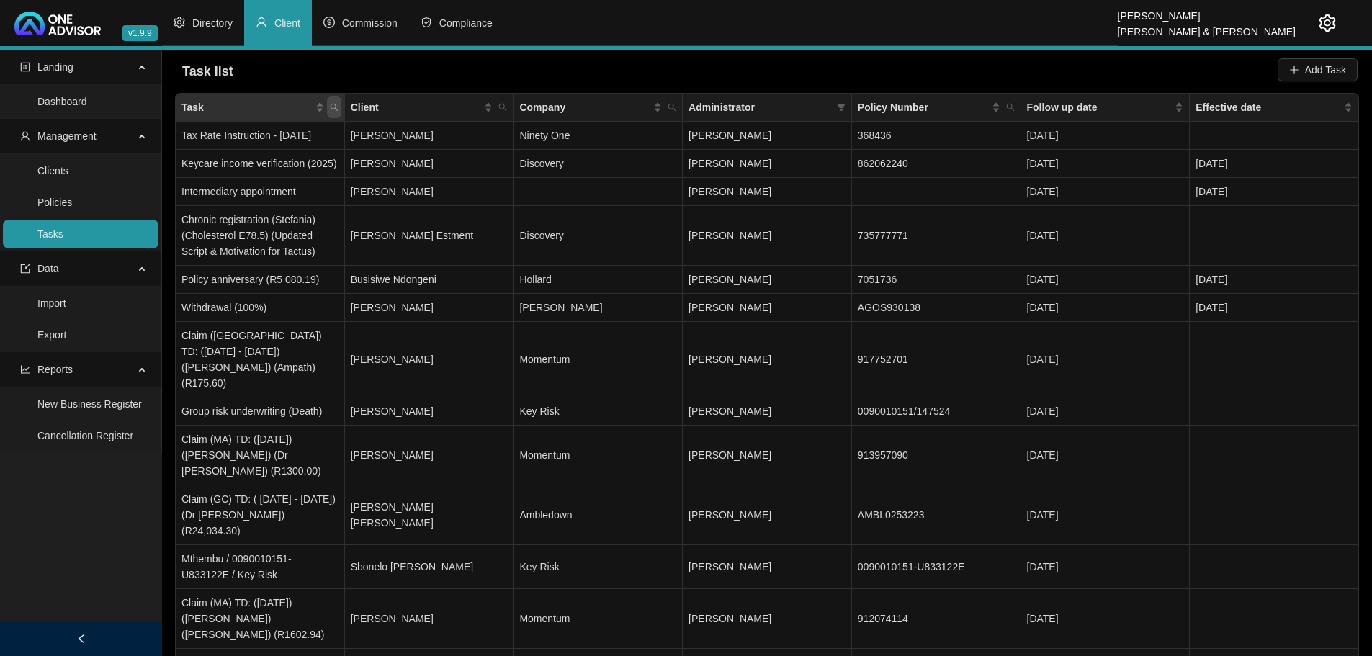
click at [334, 107] on icon "search" at bounding box center [334, 107] width 9 height 9
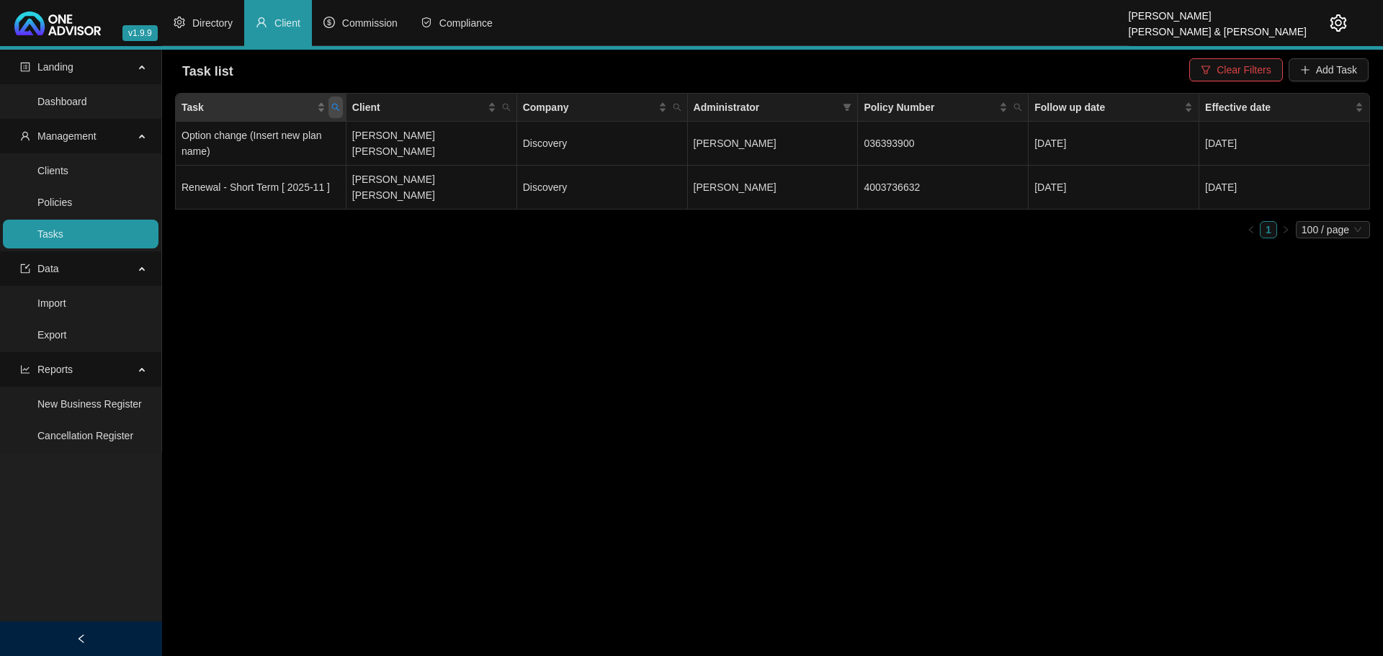
click at [337, 107] on icon "search" at bounding box center [335, 108] width 8 height 8
drag, startPoint x: 246, startPoint y: 136, endPoint x: 206, endPoint y: 125, distance: 41.8
click at [207, 130] on input "new" at bounding box center [269, 138] width 135 height 23
type input "busin"
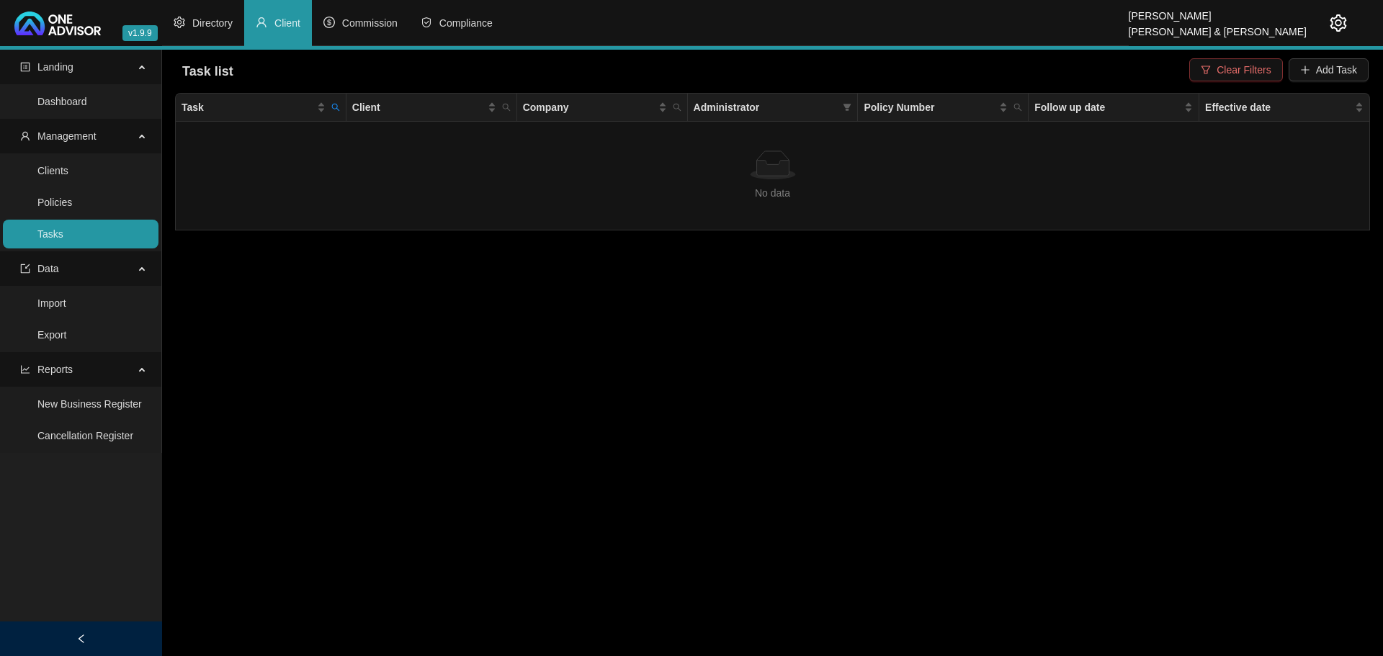
click at [1254, 66] on span "Clear Filters" at bounding box center [1244, 70] width 54 height 16
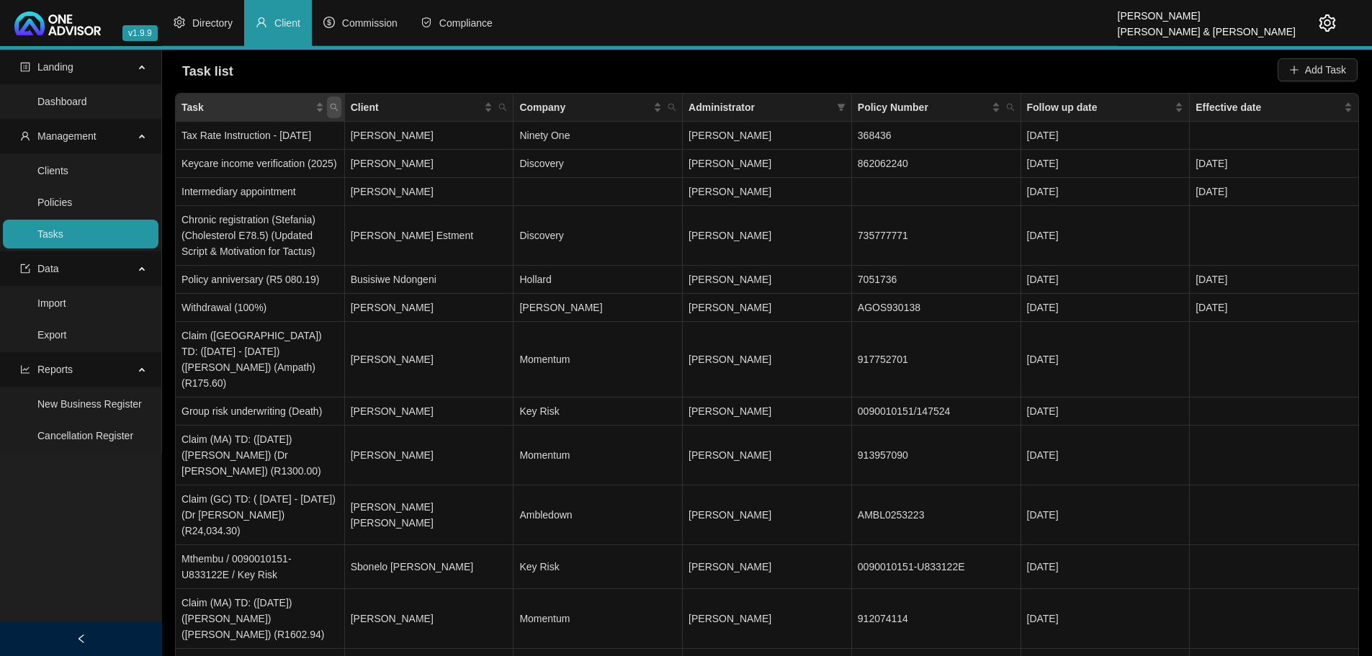
click at [335, 104] on icon "search" at bounding box center [334, 108] width 8 height 8
click at [233, 135] on input "text" at bounding box center [267, 138] width 135 height 23
type input "Nbus"
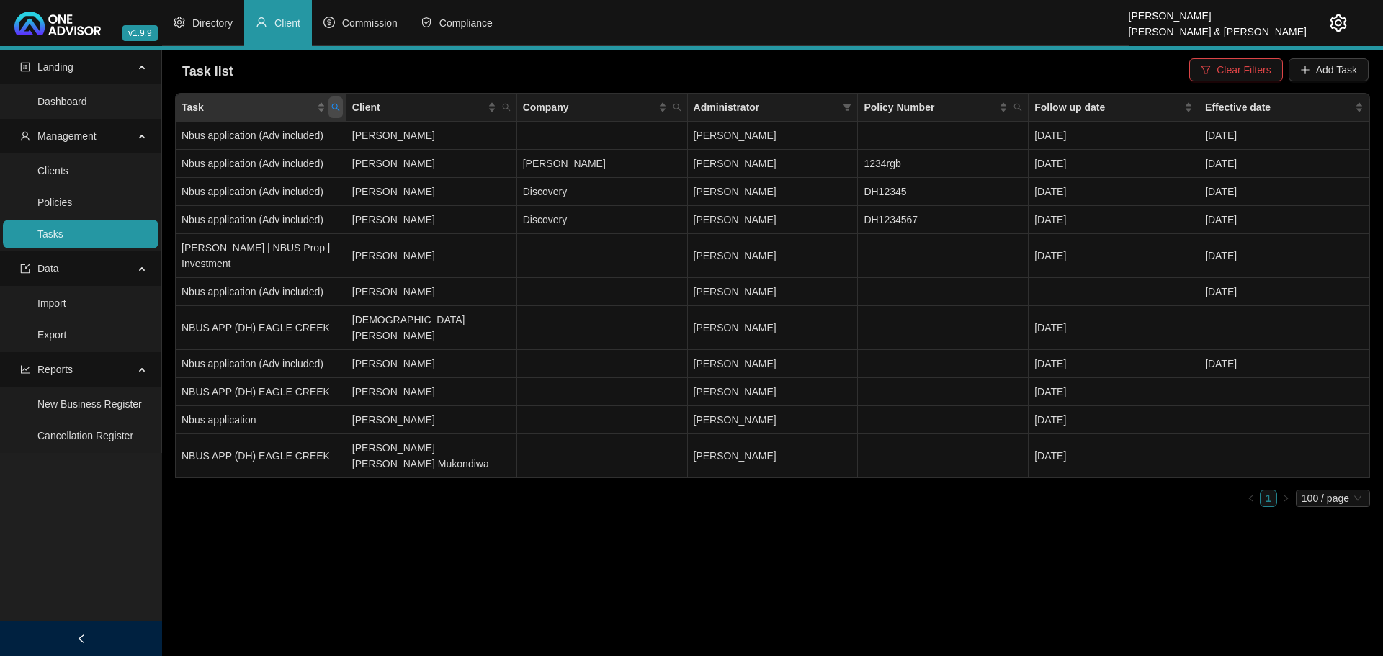
click at [334, 105] on icon "search" at bounding box center [335, 107] width 9 height 9
click at [310, 163] on span "Reset" at bounding box center [305, 164] width 27 height 16
drag, startPoint x: 397, startPoint y: 550, endPoint x: 392, endPoint y: 510, distance: 40.7
click at [397, 549] on main "Landing Dashboard Management Clients Policies Tasks Data Import Export Reports …" at bounding box center [691, 353] width 1383 height 607
click at [57, 166] on link "Clients" at bounding box center [52, 171] width 31 height 12
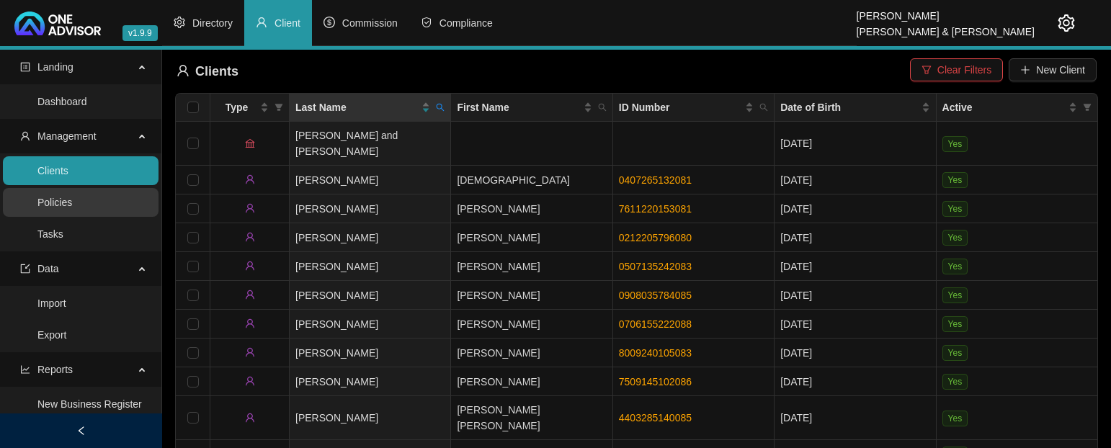
click at [66, 206] on link "Policies" at bounding box center [54, 203] width 35 height 12
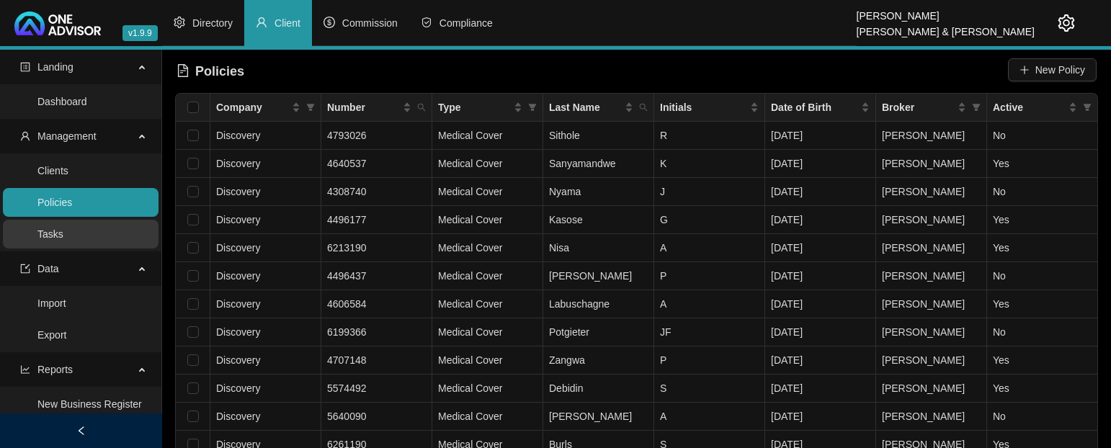
click at [63, 233] on link "Tasks" at bounding box center [50, 234] width 26 height 12
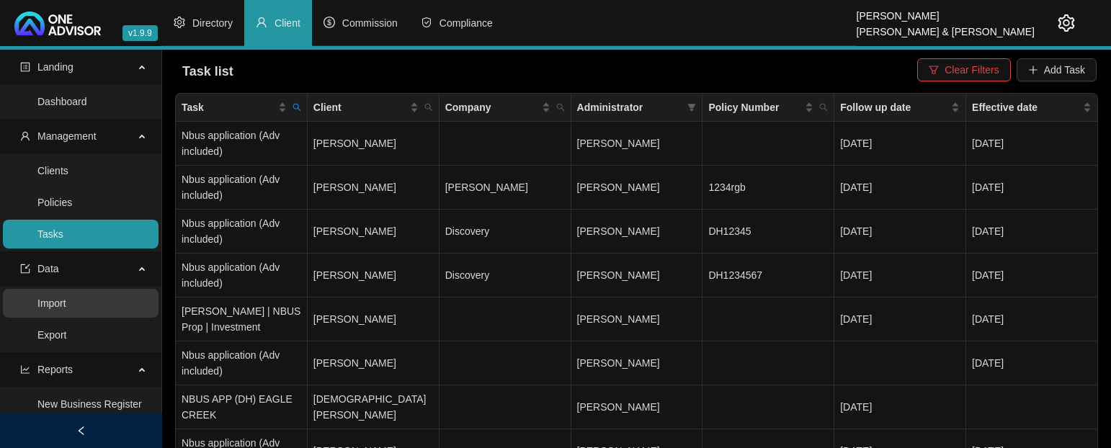
click at [59, 301] on link "Import" at bounding box center [51, 304] width 29 height 12
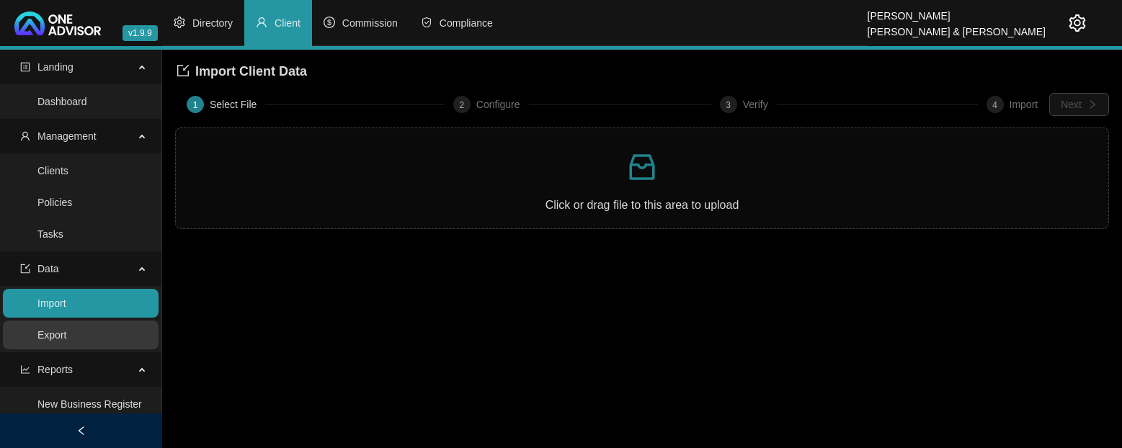
click at [53, 331] on link "Export" at bounding box center [51, 335] width 29 height 12
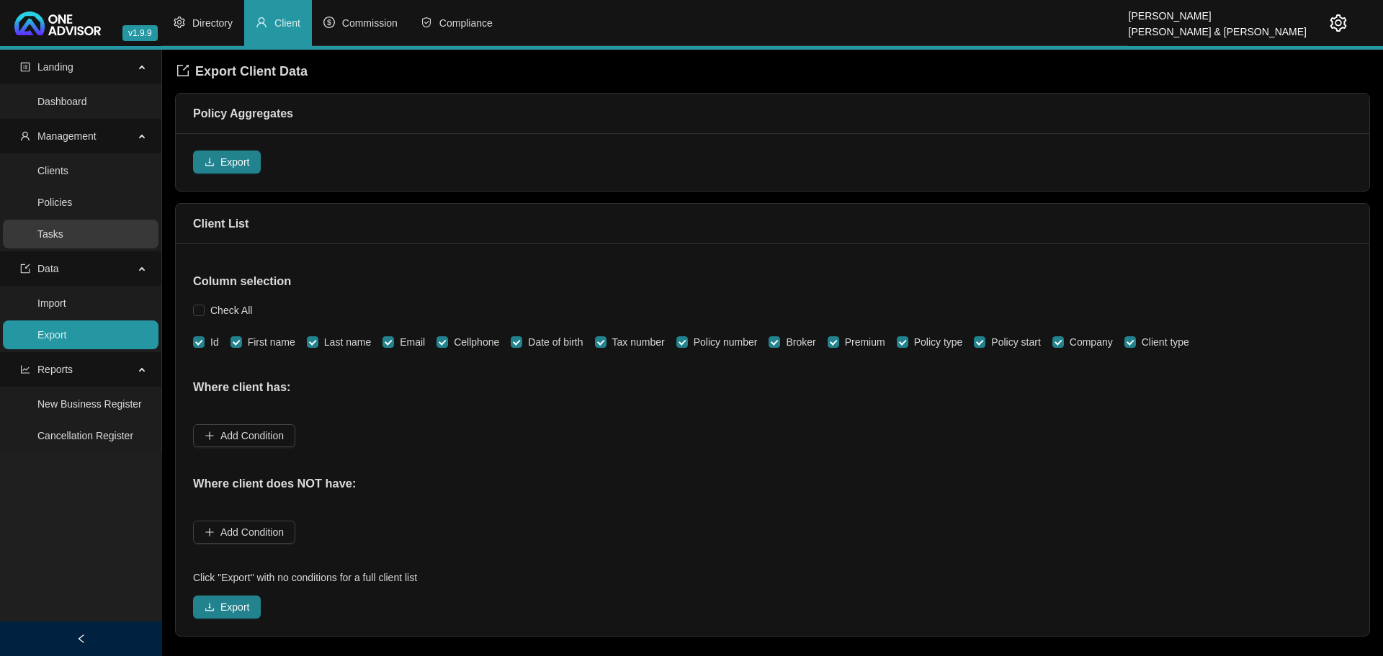
click at [37, 236] on link "Tasks" at bounding box center [50, 234] width 26 height 12
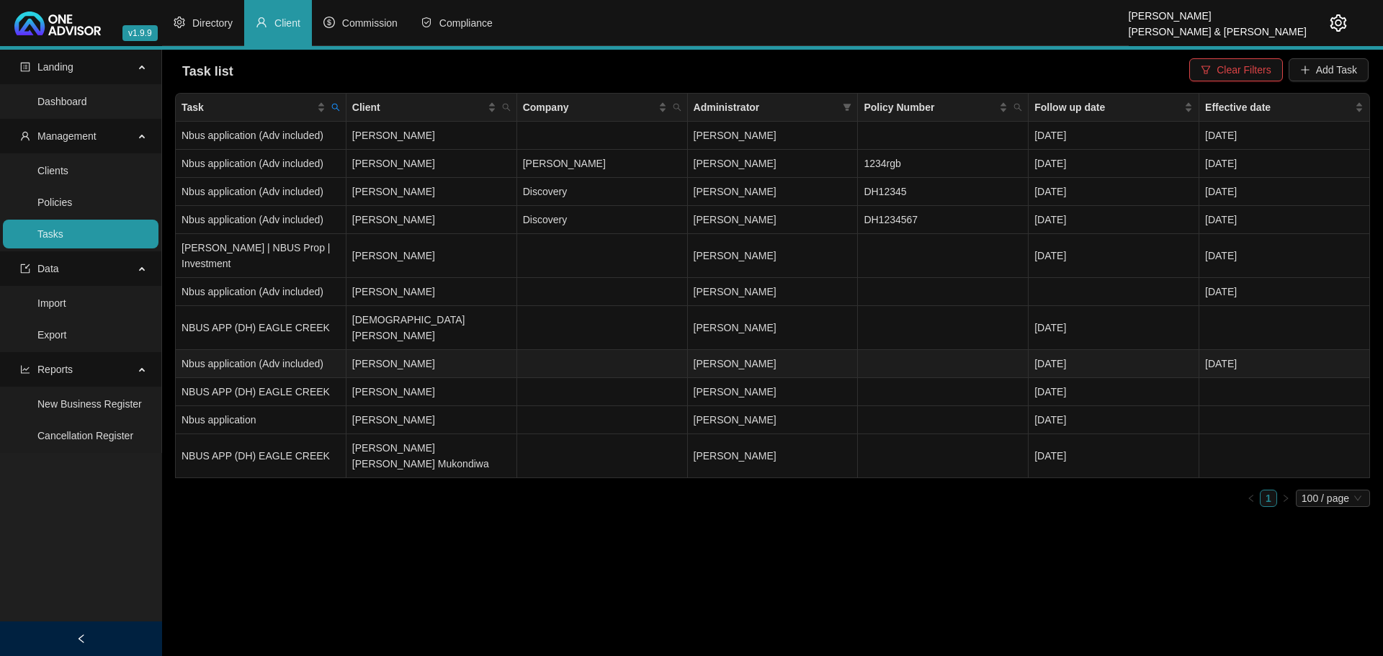
click at [409, 350] on td "[PERSON_NAME]" at bounding box center [431, 364] width 171 height 28
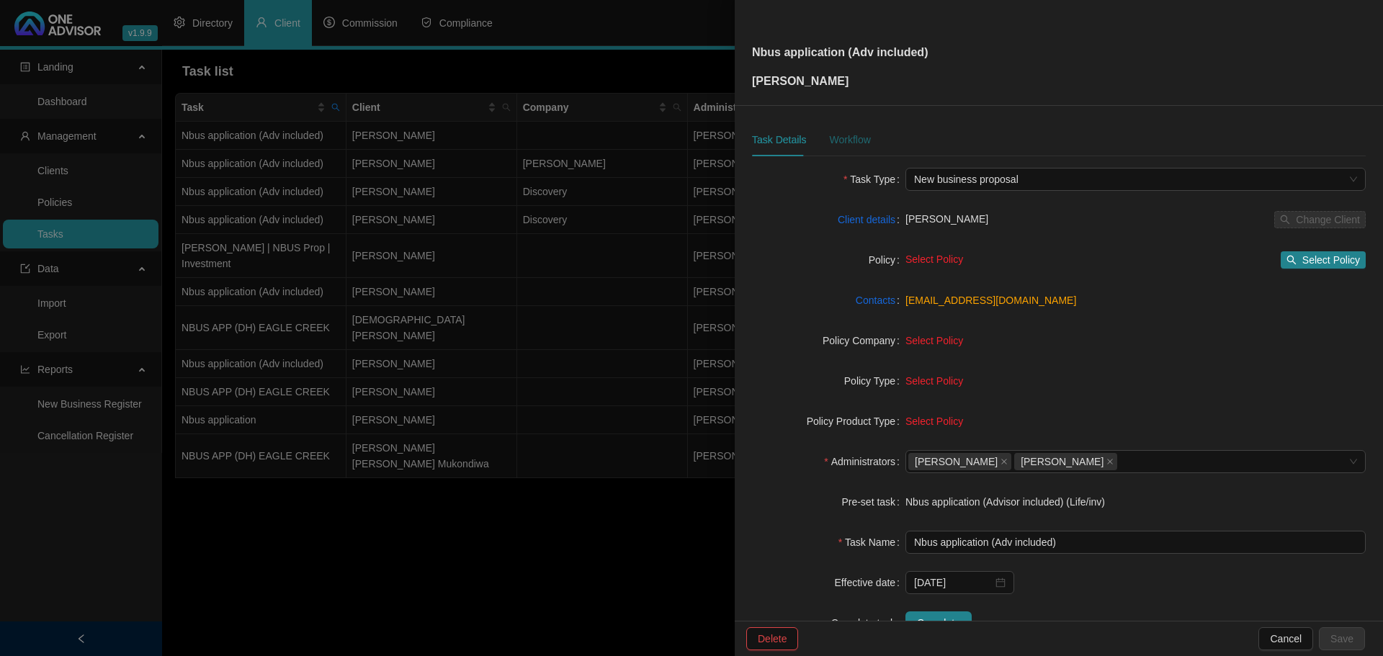
click at [853, 135] on div "Workflow" at bounding box center [849, 140] width 41 height 16
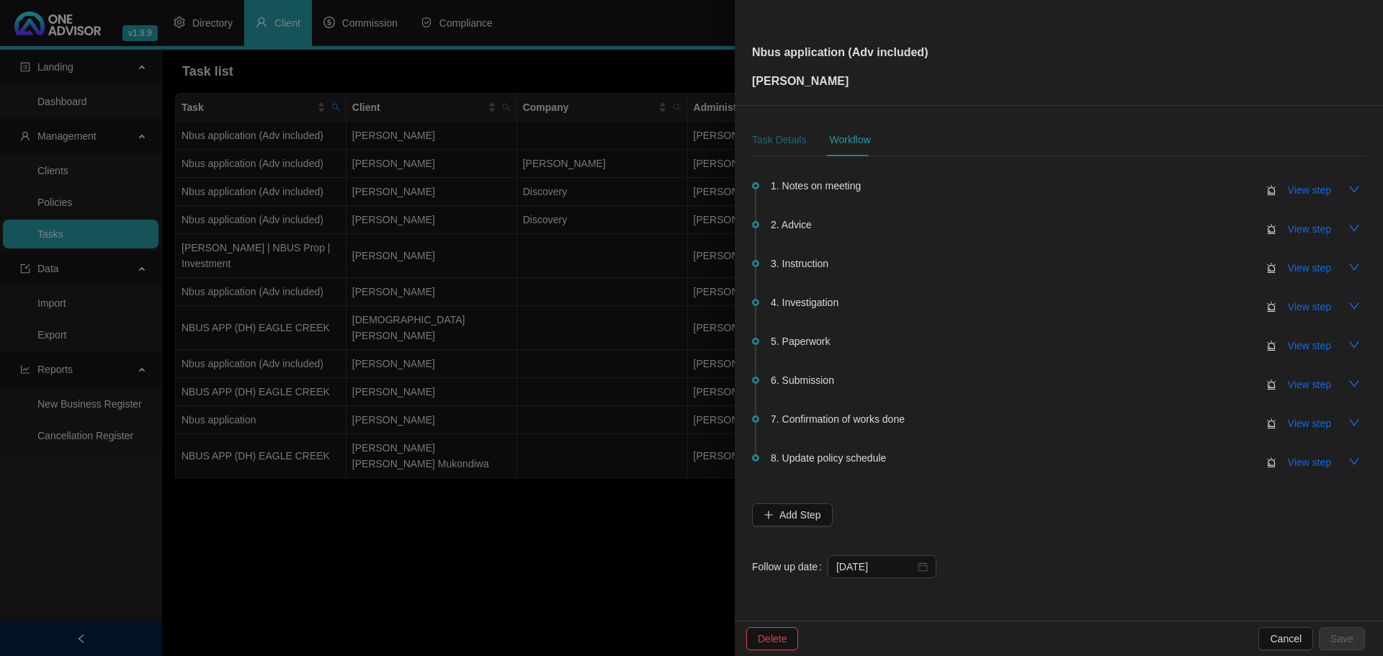
click at [782, 137] on div "Task Details" at bounding box center [779, 140] width 54 height 16
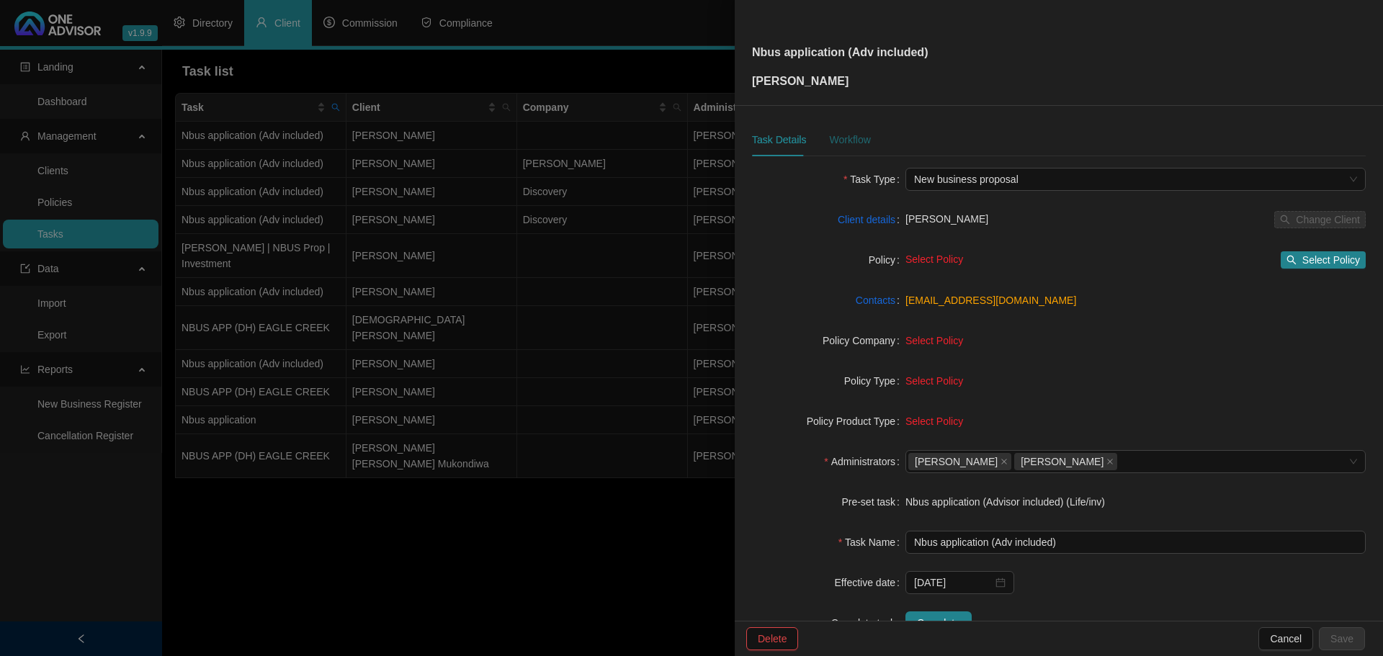
click at [855, 136] on div "Workflow" at bounding box center [849, 140] width 41 height 16
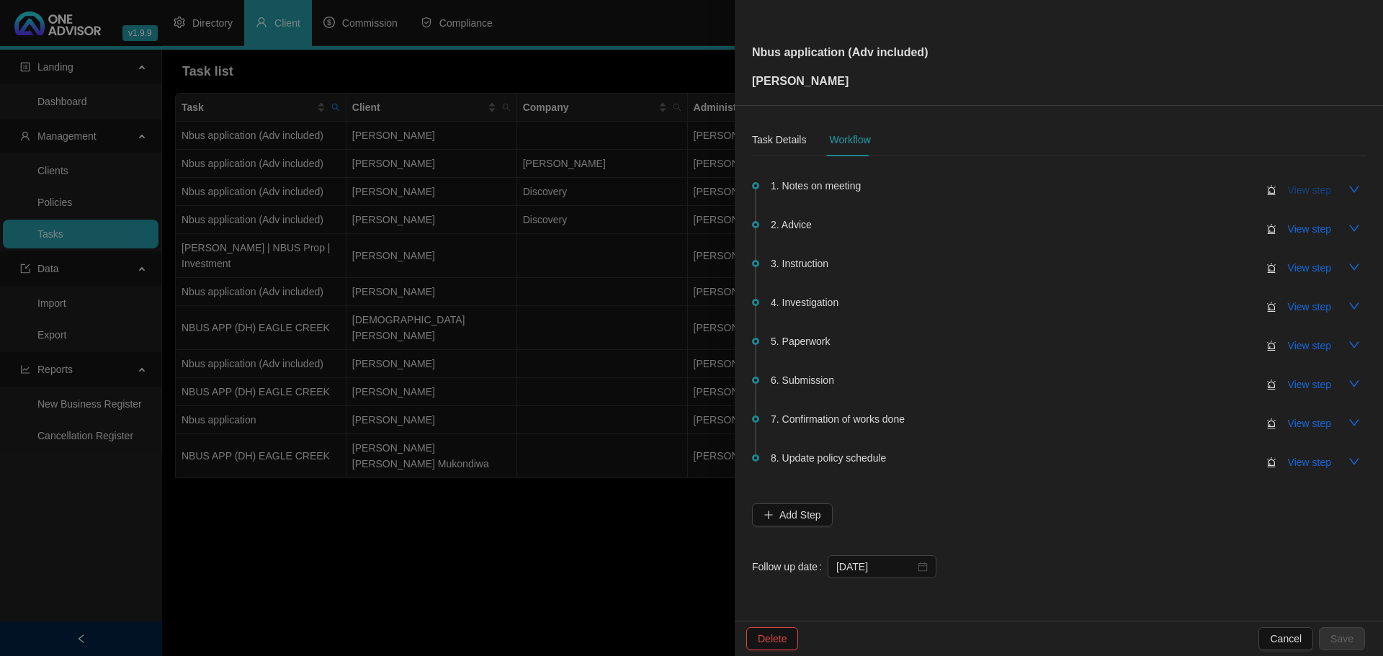
click at [1308, 189] on span "View step" at bounding box center [1309, 190] width 43 height 16
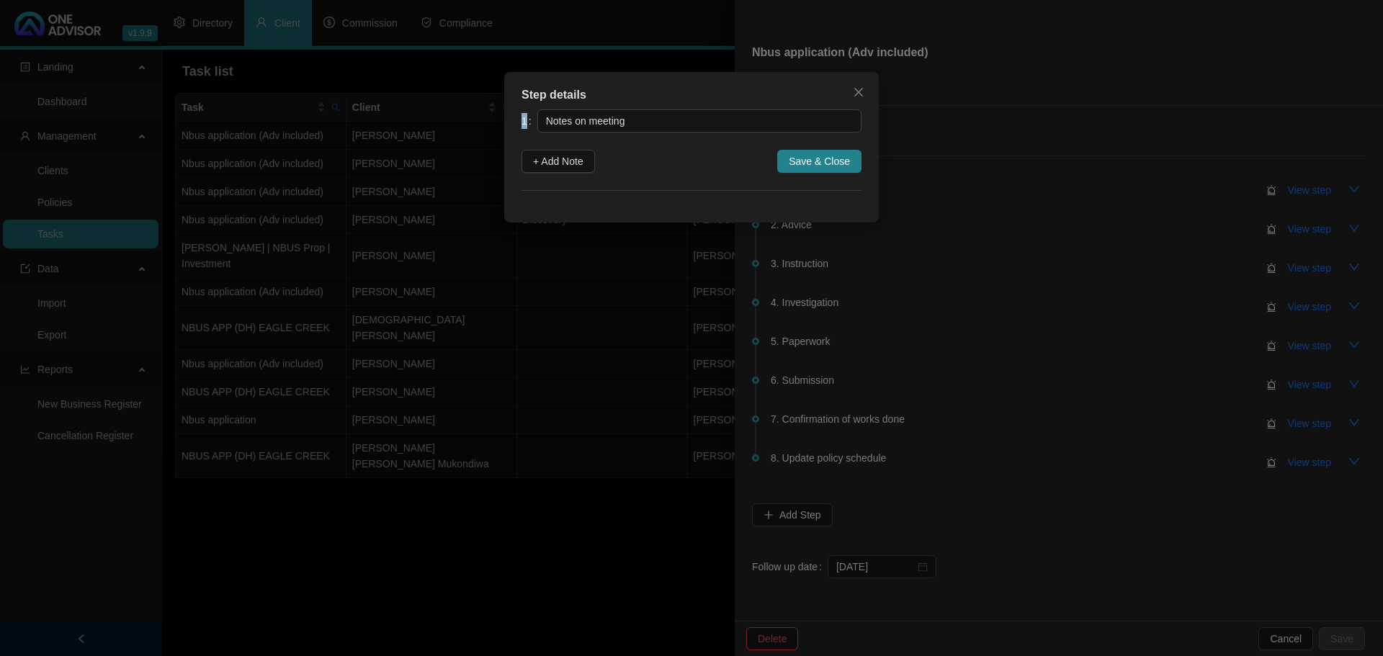
click at [1173, 103] on div "Step details 1 Notes on meeting + Add Note Save & Close Cancel OK" at bounding box center [691, 328] width 1383 height 656
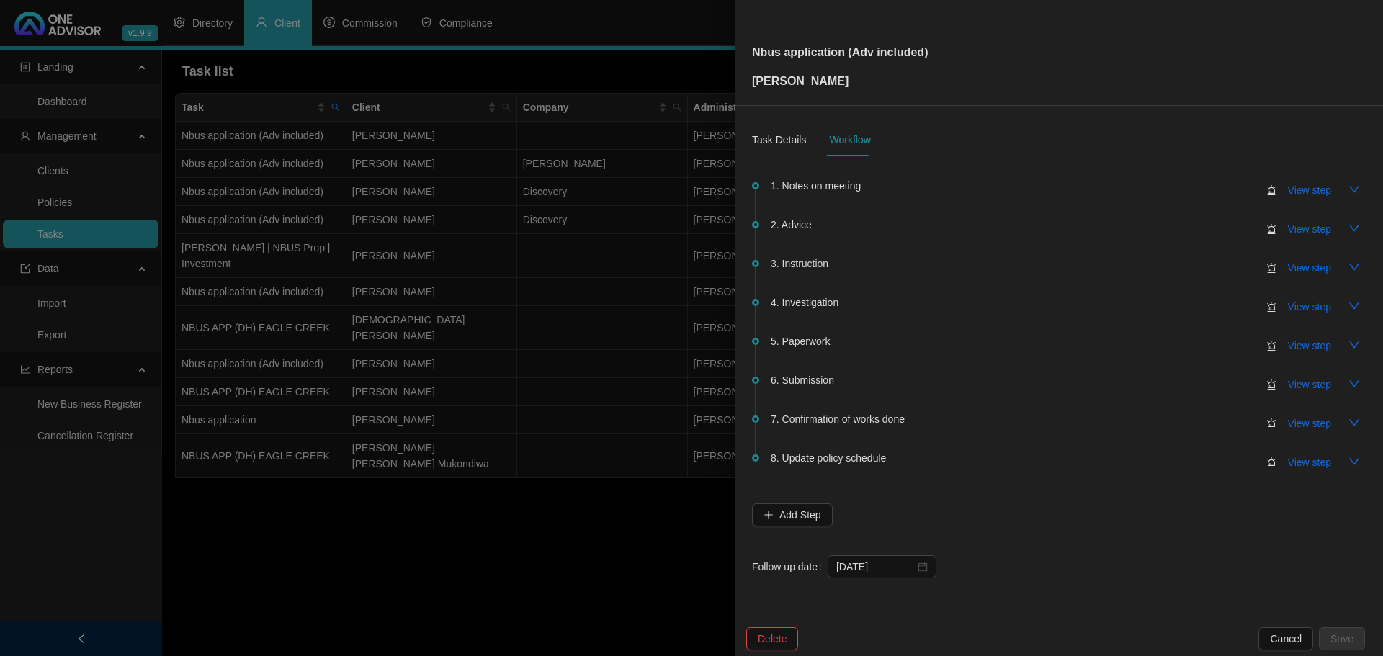
click at [375, 519] on div at bounding box center [691, 328] width 1383 height 656
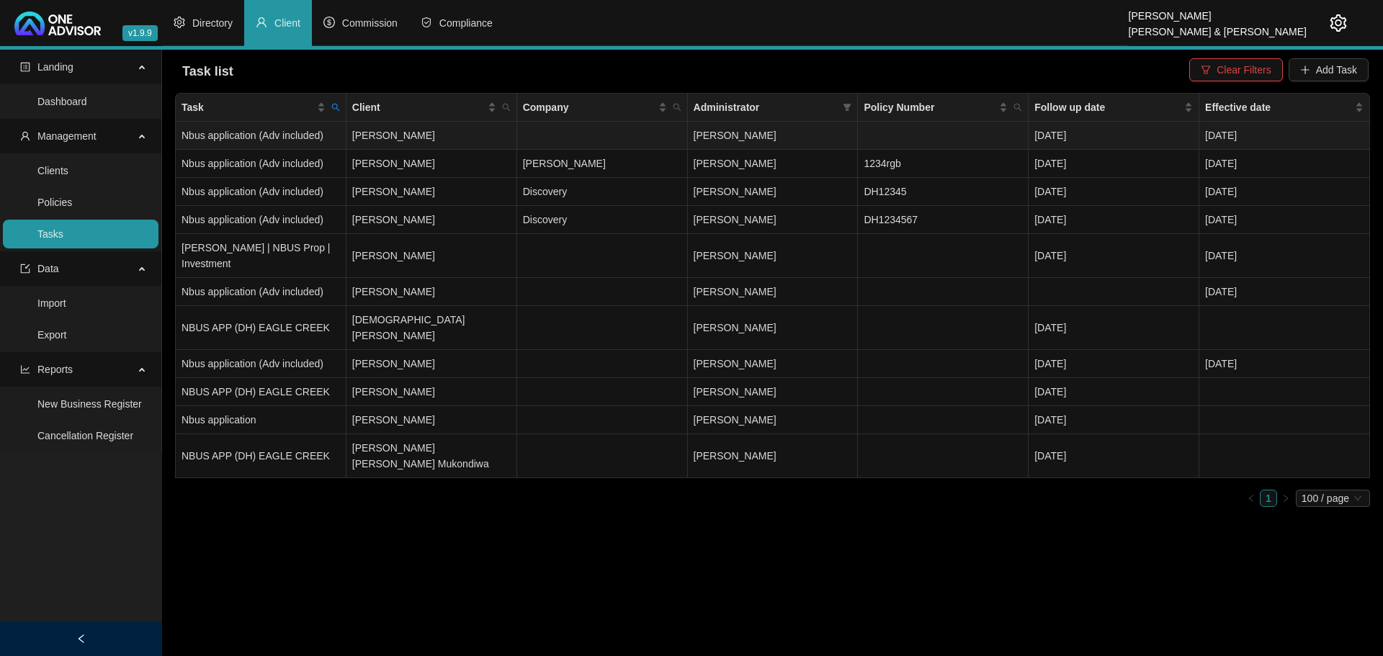
click at [462, 132] on td "[PERSON_NAME]" at bounding box center [431, 136] width 171 height 28
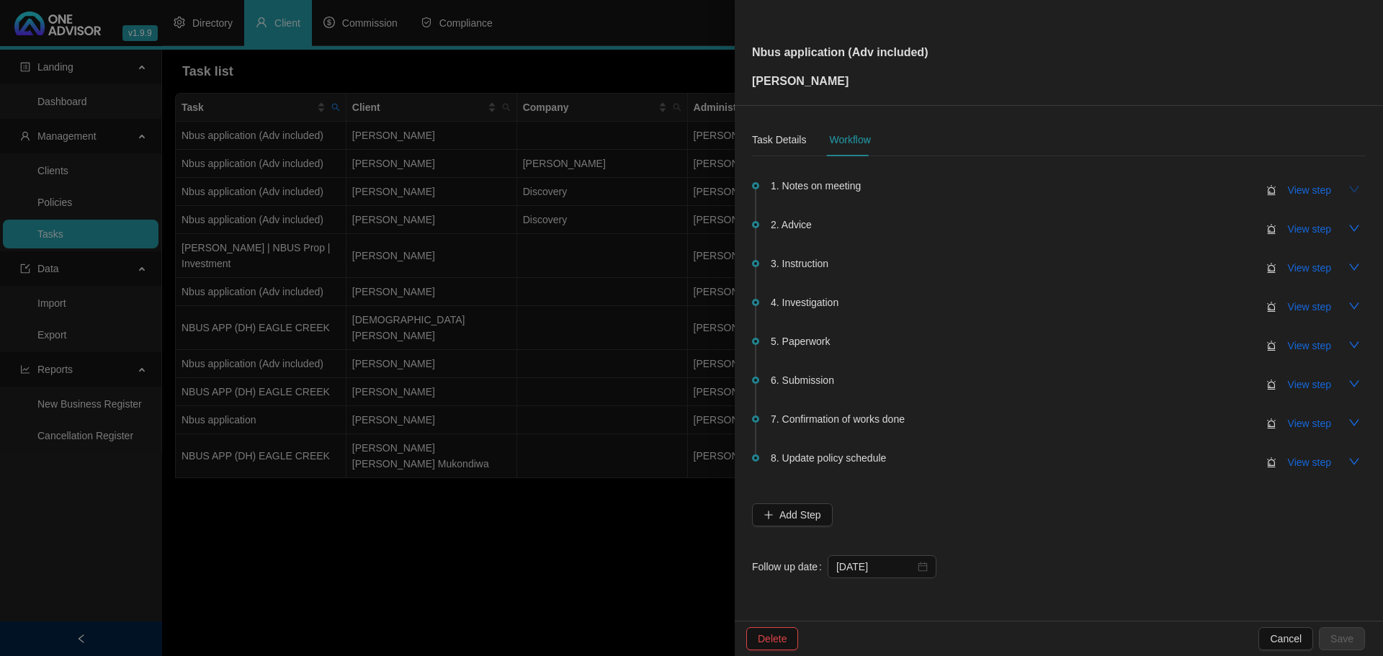
click at [1354, 189] on icon "down" at bounding box center [1355, 190] width 12 height 12
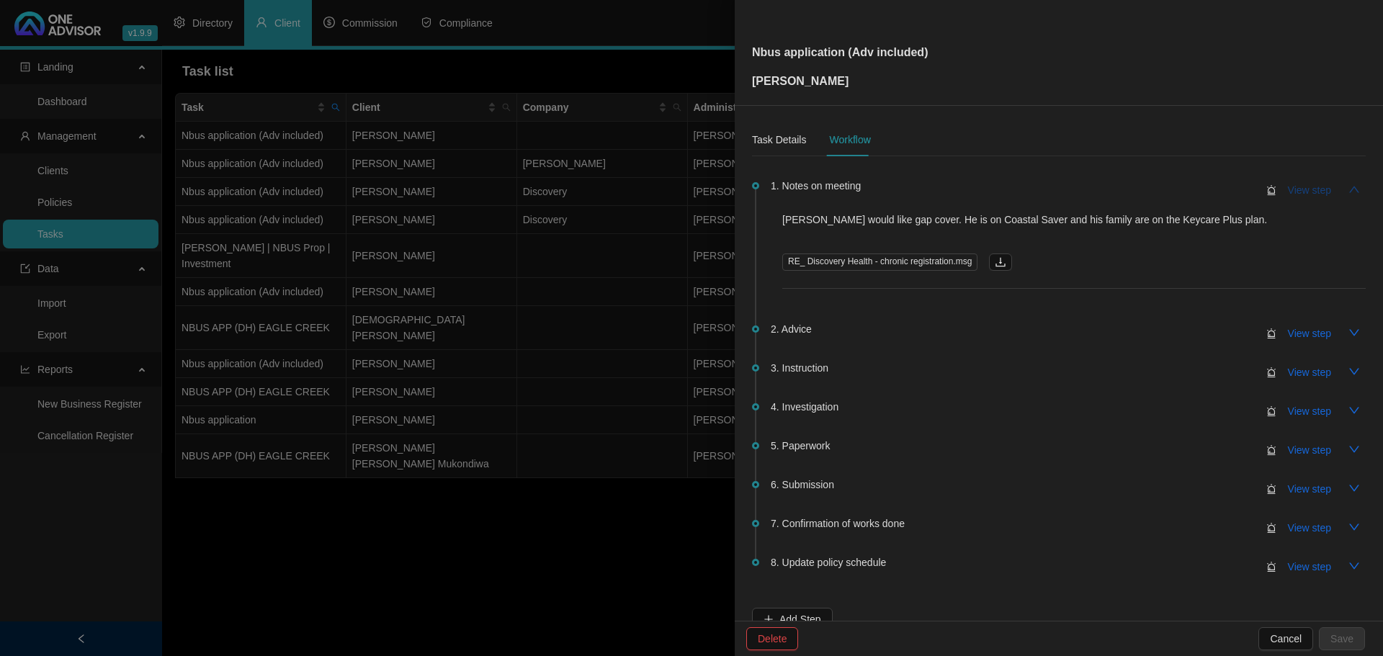
click at [1291, 187] on span "View step" at bounding box center [1309, 190] width 43 height 16
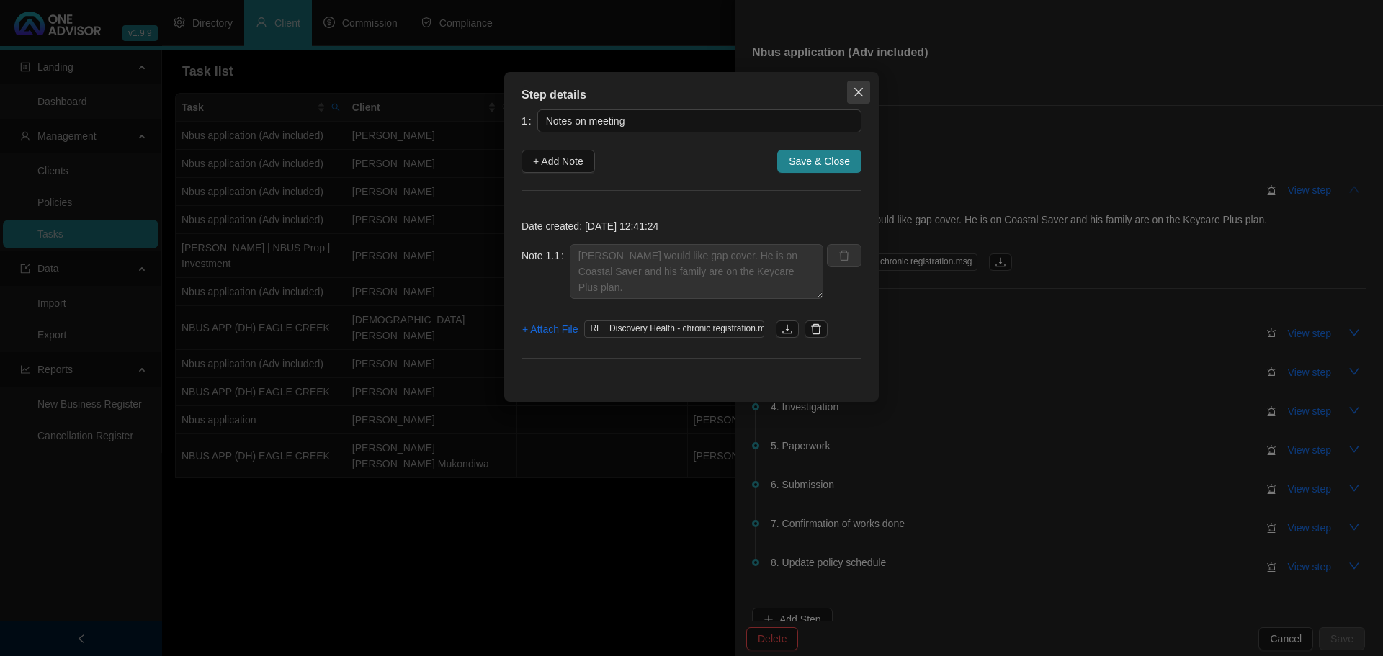
click at [860, 91] on icon "close" at bounding box center [858, 92] width 9 height 9
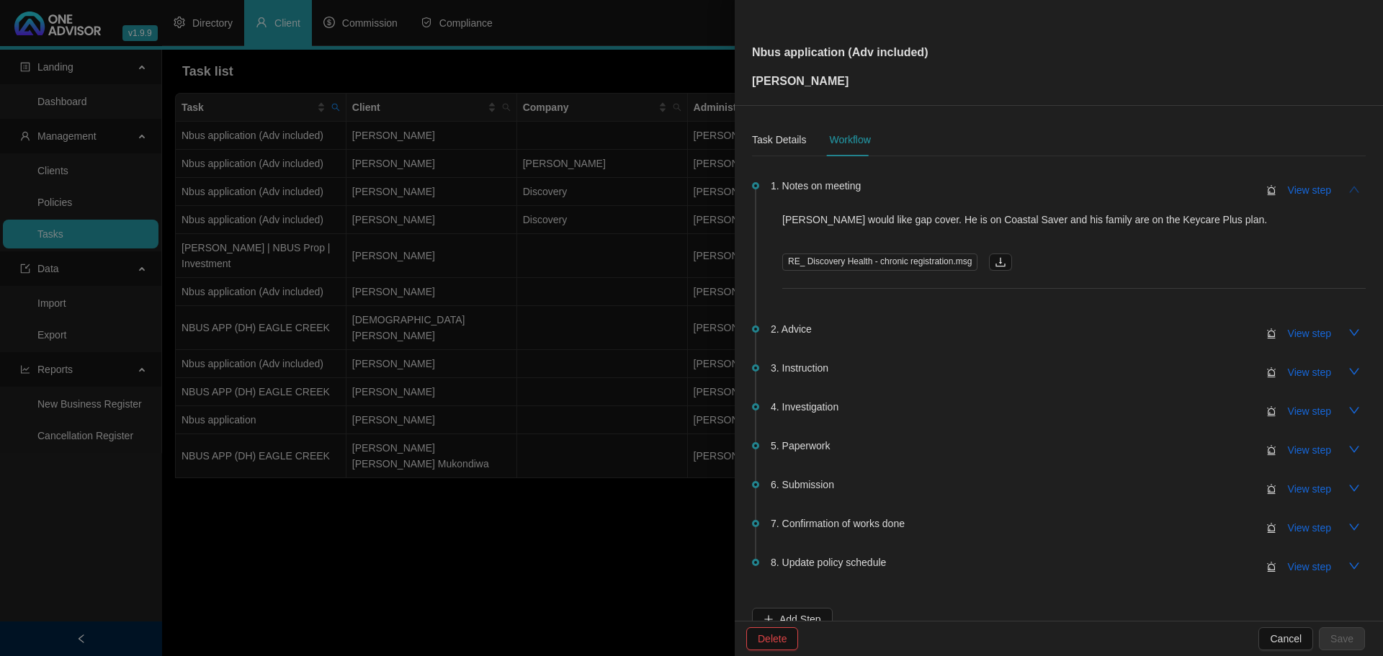
click at [1349, 189] on icon "up" at bounding box center [1355, 190] width 12 height 12
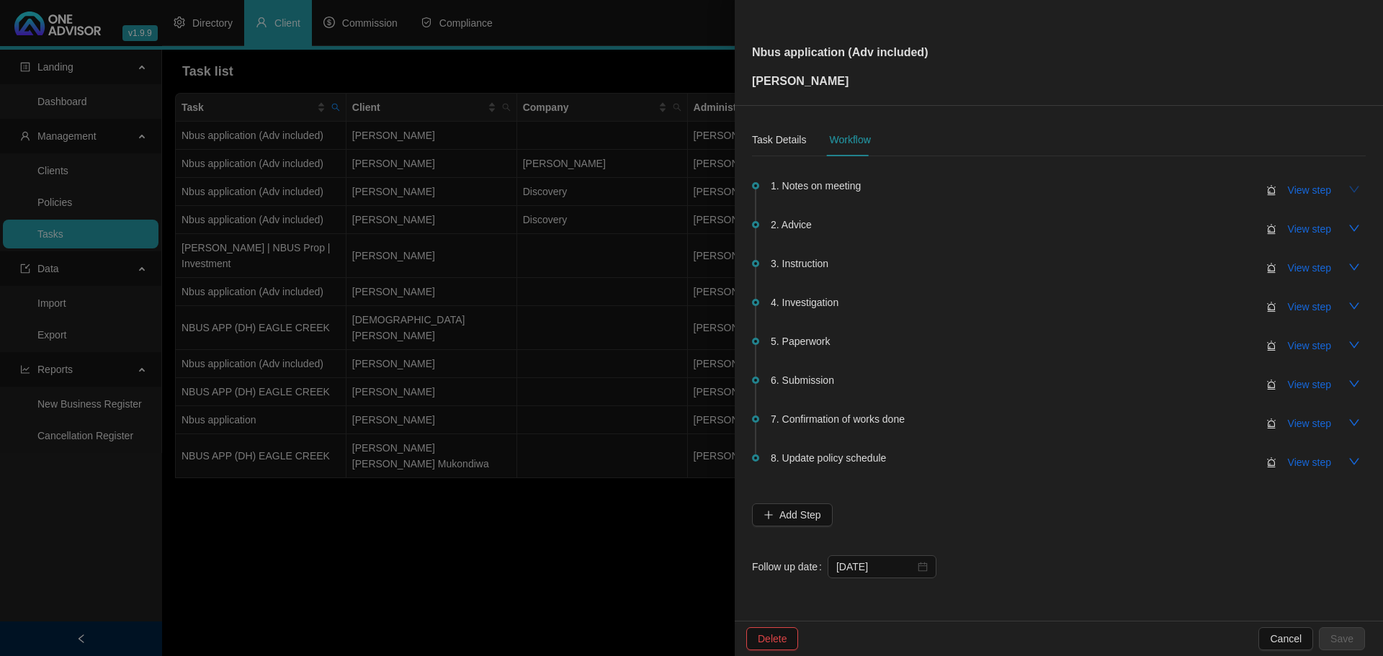
click at [1349, 185] on icon "down" at bounding box center [1355, 190] width 12 height 12
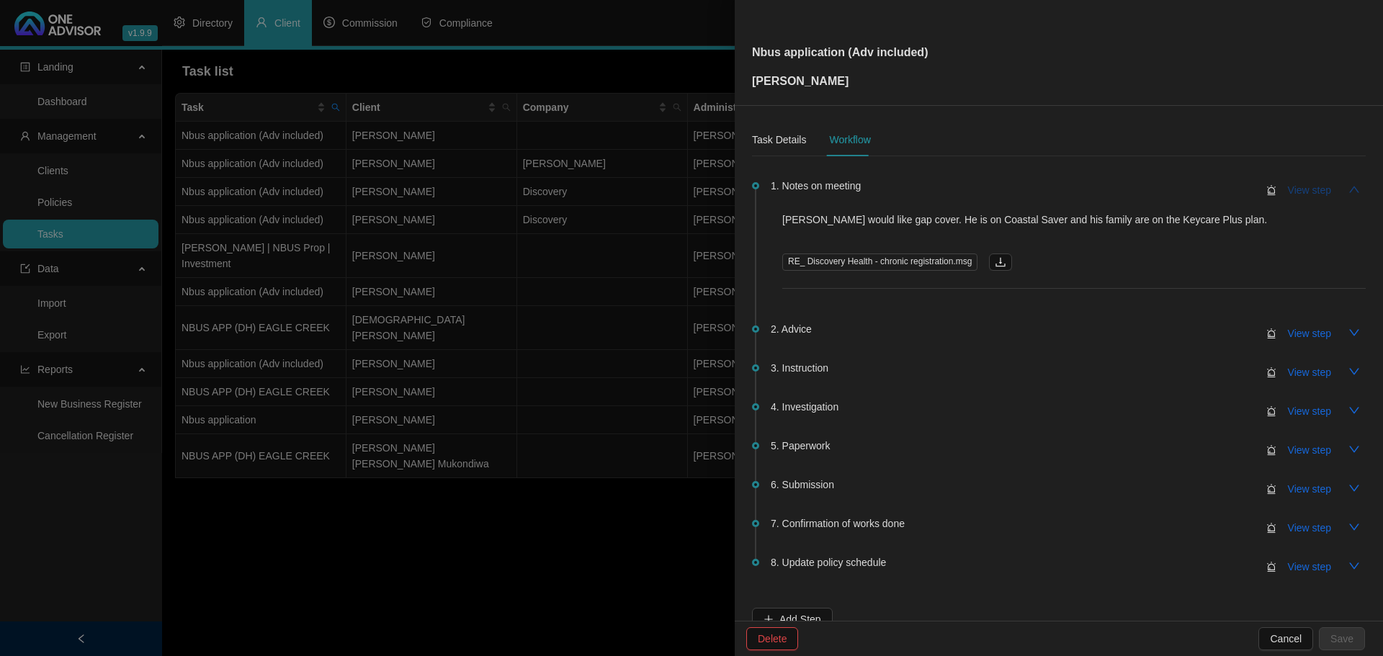
click at [1298, 188] on span "View step" at bounding box center [1309, 190] width 43 height 16
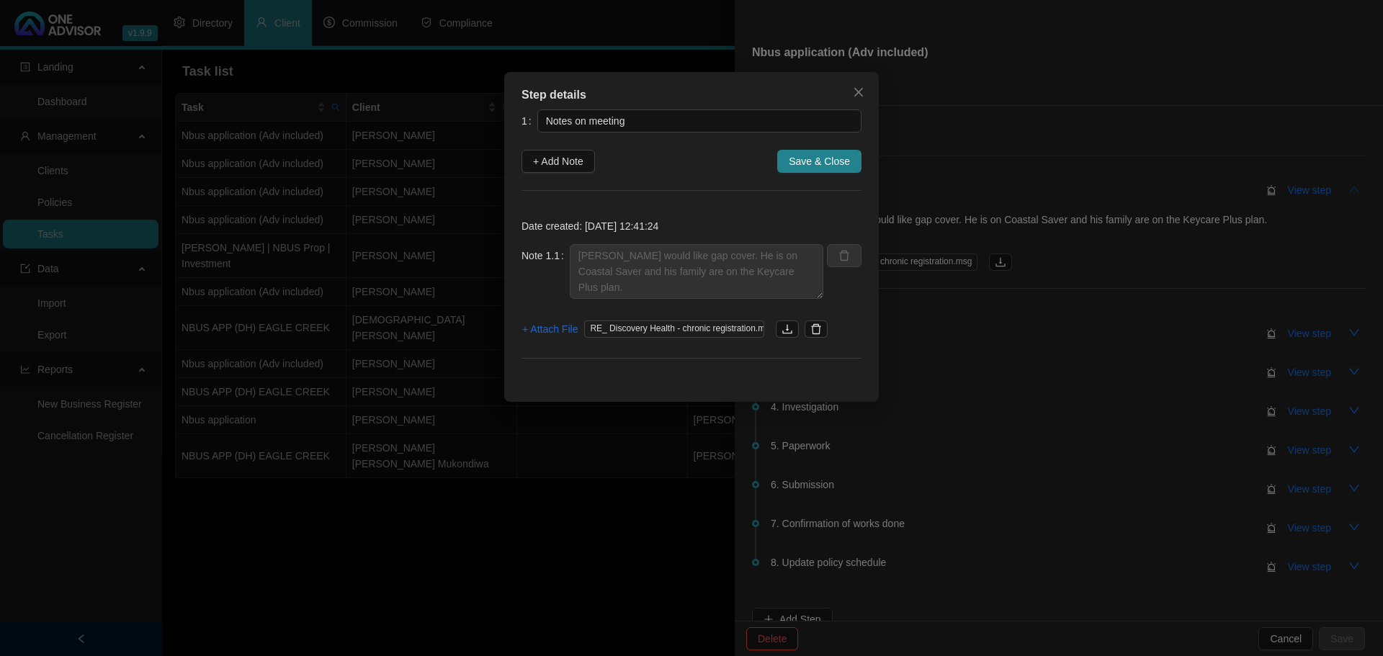
click at [1342, 187] on div "Step details 1 Notes on meeting + Add Note Save & Close Date created: [DATE] 12…" at bounding box center [691, 328] width 1383 height 656
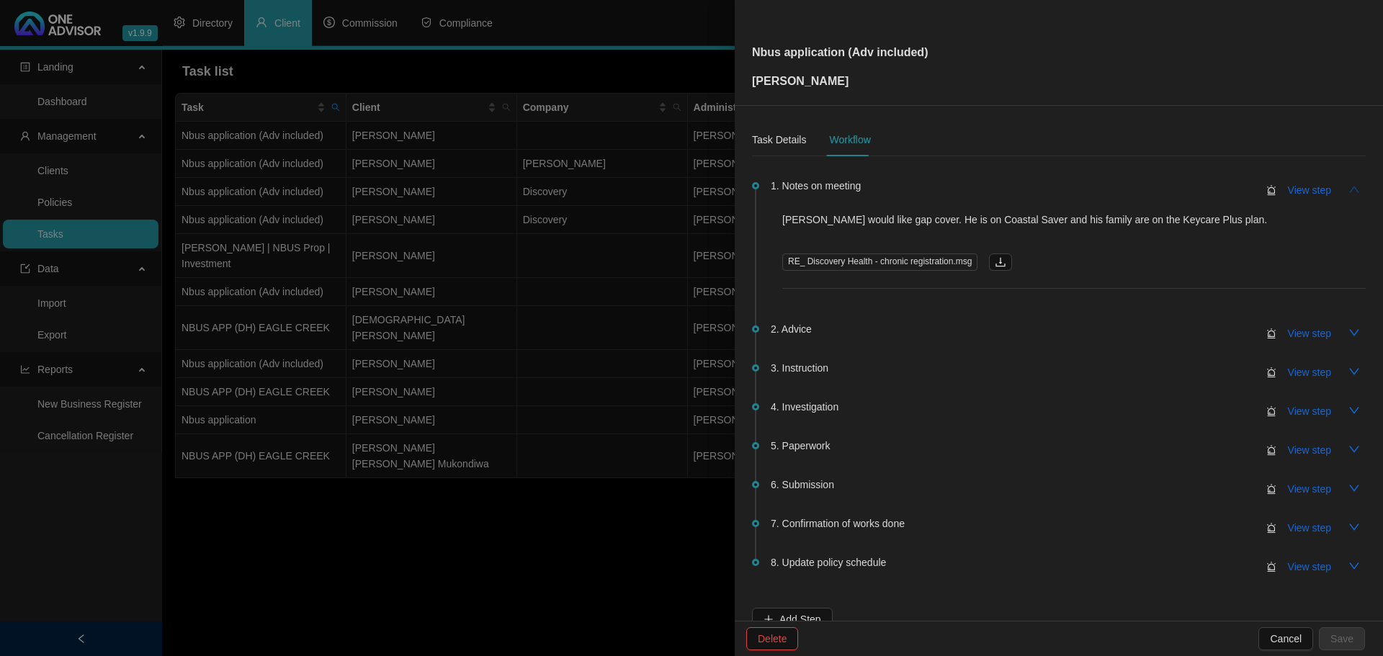
click at [1349, 187] on icon "up" at bounding box center [1354, 189] width 10 height 6
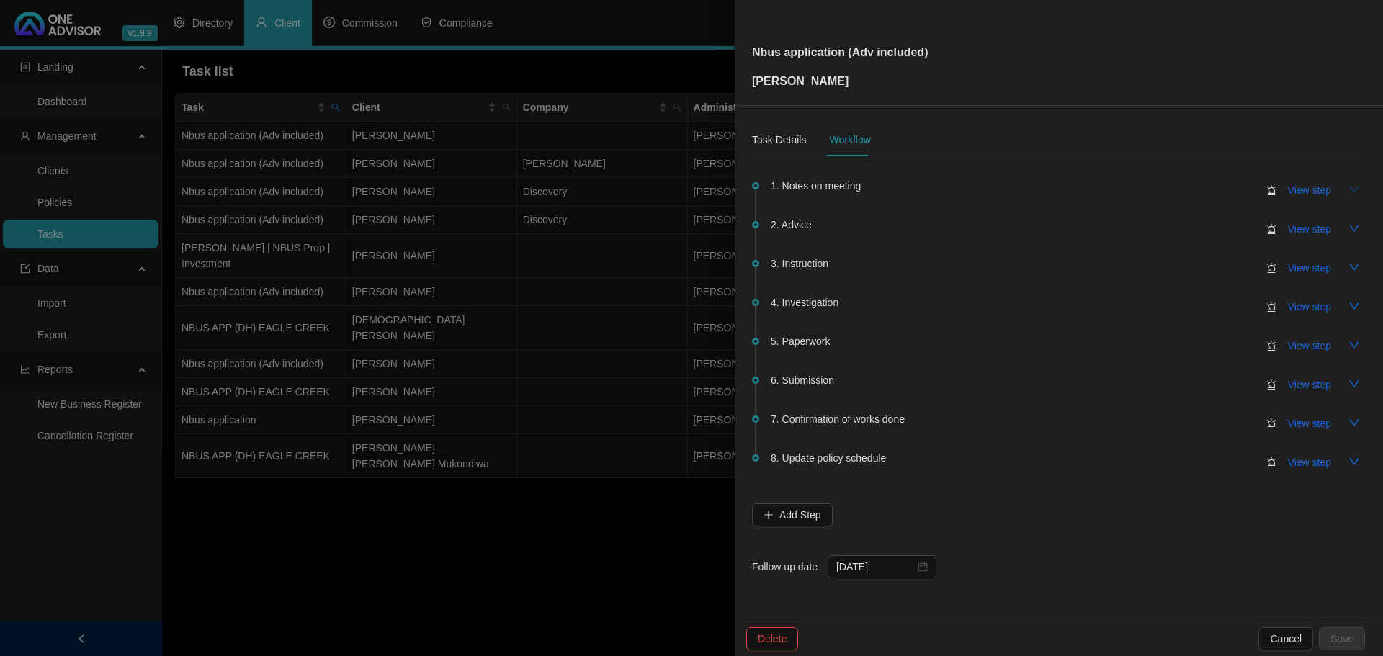
click at [1343, 187] on button "button" at bounding box center [1354, 189] width 23 height 23
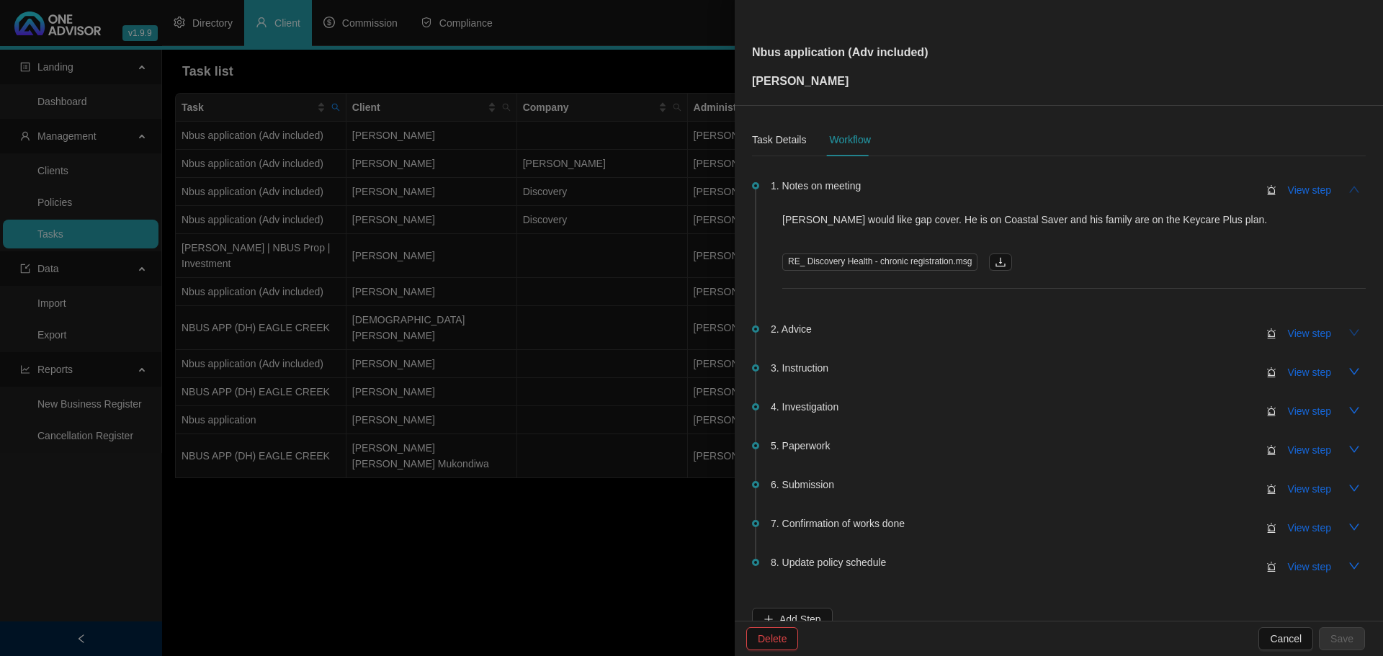
click at [1349, 328] on icon "down" at bounding box center [1355, 333] width 12 height 12
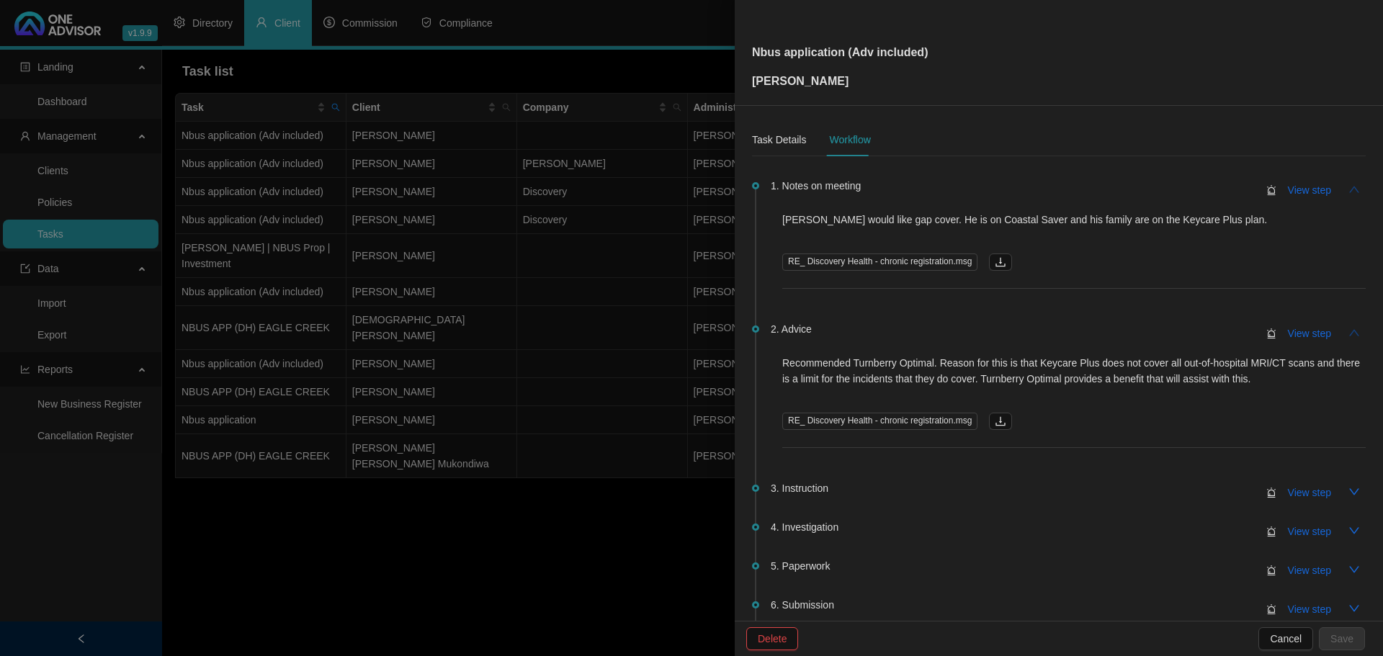
click at [1349, 328] on icon "up" at bounding box center [1355, 333] width 12 height 12
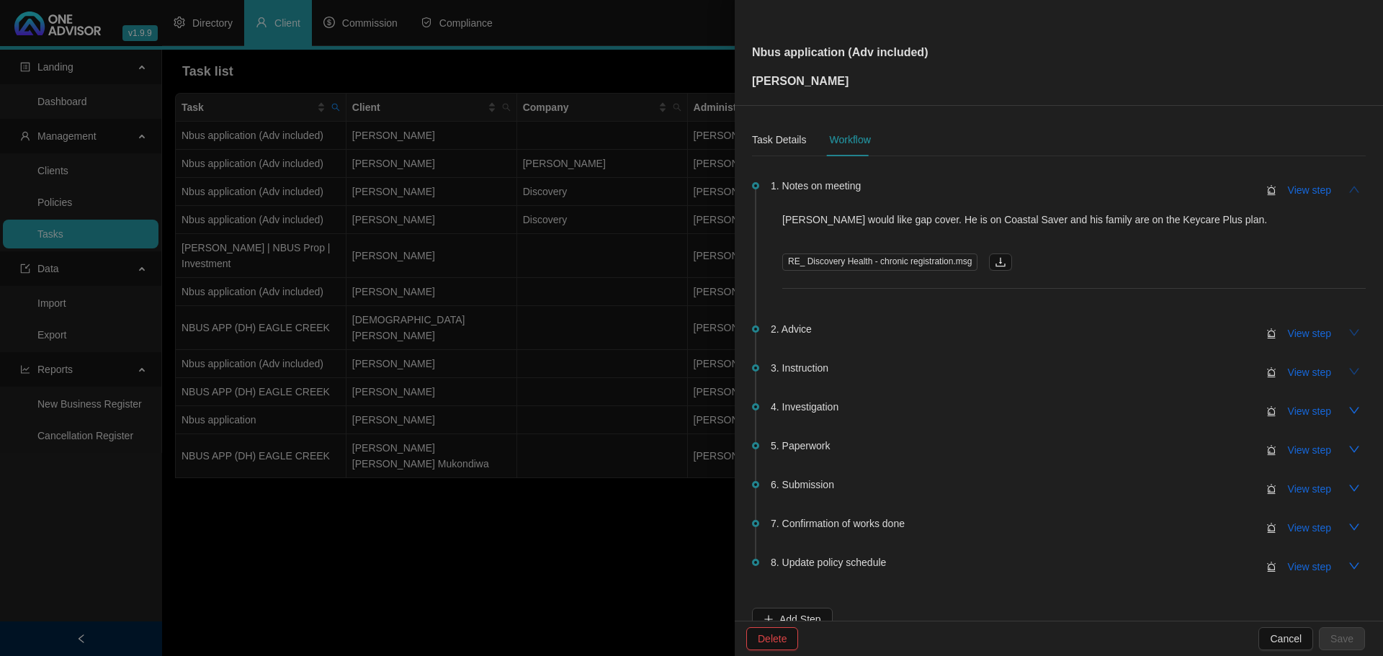
click at [1349, 369] on icon "down" at bounding box center [1355, 372] width 12 height 12
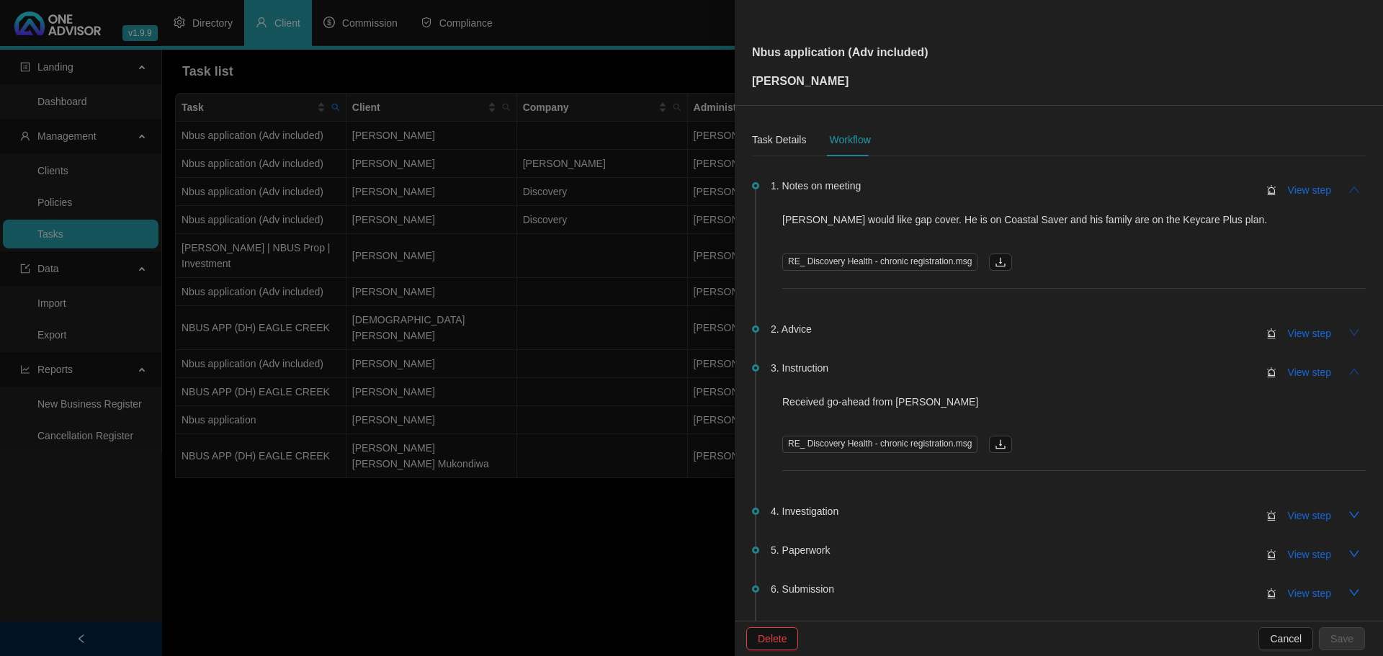
click at [1349, 366] on icon "up" at bounding box center [1355, 372] width 12 height 12
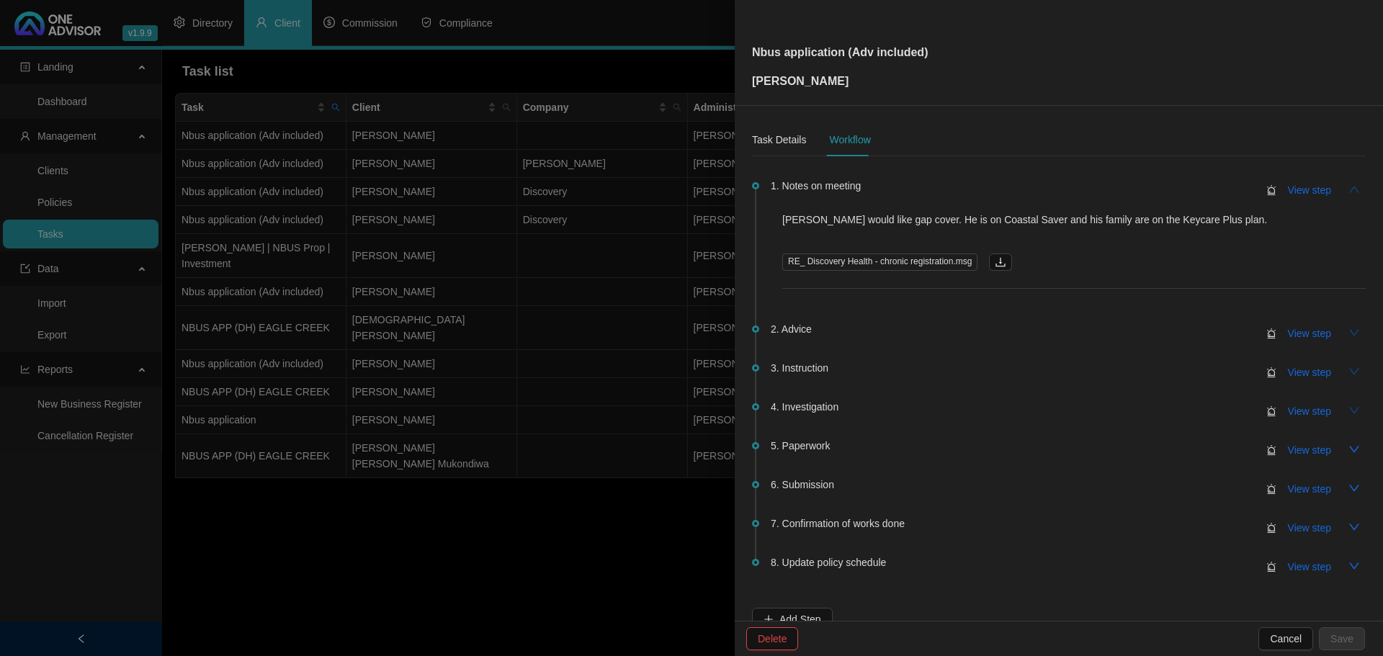
click at [1349, 409] on icon "down" at bounding box center [1354, 410] width 10 height 6
click at [1349, 411] on icon "up" at bounding box center [1354, 410] width 10 height 6
click at [1349, 447] on icon "down" at bounding box center [1355, 450] width 12 height 12
click at [1349, 447] on icon "up" at bounding box center [1355, 450] width 12 height 12
click at [1349, 486] on icon "down" at bounding box center [1355, 489] width 12 height 12
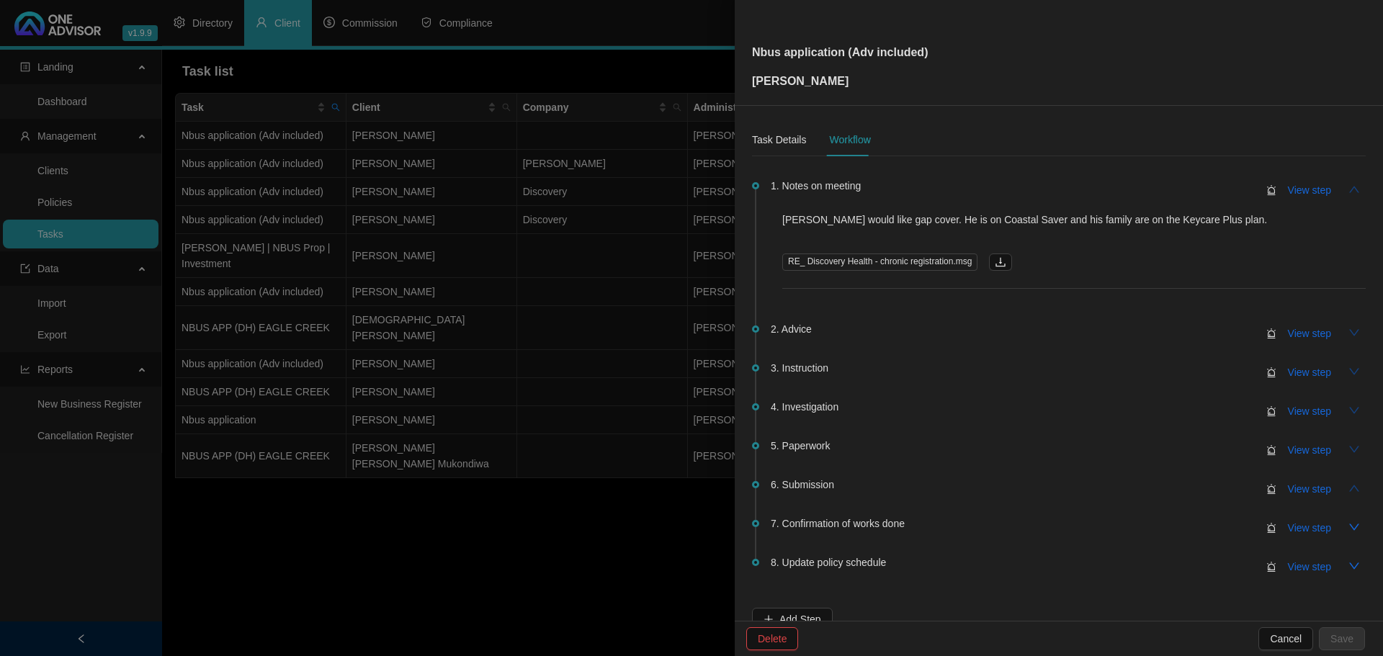
click at [1349, 491] on icon "up" at bounding box center [1355, 489] width 12 height 12
click at [1349, 527] on icon "down" at bounding box center [1354, 527] width 10 height 6
click at [1349, 568] on icon "down" at bounding box center [1355, 566] width 12 height 12
click at [1349, 524] on icon "up" at bounding box center [1355, 528] width 12 height 12
click at [1349, 485] on icon "down" at bounding box center [1355, 489] width 12 height 12
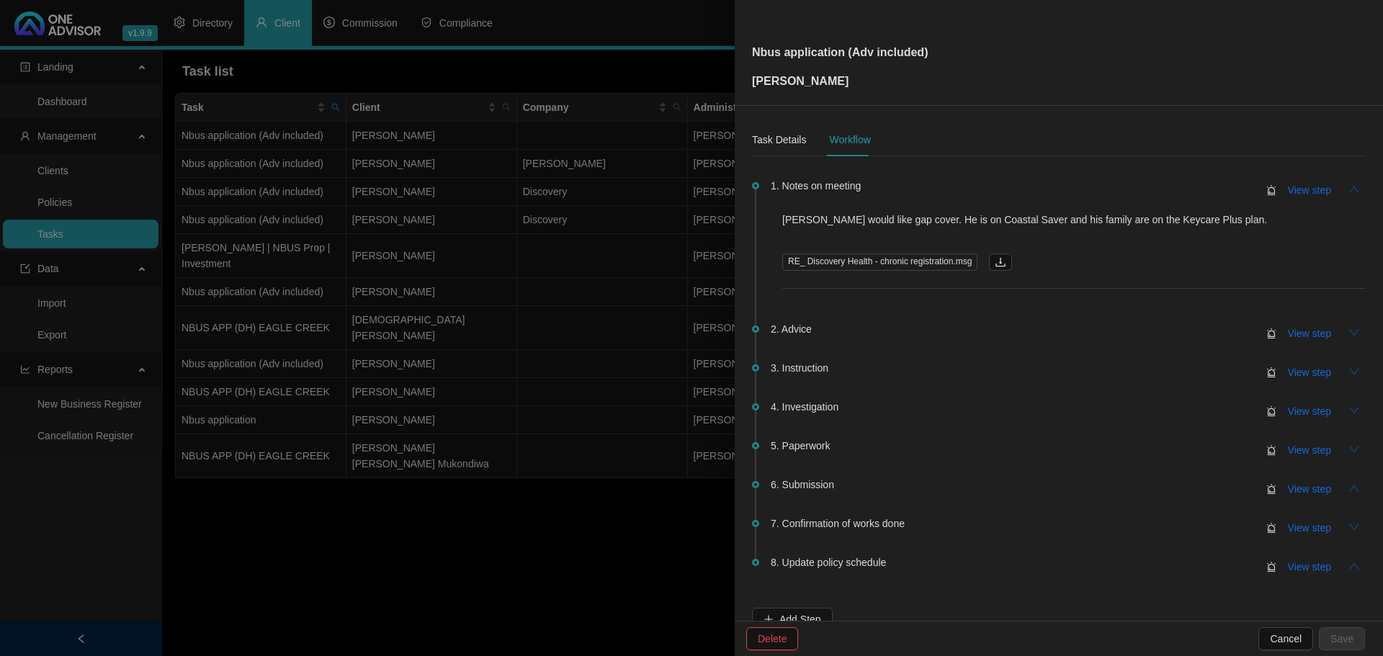
click at [1349, 448] on icon "down" at bounding box center [1355, 450] width 12 height 12
click at [1349, 406] on icon "down" at bounding box center [1355, 411] width 12 height 12
click at [1349, 370] on icon "down" at bounding box center [1355, 372] width 12 height 12
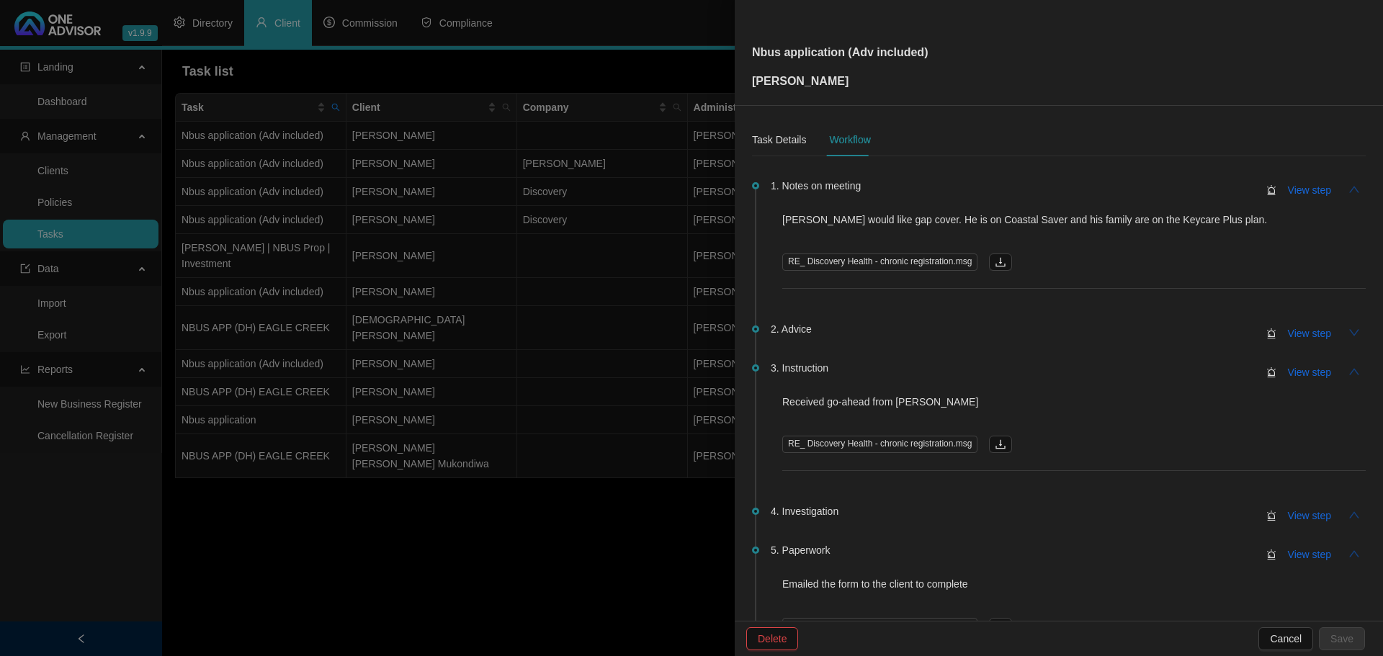
click at [1349, 332] on icon "down" at bounding box center [1355, 333] width 12 height 12
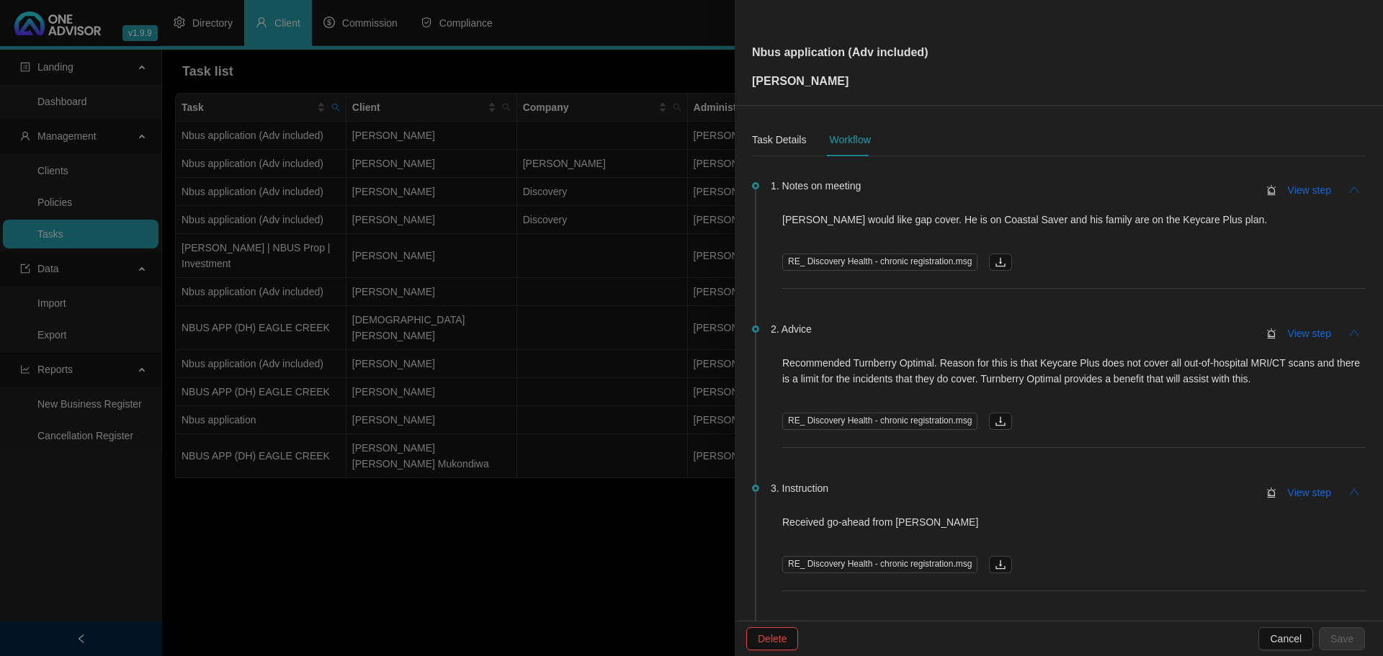
click at [1349, 185] on icon "up" at bounding box center [1355, 190] width 12 height 12
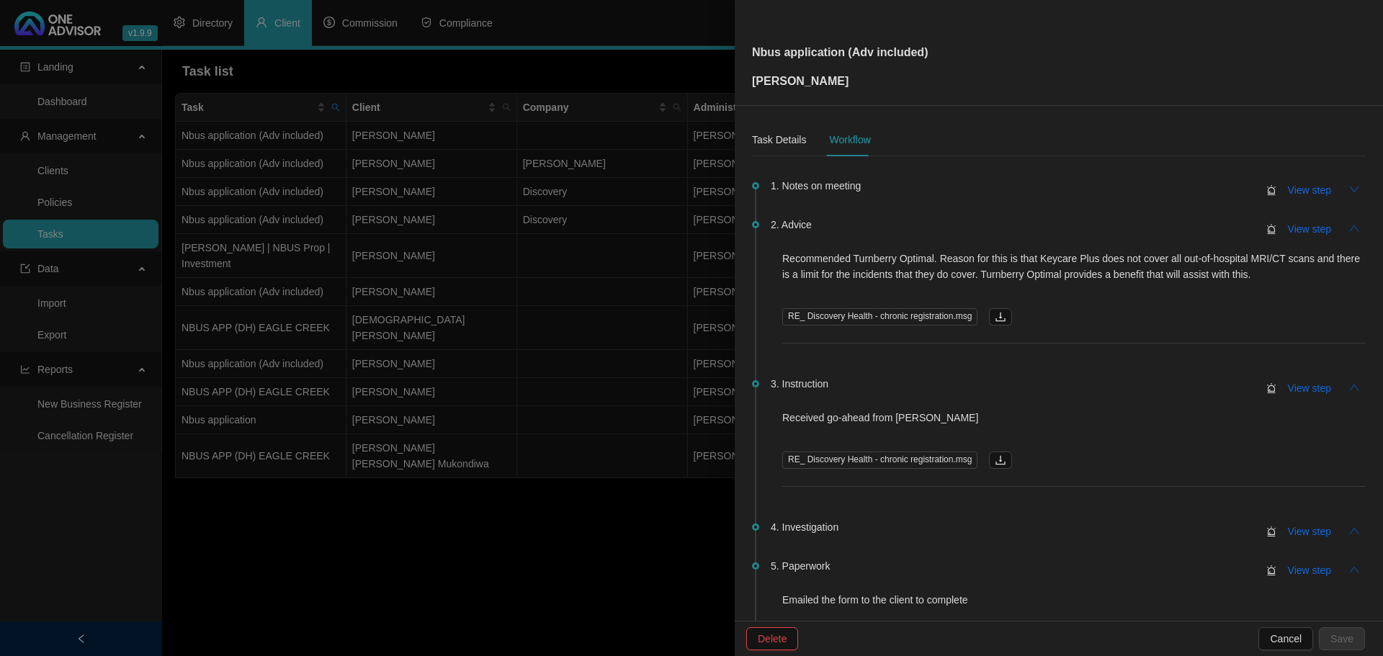
click at [1349, 226] on icon "up" at bounding box center [1354, 228] width 10 height 6
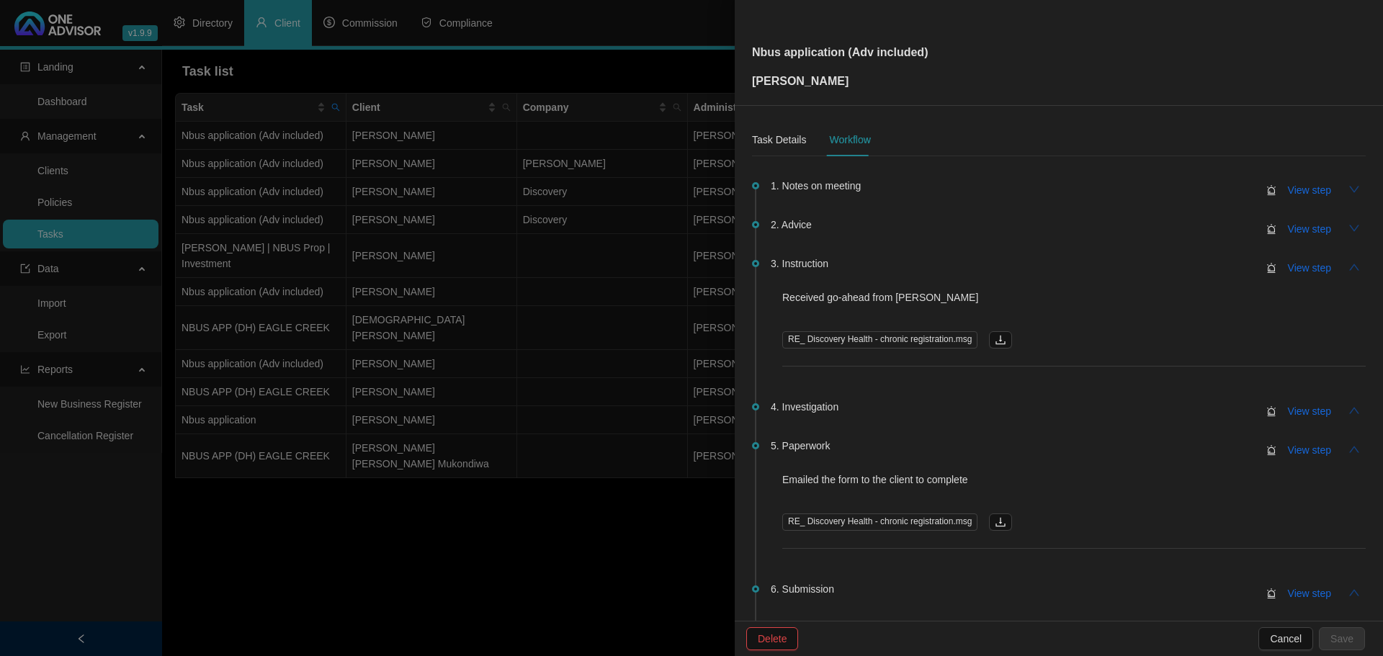
click at [1349, 266] on icon "up" at bounding box center [1355, 267] width 12 height 12
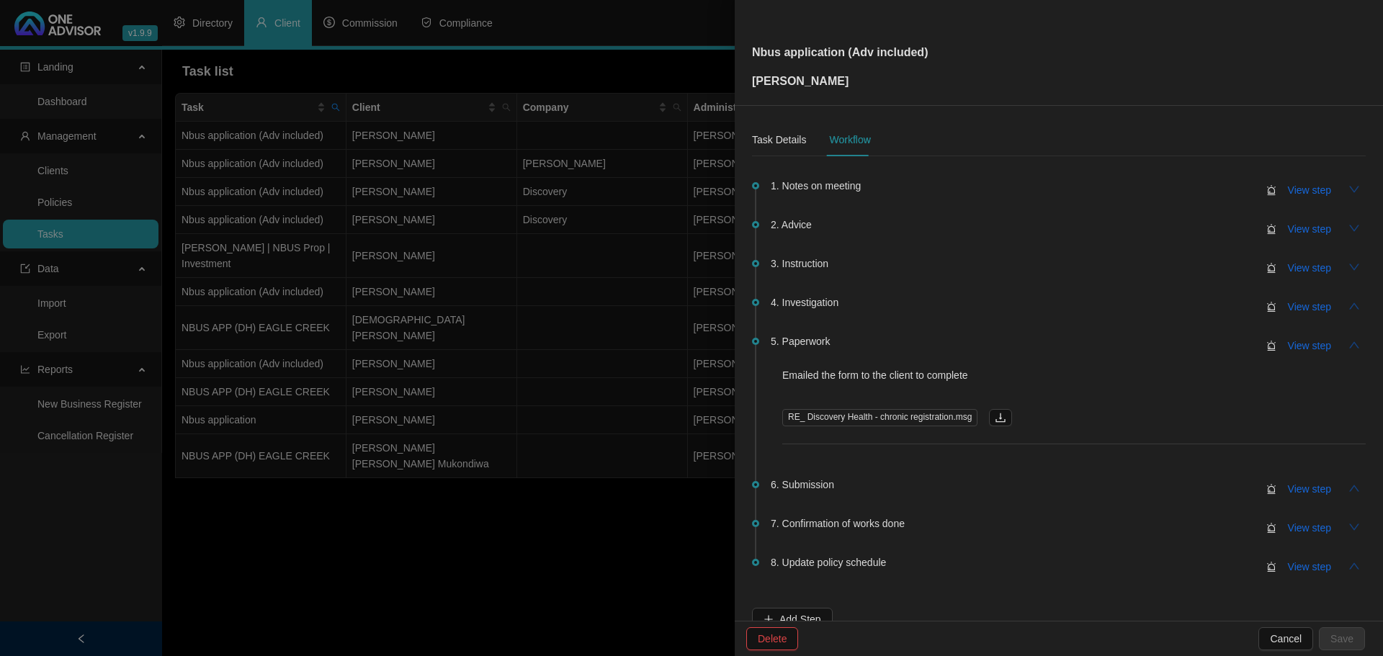
click at [1349, 490] on icon "up" at bounding box center [1355, 489] width 12 height 12
click at [1349, 186] on icon "down" at bounding box center [1355, 190] width 12 height 12
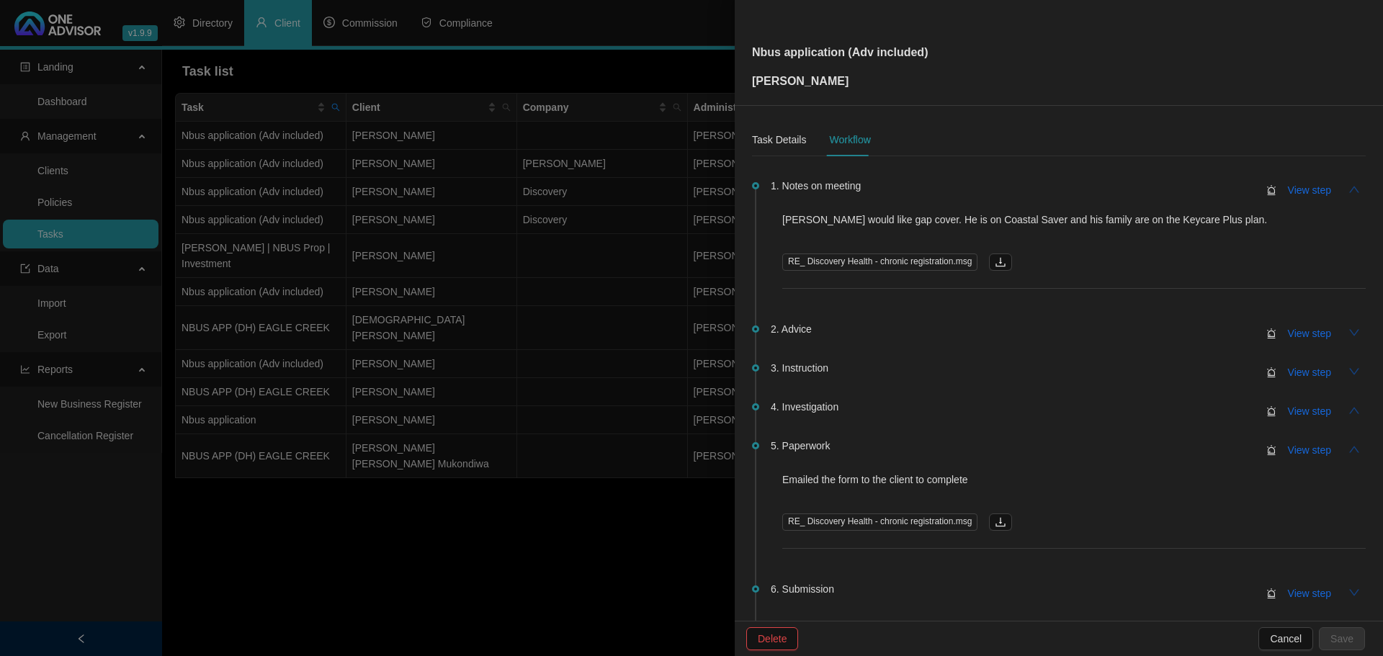
click at [1349, 189] on icon "up" at bounding box center [1355, 190] width 12 height 12
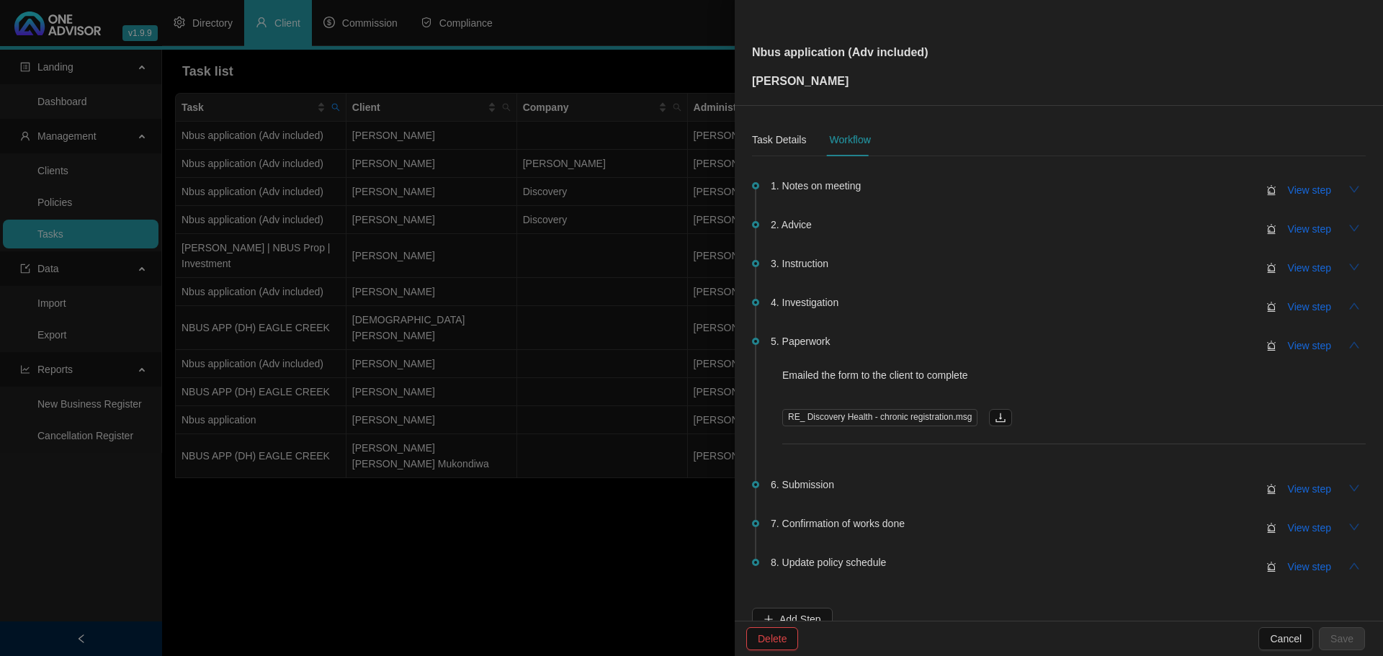
click at [1349, 344] on icon "up" at bounding box center [1355, 345] width 12 height 12
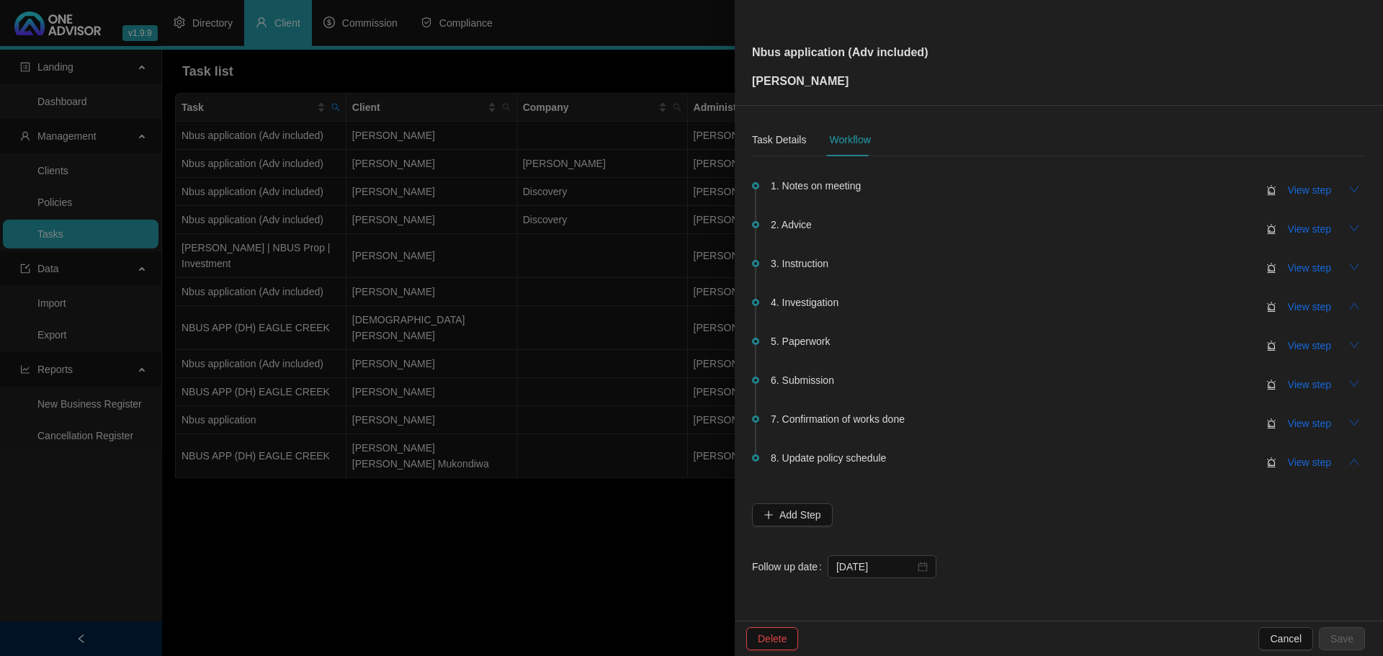
click at [662, 512] on div at bounding box center [691, 328] width 1383 height 656
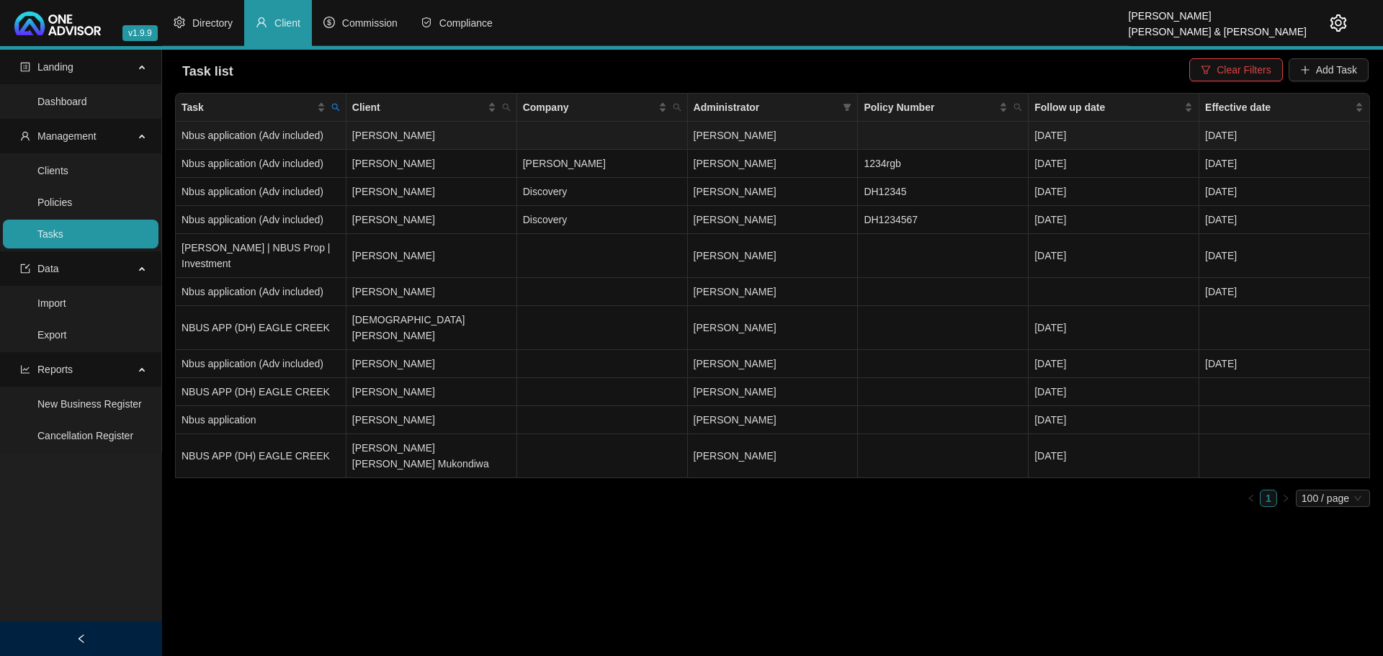
click at [426, 136] on td "[PERSON_NAME]" at bounding box center [431, 136] width 171 height 28
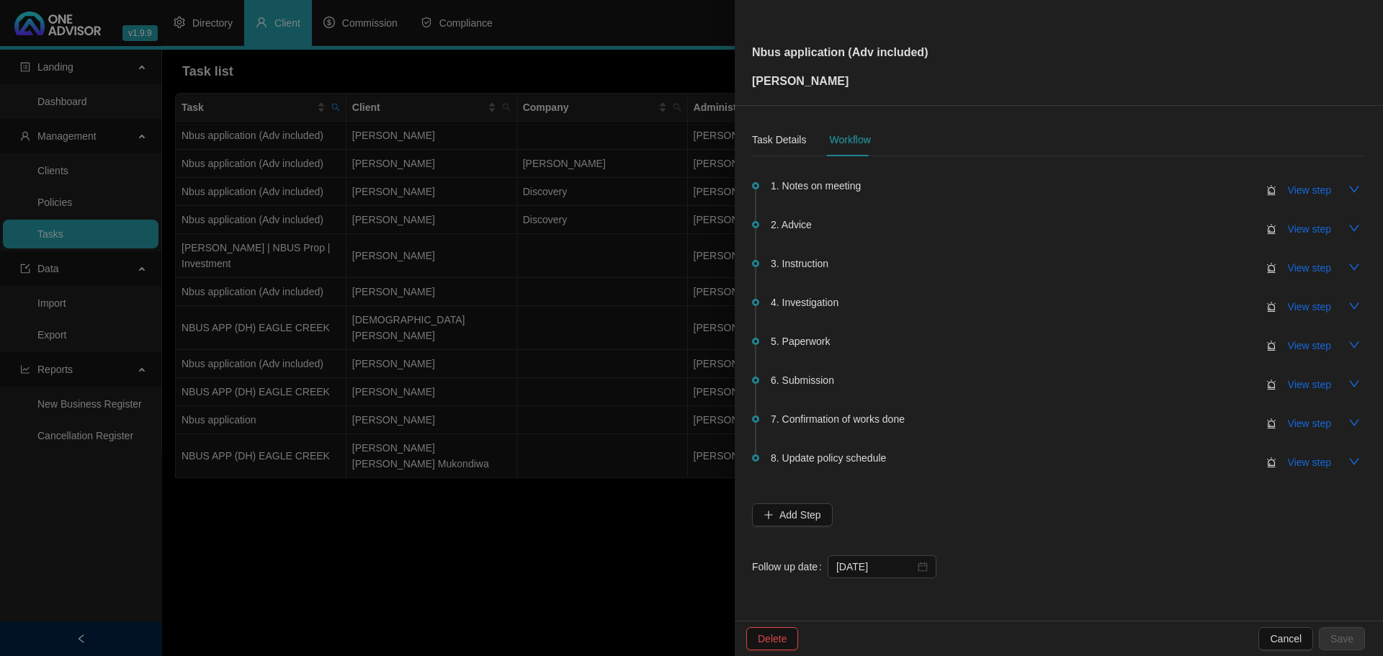
click at [375, 514] on div at bounding box center [691, 328] width 1383 height 656
